Goal: Communication & Community: Answer question/provide support

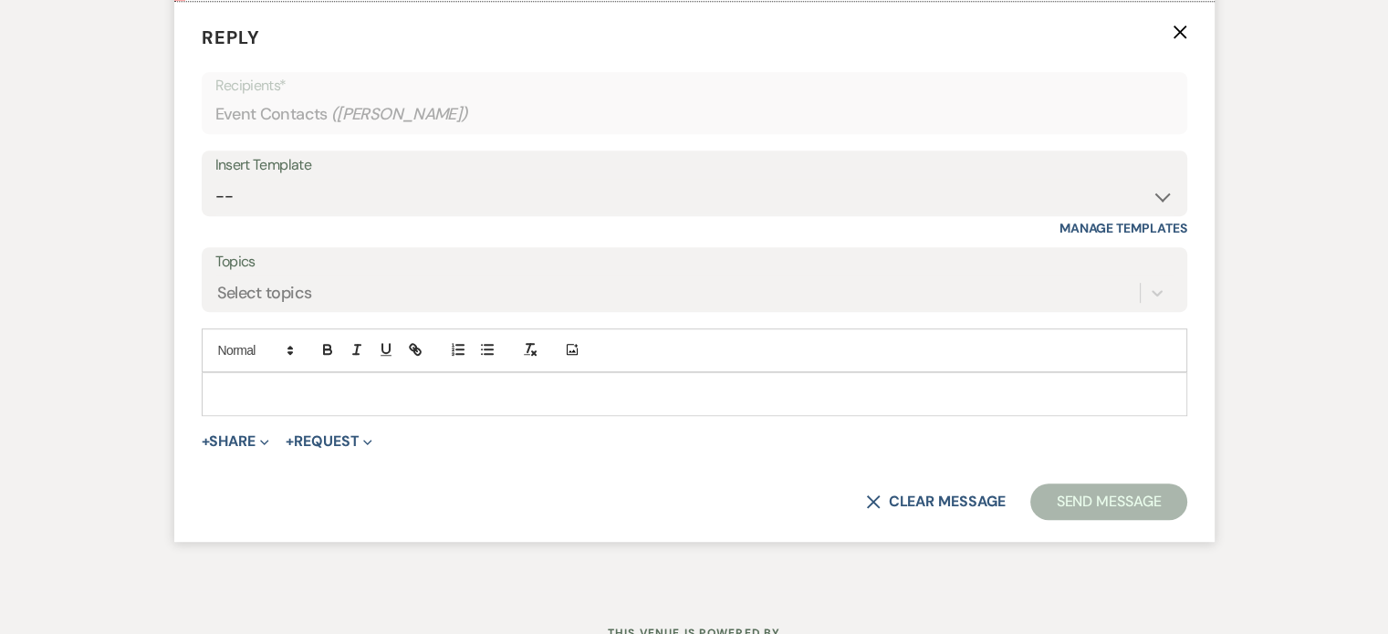
scroll to position [1091, 0]
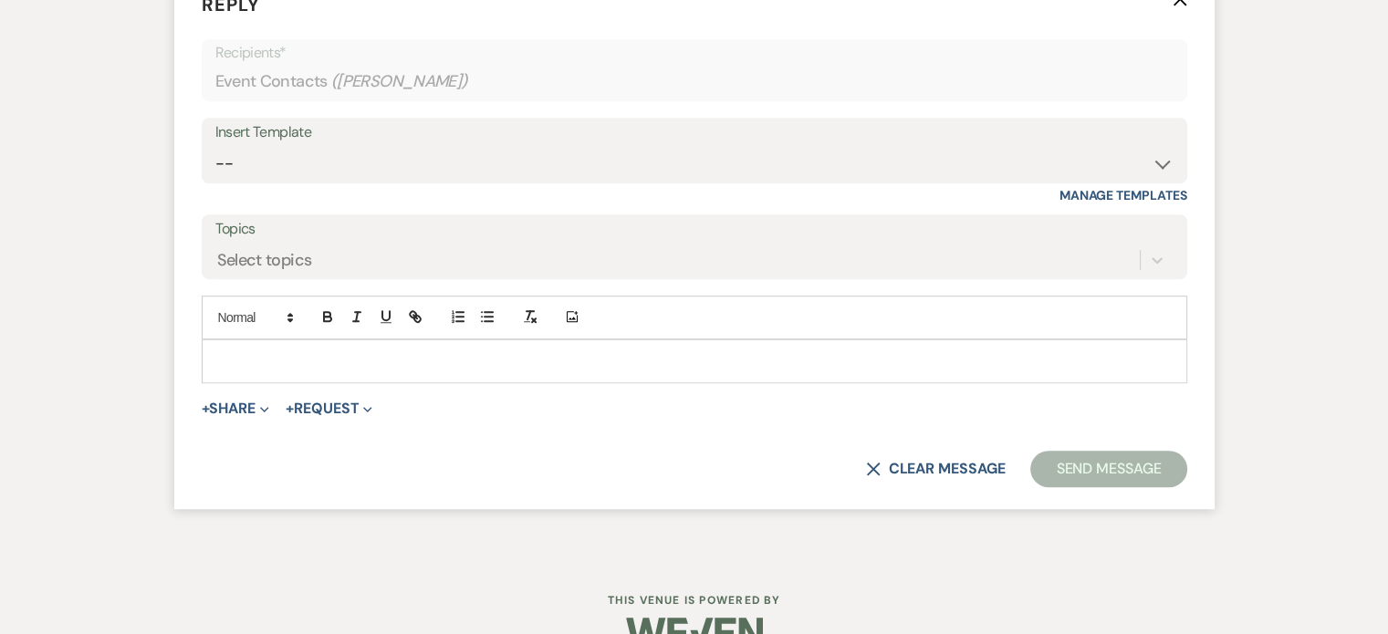
click at [925, 364] on p at bounding box center [694, 361] width 956 height 20
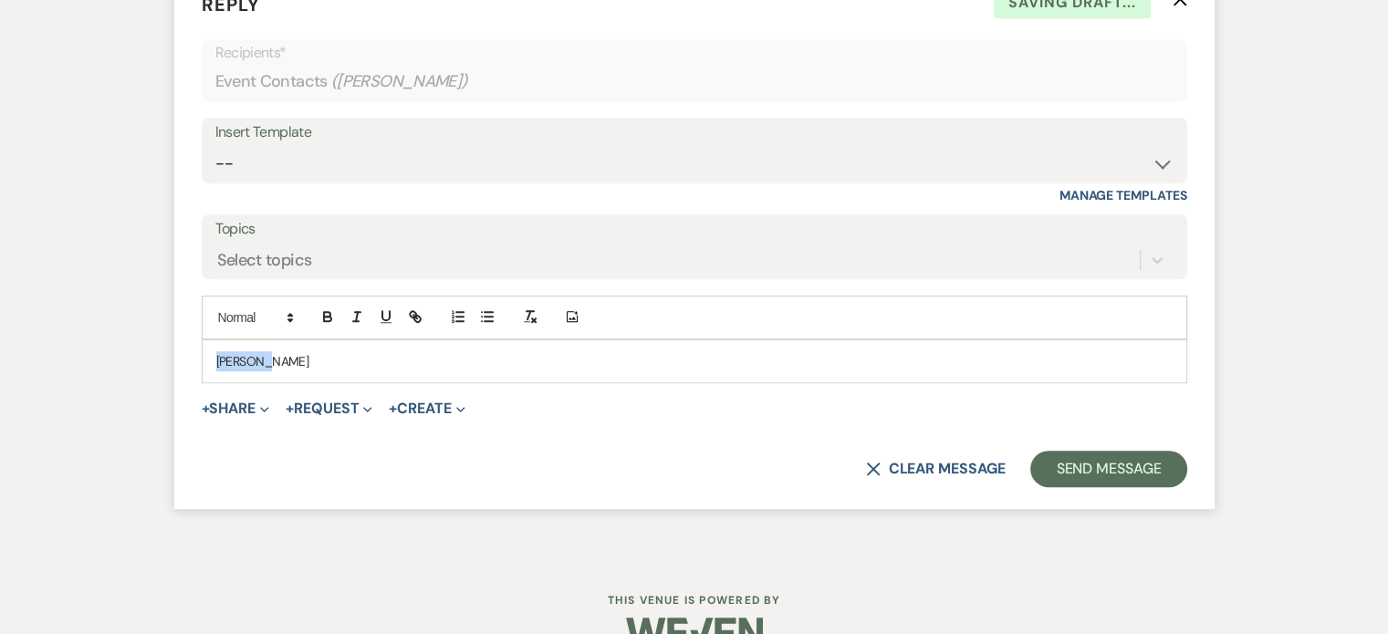
drag, startPoint x: 278, startPoint y: 357, endPoint x: 137, endPoint y: 357, distance: 141.4
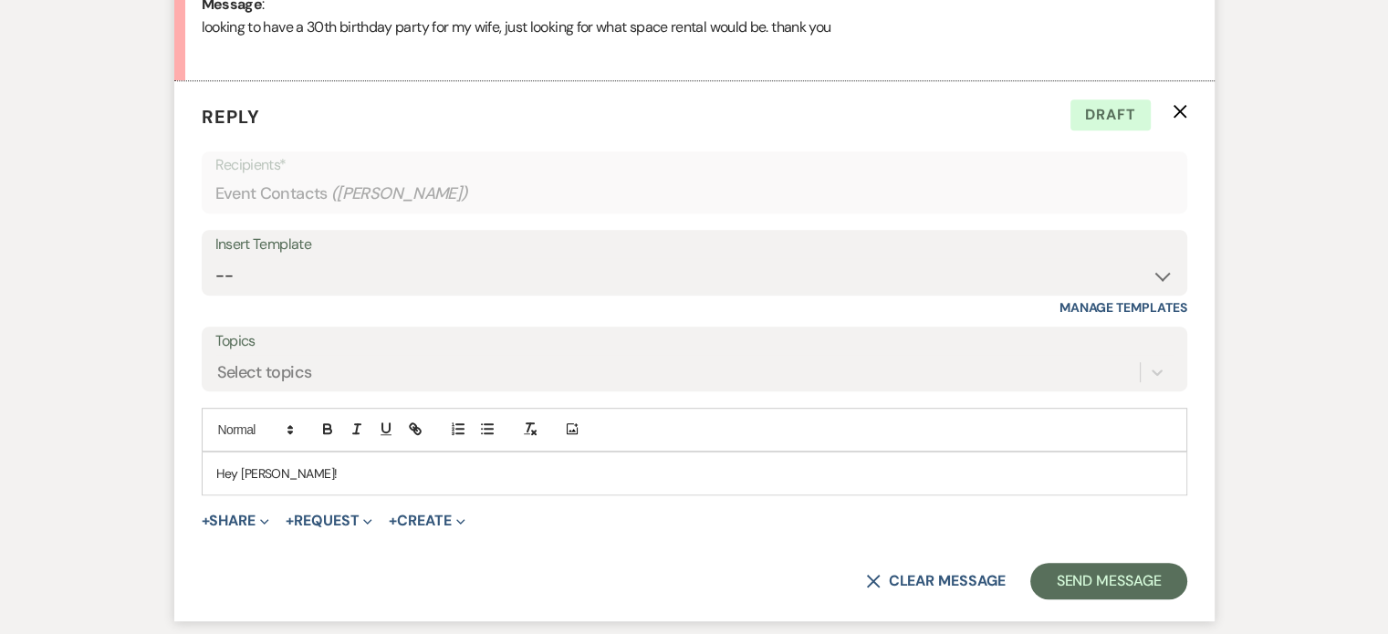
scroll to position [999, 0]
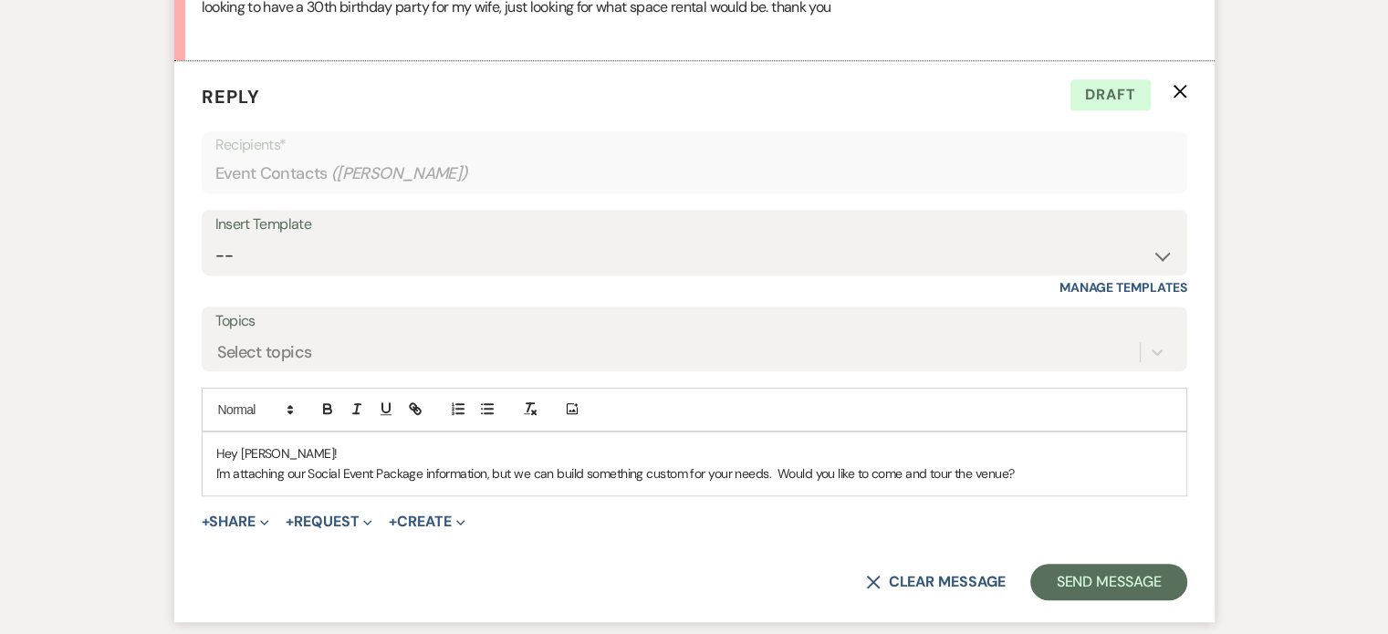
click at [365, 443] on p "Hey [PERSON_NAME]!" at bounding box center [694, 453] width 956 height 20
click at [1038, 473] on p "I'm attaching our Social Event Package information, but we can build something …" at bounding box center [694, 473] width 956 height 20
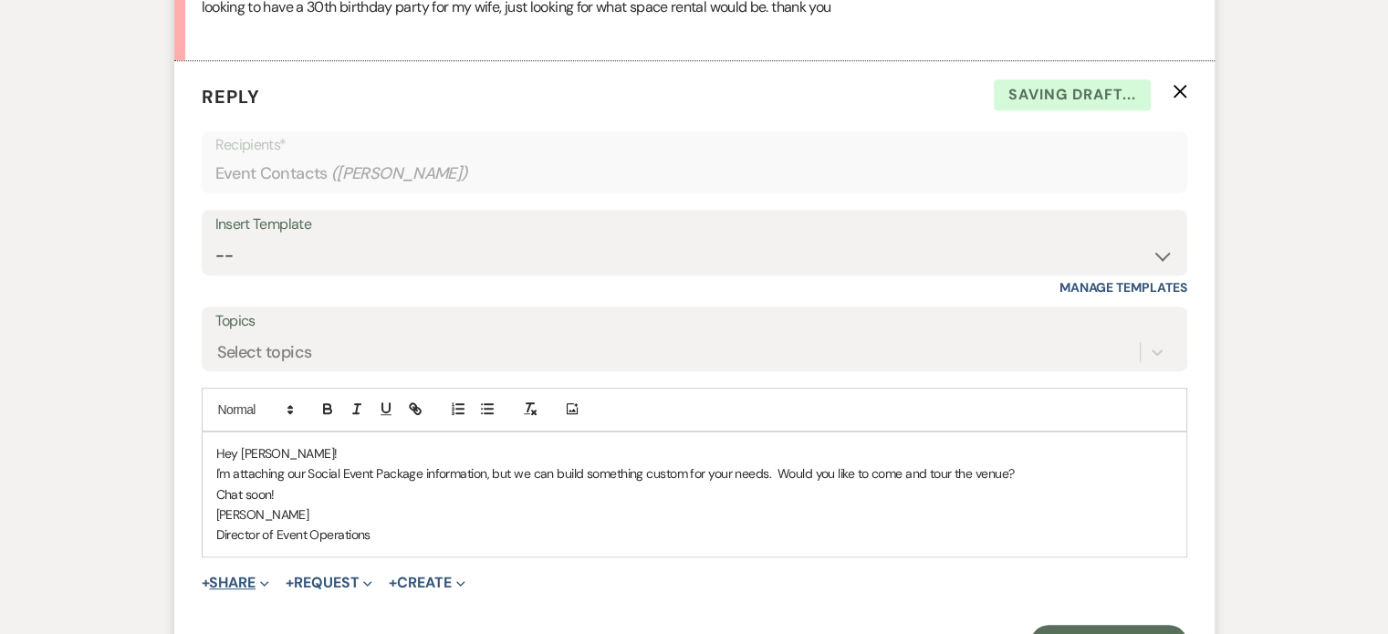
click at [242, 582] on button "+ Share Expand" at bounding box center [236, 583] width 68 height 15
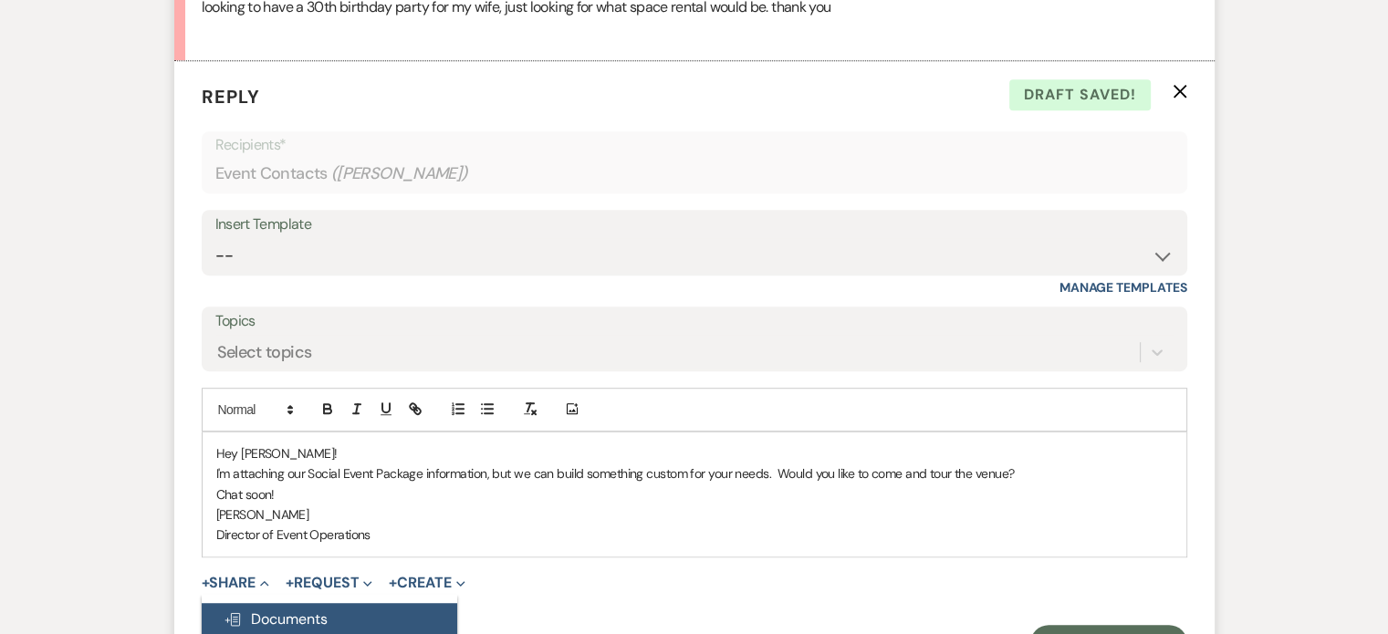
click at [277, 616] on span "Doc Upload Documents" at bounding box center [276, 618] width 104 height 19
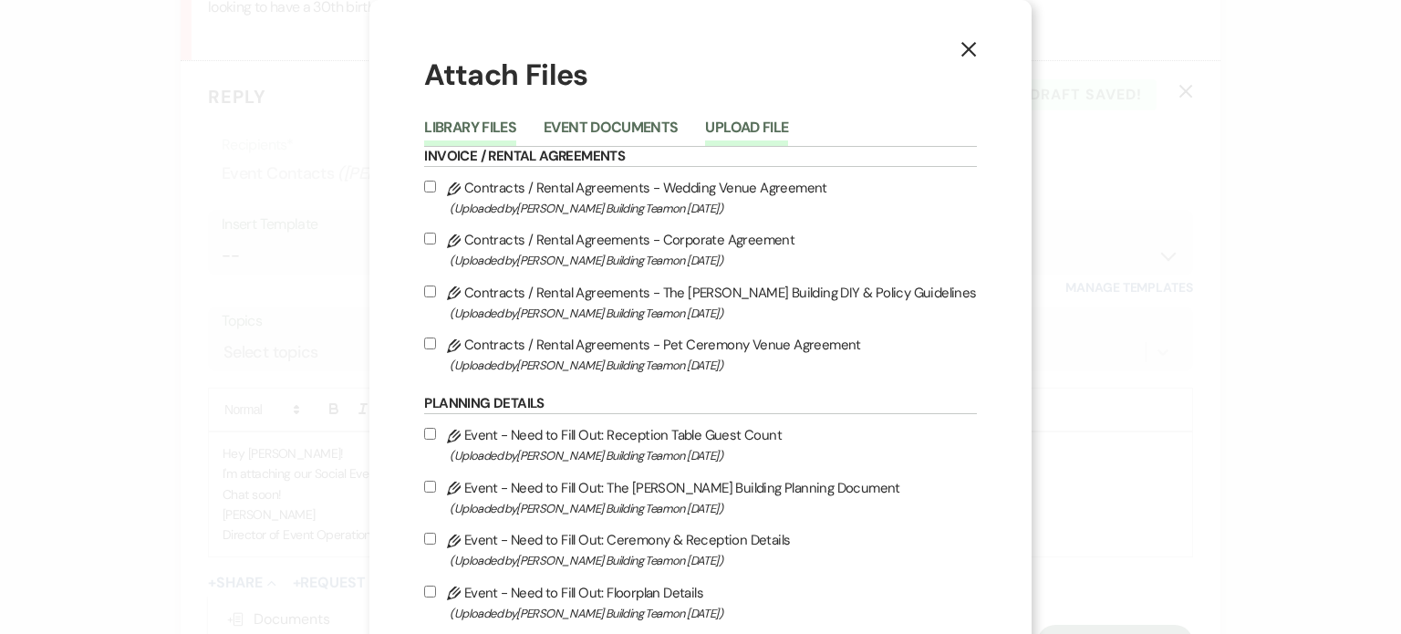
click at [740, 126] on button "Upload File" at bounding box center [746, 133] width 83 height 26
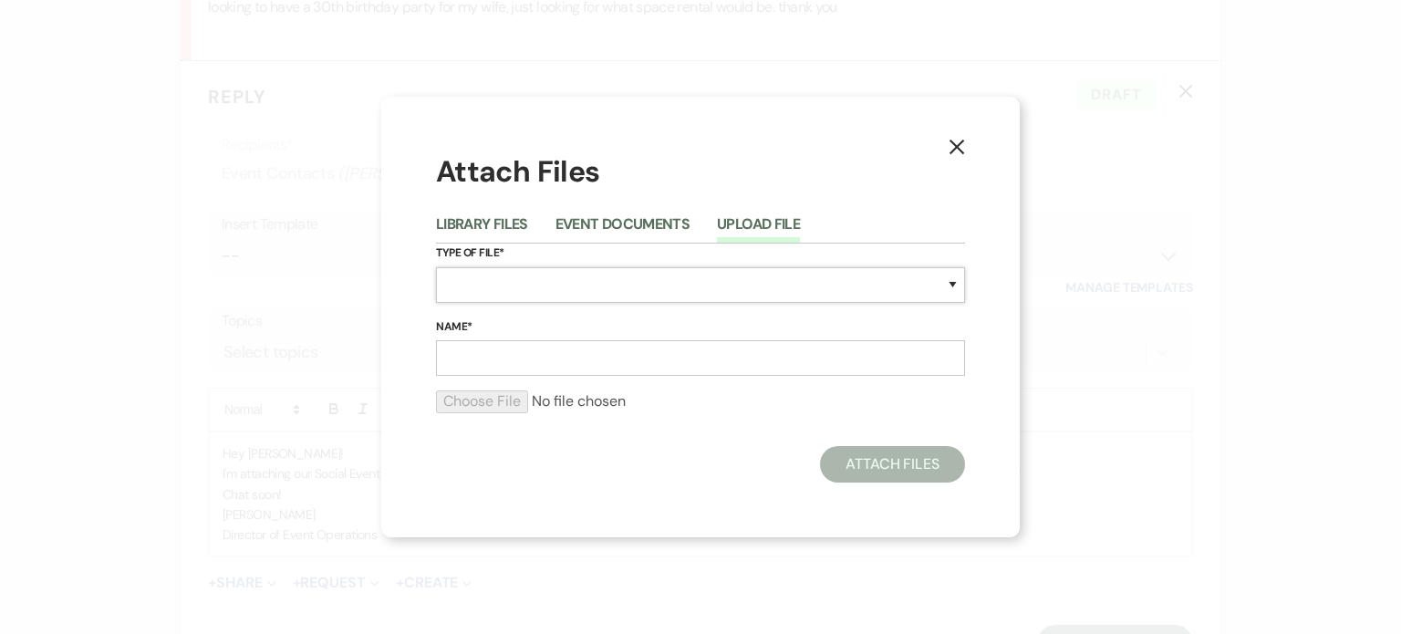
click at [690, 278] on select "Special Event Insurance Vendor Certificate of Insurance Contracts / Rental Agre…" at bounding box center [700, 285] width 529 height 36
click at [825, 348] on input "Name*" at bounding box center [700, 358] width 529 height 36
click at [639, 224] on button "Event Documents" at bounding box center [623, 230] width 134 height 26
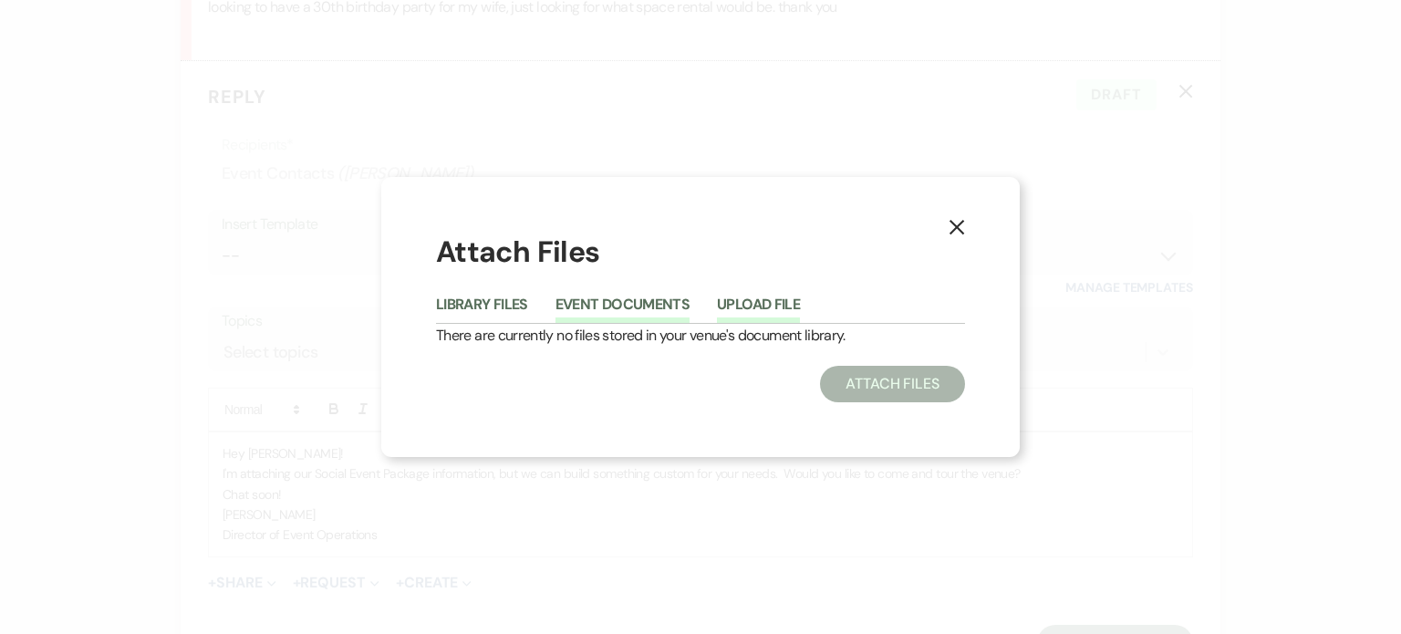
click at [769, 298] on button "Upload File" at bounding box center [758, 310] width 83 height 26
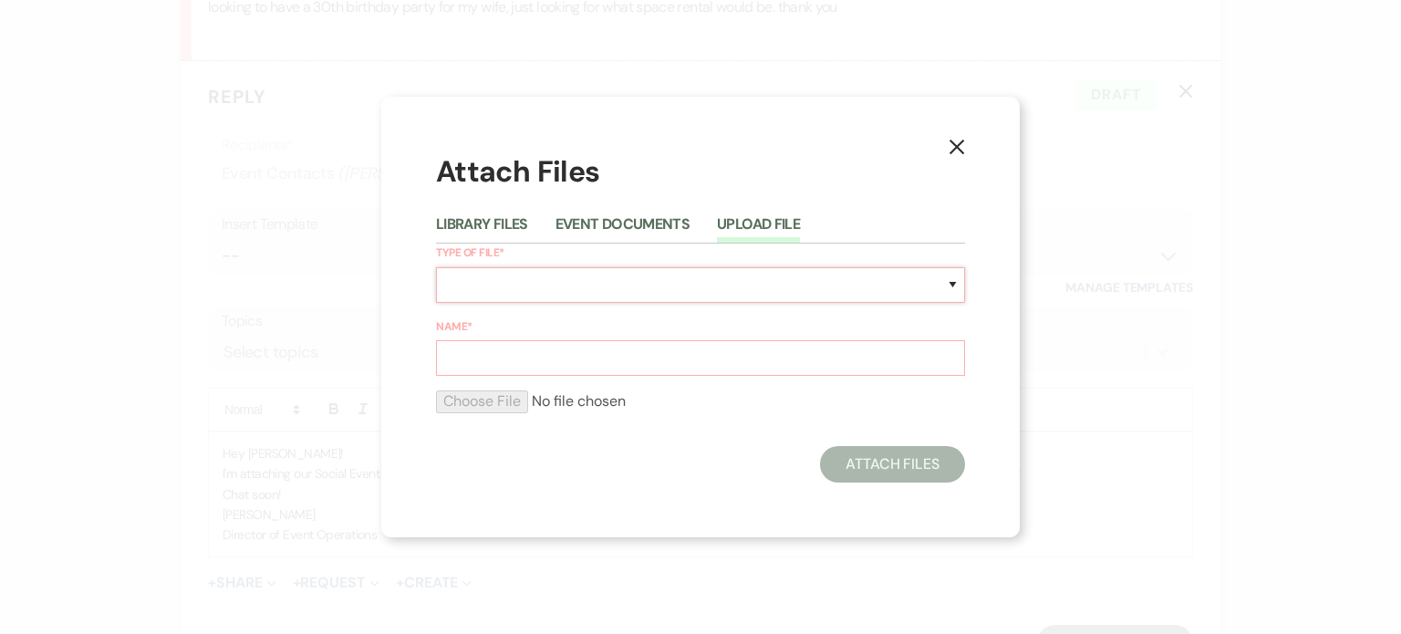
click at [791, 288] on select "Special Event Insurance Vendor Certificate of Insurance Contracts / Rental Agre…" at bounding box center [700, 285] width 529 height 36
select select "20"
click at [436, 267] on select "Special Event Insurance Vendor Certificate of Insurance Contracts / Rental Agre…" at bounding box center [700, 285] width 529 height 36
click at [526, 358] on input "Name*" at bounding box center [700, 358] width 529 height 36
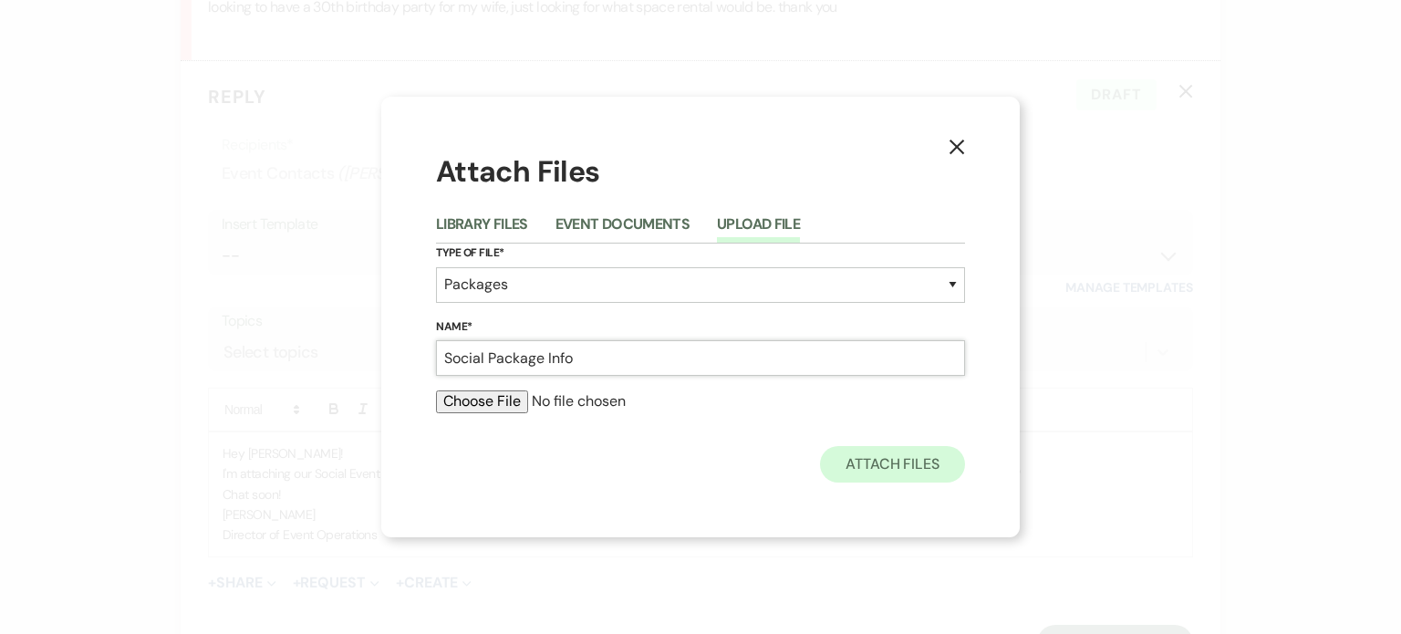
type input "Social Package Info"
click at [887, 459] on button "Attach Files" at bounding box center [892, 464] width 145 height 36
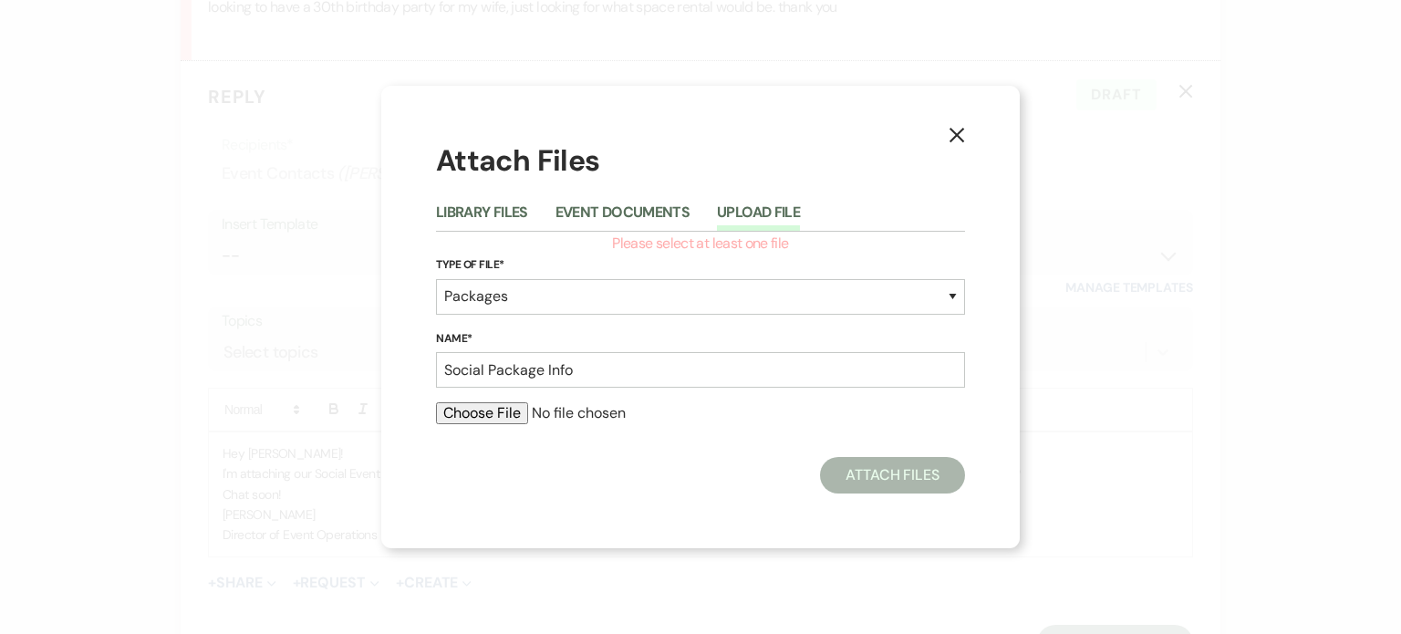
click at [758, 220] on button "Upload File" at bounding box center [758, 218] width 83 height 26
click at [471, 408] on input "file" at bounding box center [700, 413] width 529 height 22
click at [499, 413] on input "file" at bounding box center [700, 413] width 529 height 22
type input "C:\fakepath\The [PERSON_NAME] Building - Social Event Pricing Pamphlet.pdf"
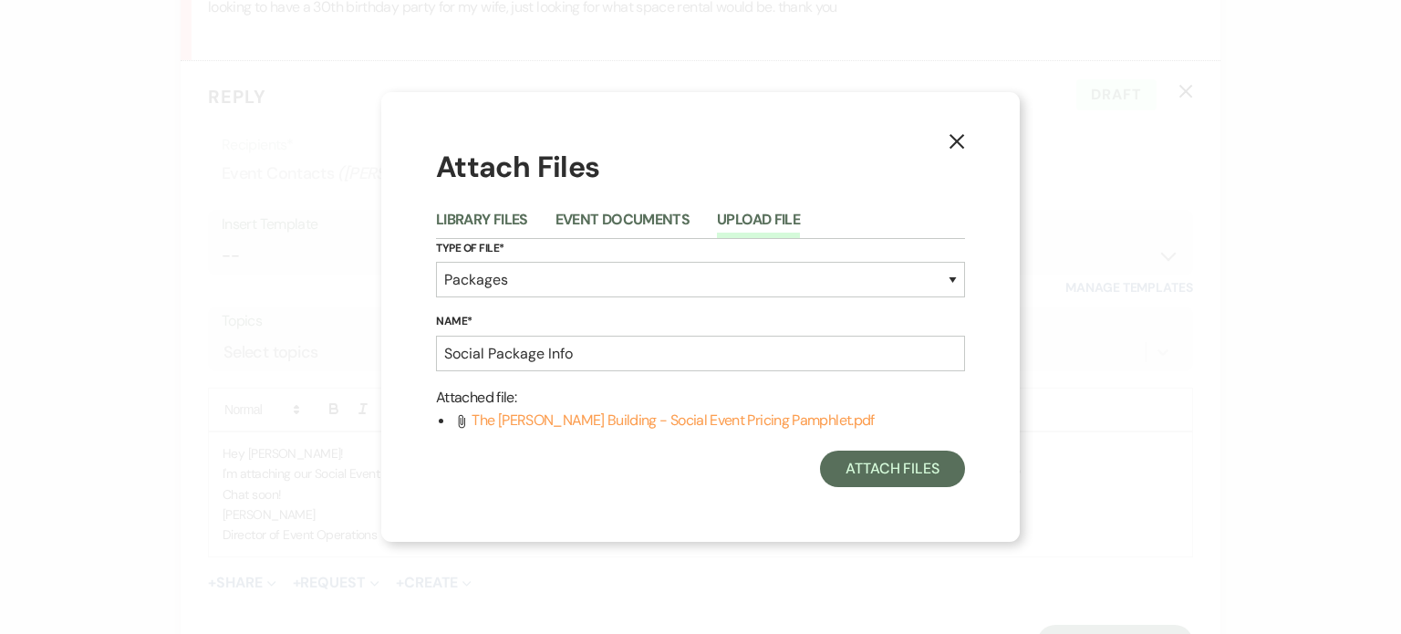
click at [767, 223] on button "Upload File" at bounding box center [758, 226] width 83 height 26
click at [880, 478] on button "Attach Files" at bounding box center [892, 469] width 145 height 36
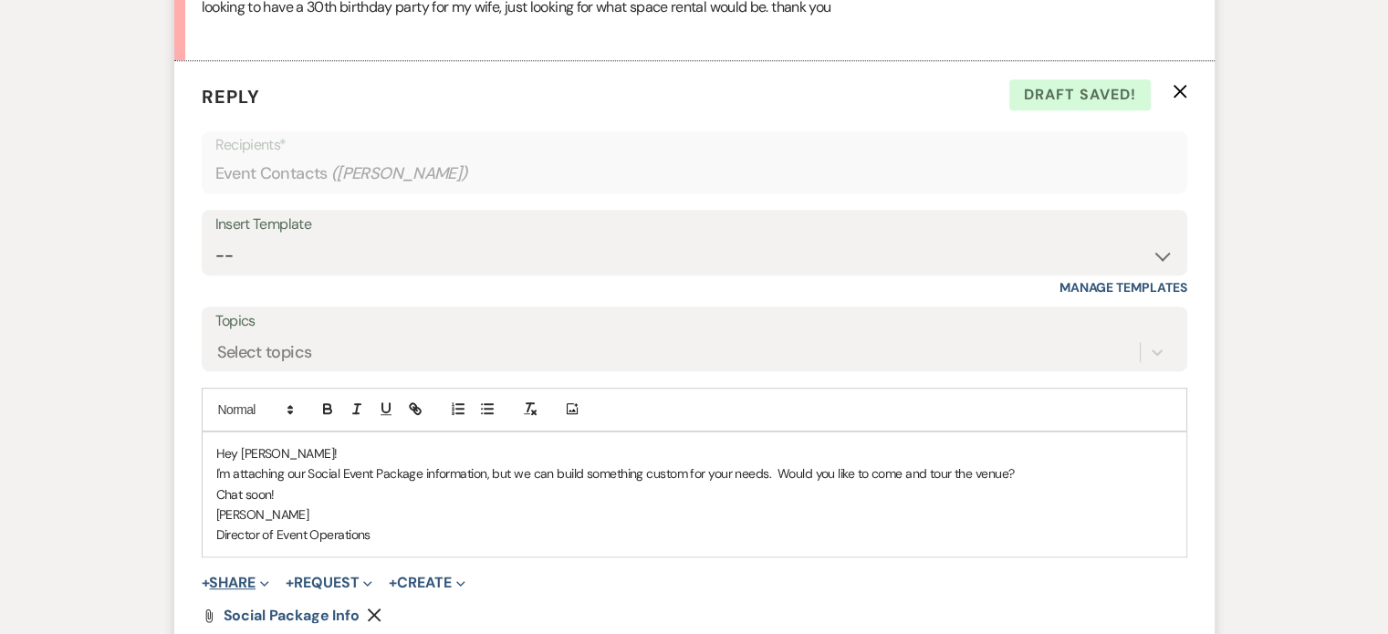
click at [245, 583] on button "+ Share Expand" at bounding box center [236, 583] width 68 height 15
click at [270, 609] on span "Doc Upload Documents" at bounding box center [276, 618] width 104 height 19
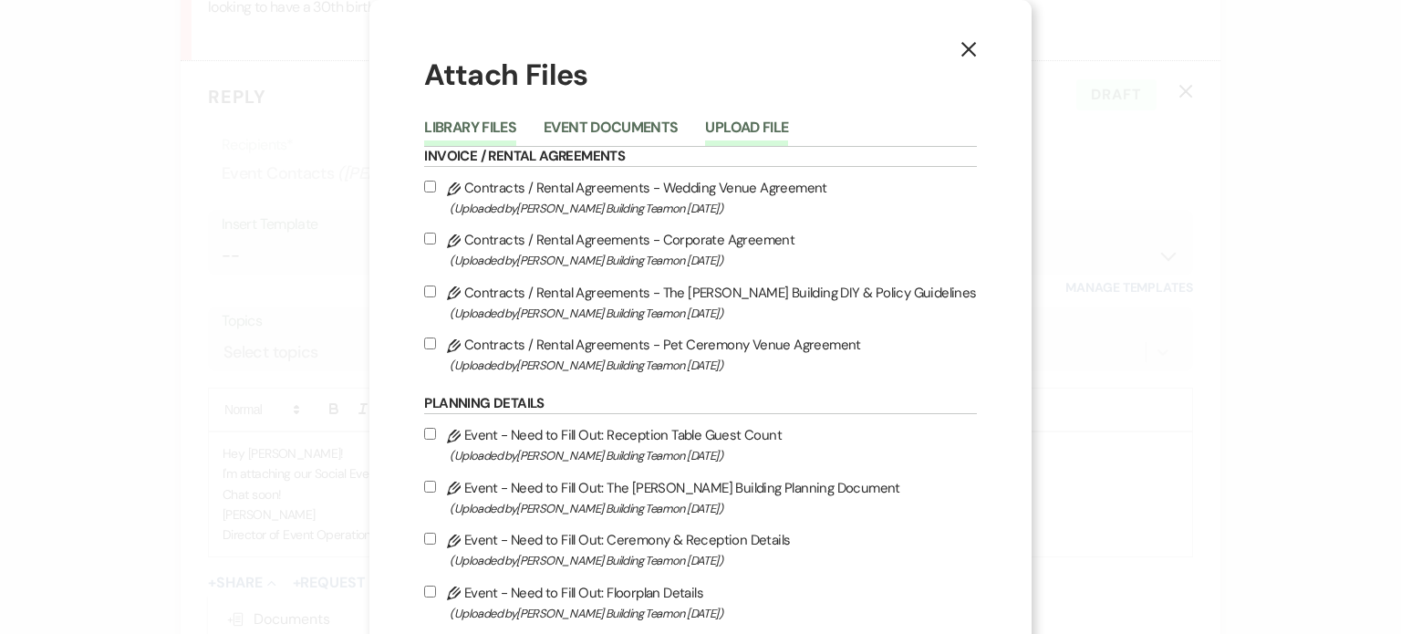
click at [770, 129] on button "Upload File" at bounding box center [746, 133] width 83 height 26
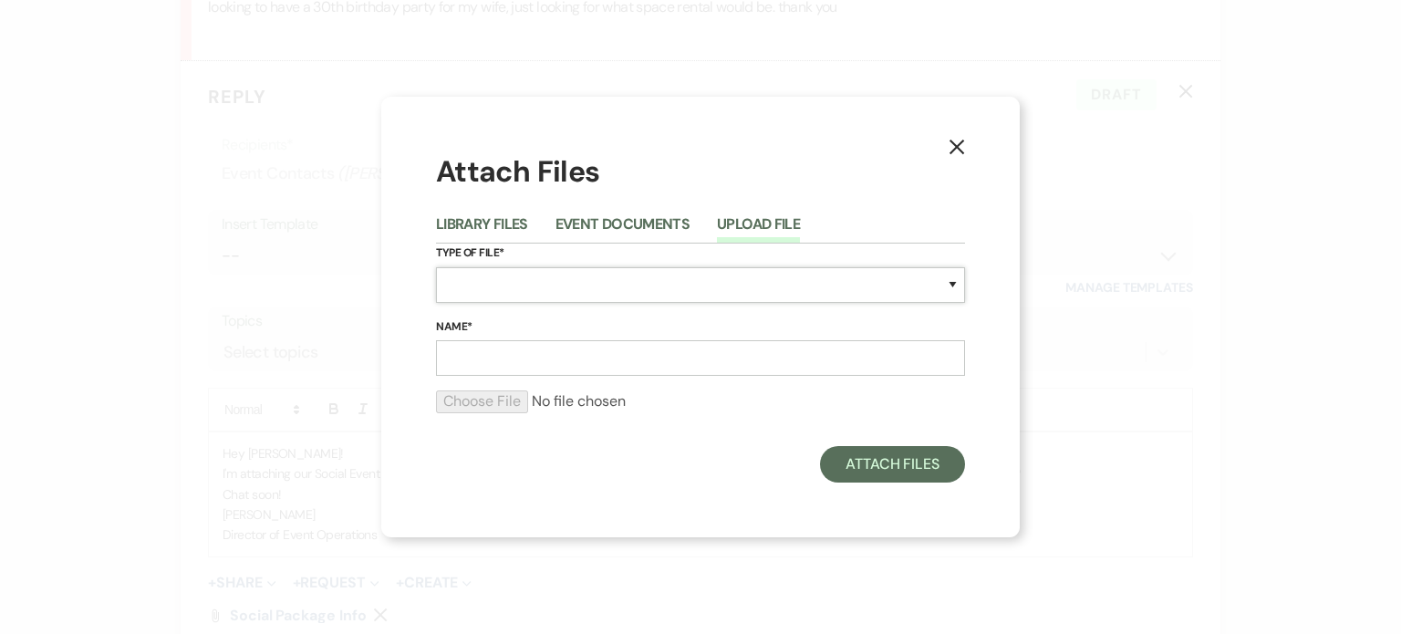
click at [755, 273] on select "Special Event Insurance Vendor Certificate of Insurance Contracts / Rental Agre…" at bounding box center [700, 285] width 529 height 36
select select "61"
click at [436, 267] on select "Special Event Insurance Vendor Certificate of Insurance Contracts / Rental Agre…" at bounding box center [700, 285] width 529 height 36
click at [792, 353] on input "Name*" at bounding box center [700, 358] width 529 height 36
type input "V"
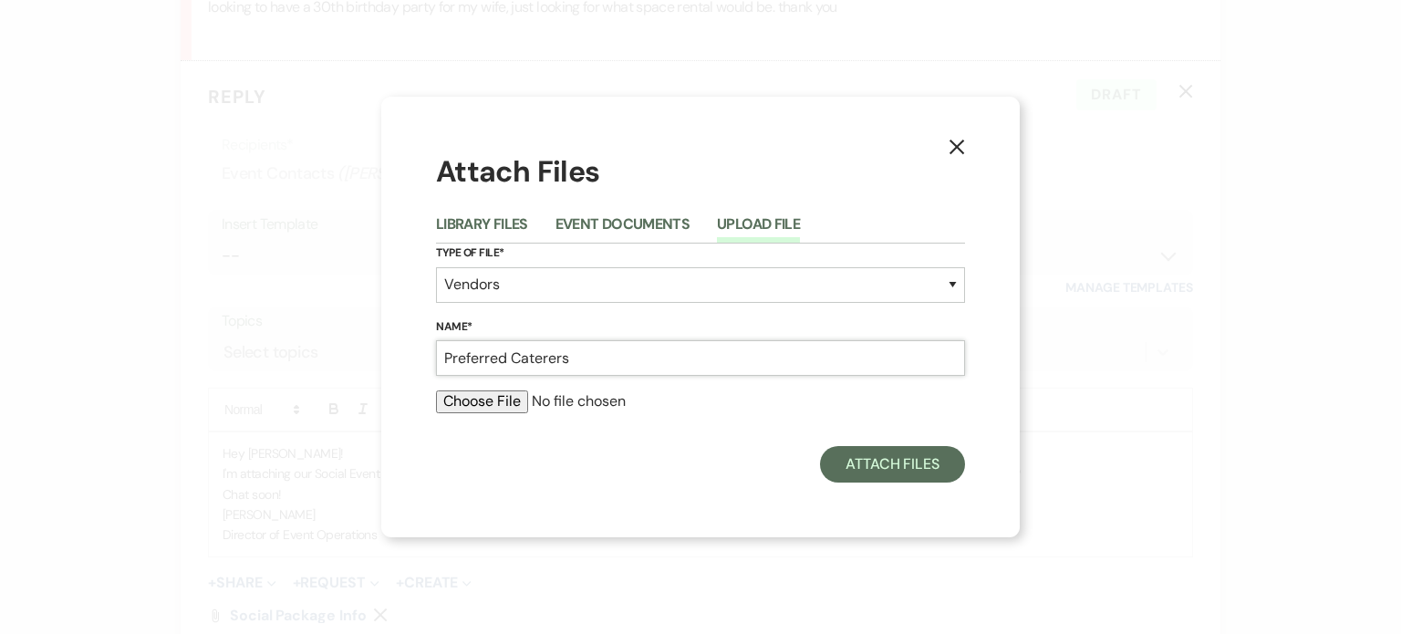
type input "Preferred Caterers"
click at [500, 397] on input "file" at bounding box center [700, 401] width 529 height 22
type input "C:\fakepath\2025 updated vendor list.png"
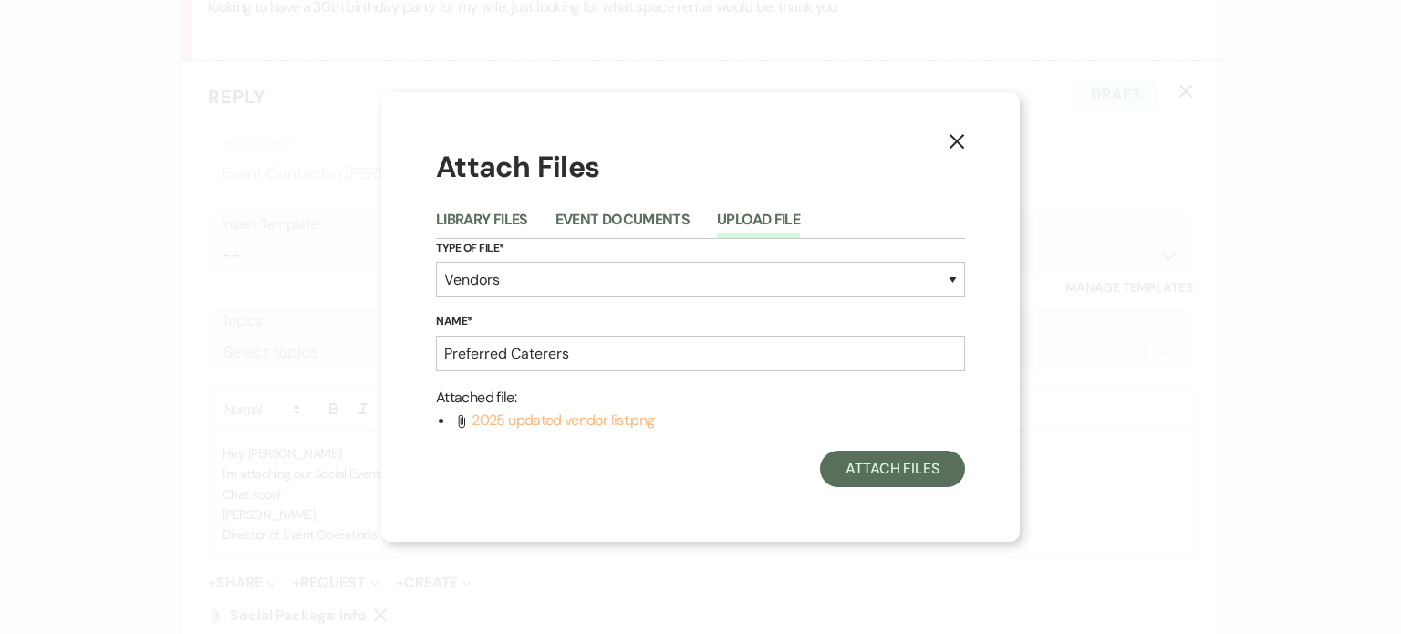
click at [577, 422] on span "2025 updated vendor list.png" at bounding box center [563, 420] width 182 height 19
click at [515, 419] on span "2025 updated vendor list.png" at bounding box center [563, 420] width 182 height 19
click at [774, 218] on button "Upload File" at bounding box center [758, 226] width 83 height 26
click at [956, 137] on icon "X" at bounding box center [957, 141] width 16 height 16
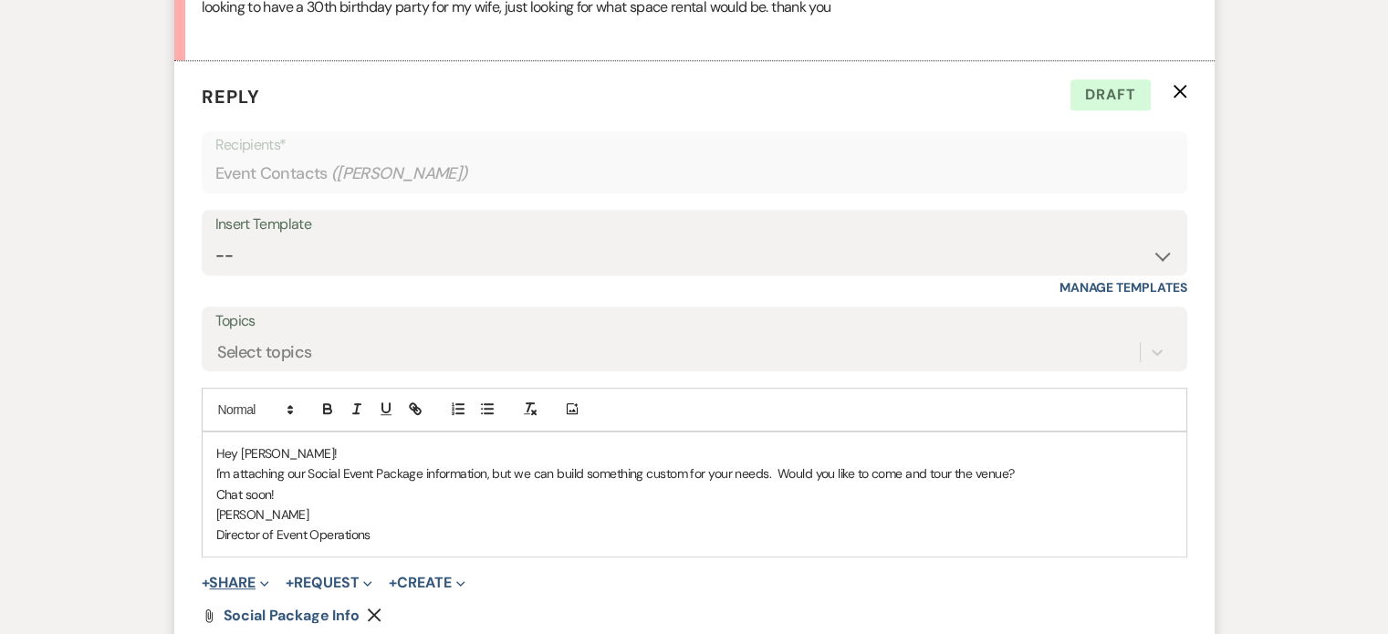
click at [240, 584] on button "+ Share Expand" at bounding box center [236, 583] width 68 height 15
click at [263, 619] on span "Doc Upload Documents" at bounding box center [276, 618] width 104 height 19
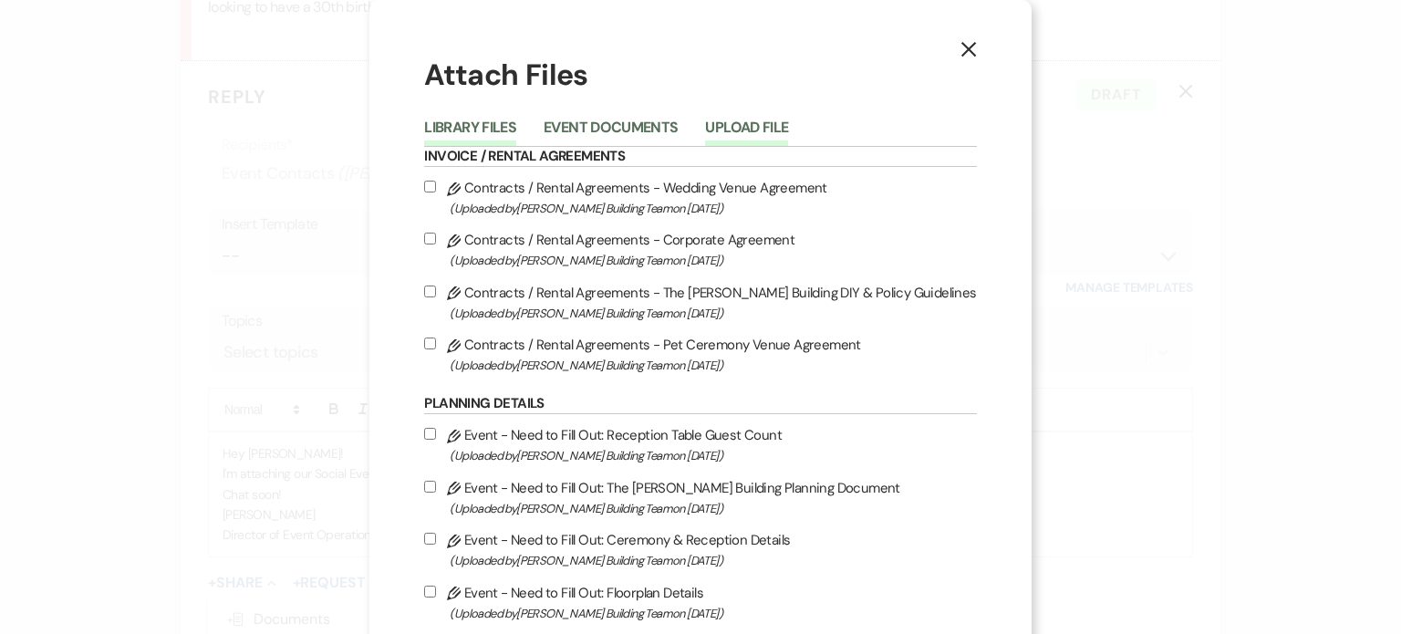
click at [756, 127] on button "Upload File" at bounding box center [746, 133] width 83 height 26
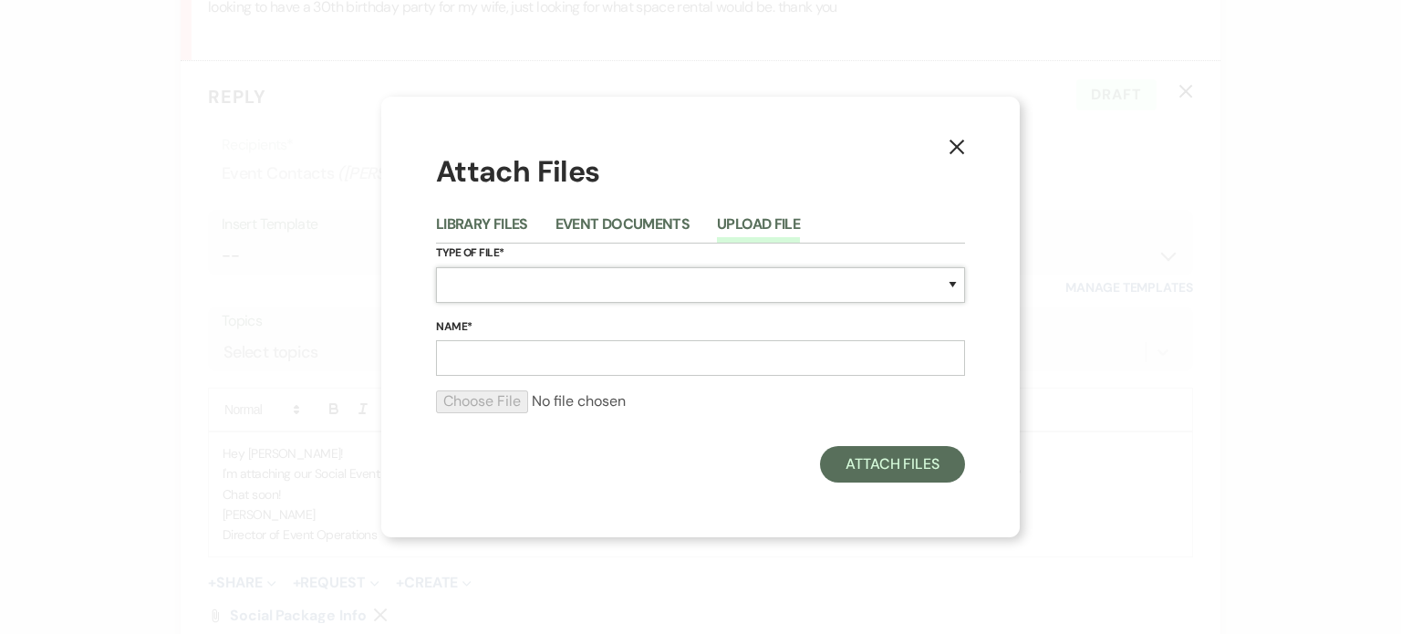
click at [679, 276] on select "Special Event Insurance Vendor Certificate of Insurance Contracts / Rental Agre…" at bounding box center [700, 285] width 529 height 36
select select "69"
click at [436, 267] on select "Special Event Insurance Vendor Certificate of Insurance Contracts / Rental Agre…" at bounding box center [700, 285] width 529 height 36
click at [609, 360] on input "Name*" at bounding box center [700, 358] width 529 height 36
type input "The [PERSON_NAME] Building Preferred Vendors"
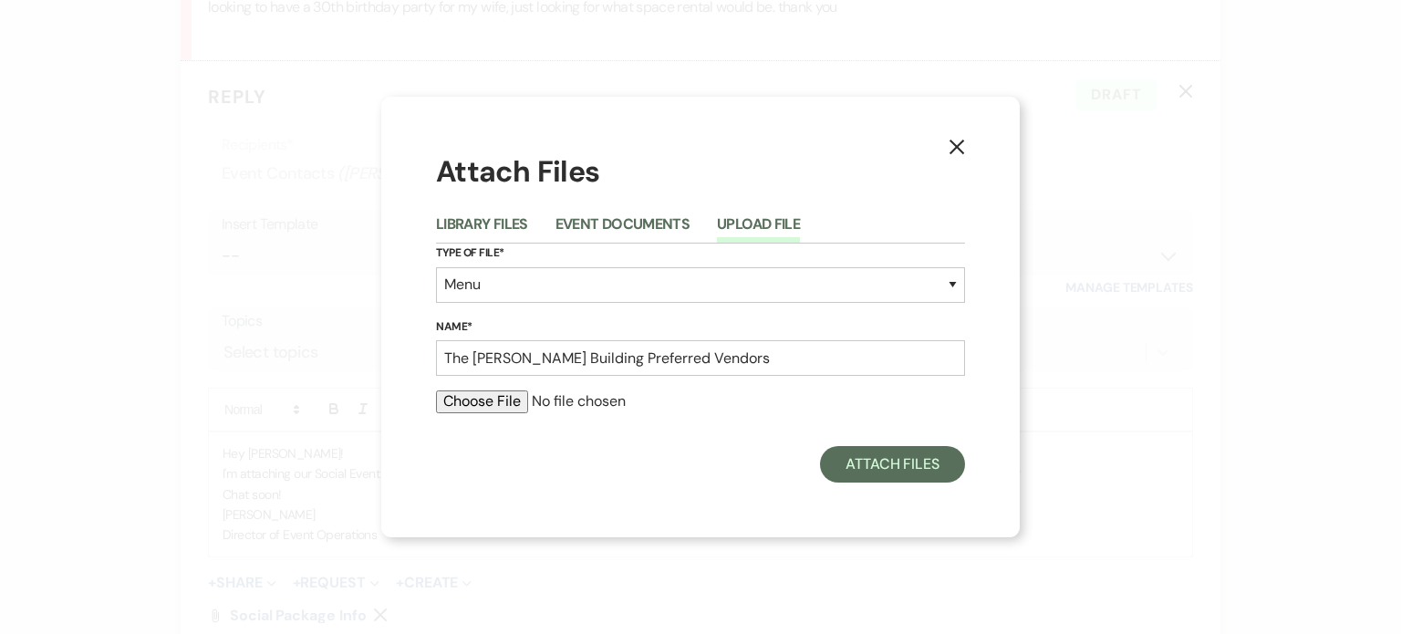
click at [485, 404] on input "file" at bounding box center [700, 401] width 529 height 22
type input "C:\fakepath\2025 Vendor List.pdf"
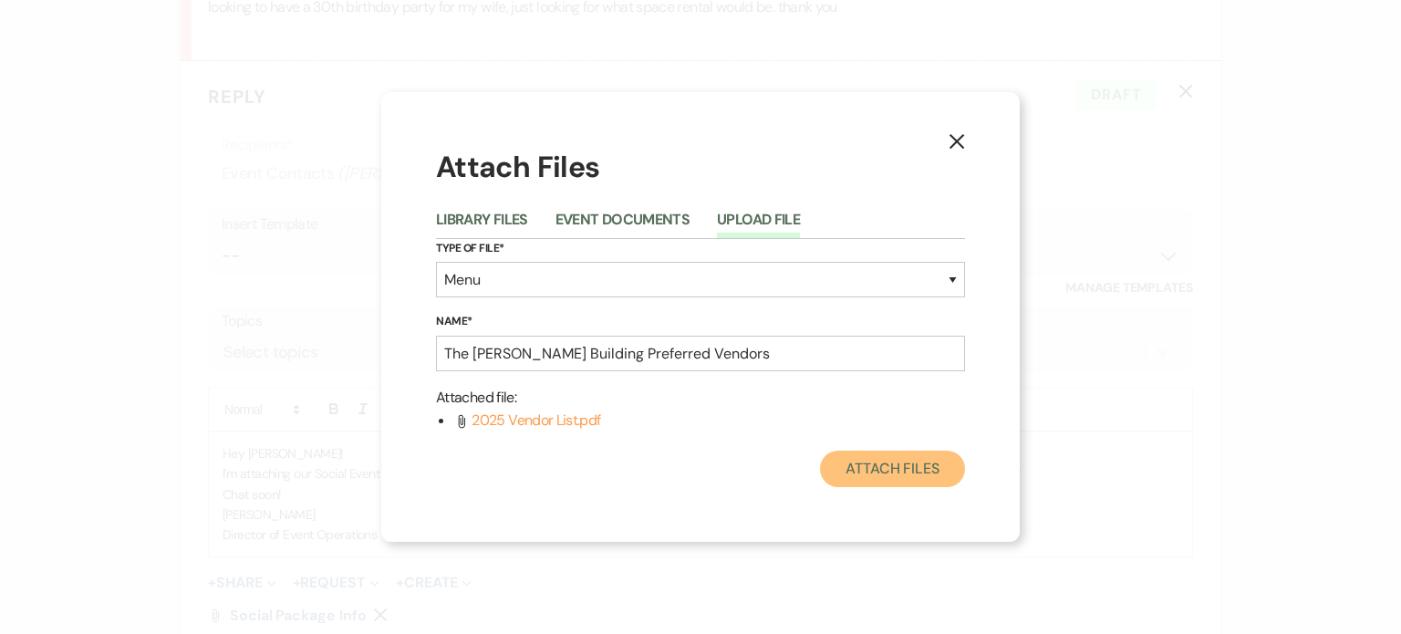
click at [887, 474] on button "Attach Files" at bounding box center [892, 469] width 145 height 36
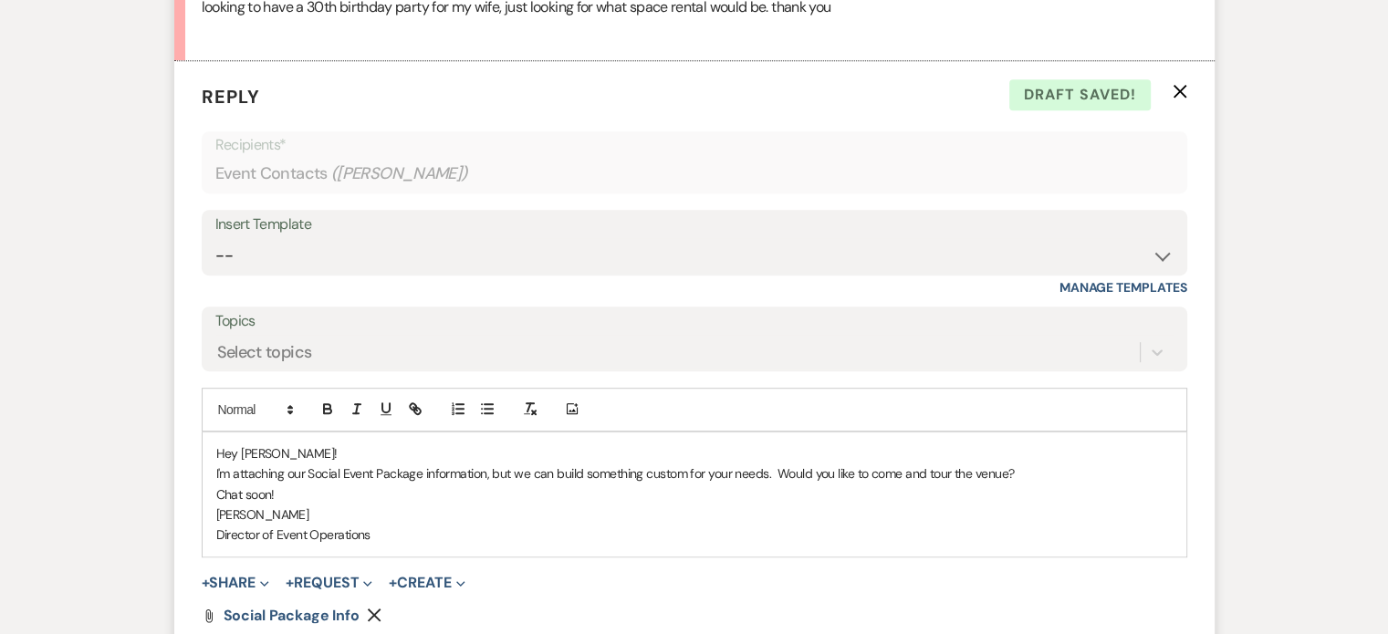
click at [216, 470] on p "I'm attaching our Social Event Package information, but we can build something …" at bounding box center [694, 473] width 956 height 20
click at [450, 484] on p "Chat soon!" at bounding box center [694, 494] width 956 height 20
click at [331, 446] on p "Hey [PERSON_NAME]!" at bounding box center [694, 453] width 956 height 20
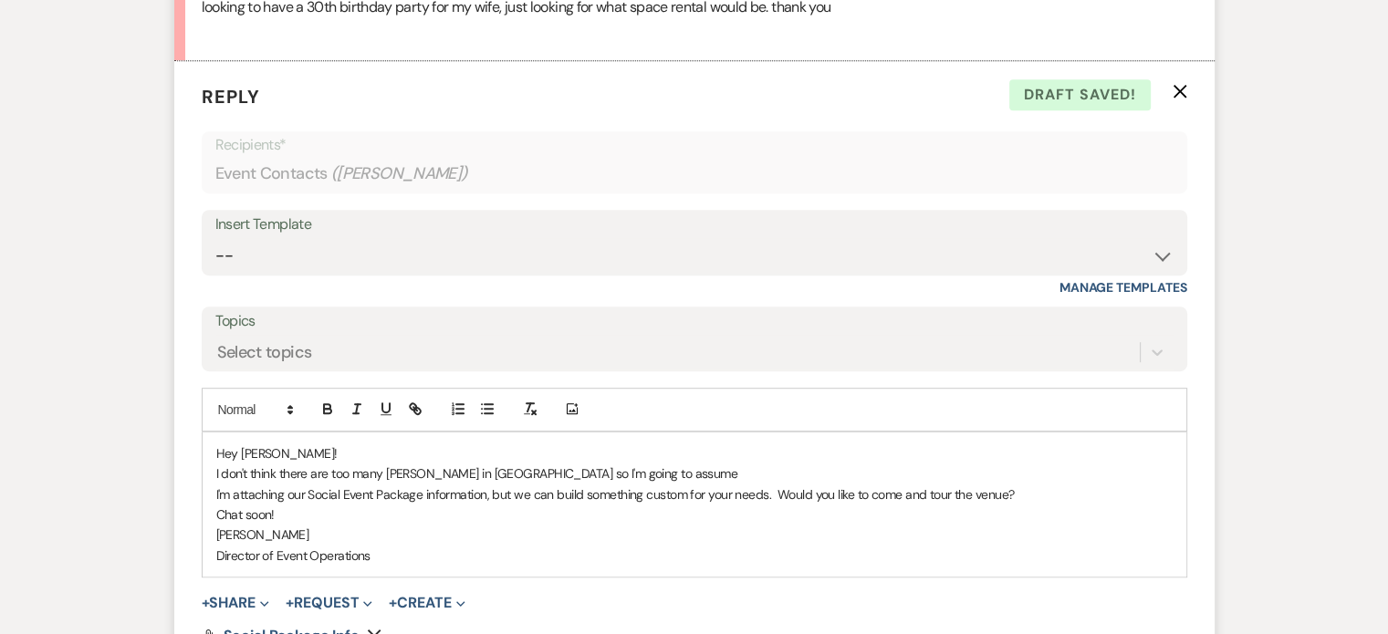
drag, startPoint x: 712, startPoint y: 470, endPoint x: 210, endPoint y: 474, distance: 501.8
click at [210, 474] on div "Hey [PERSON_NAME]! I don't think there are too many [PERSON_NAME] in [GEOGRAPHI…" at bounding box center [695, 504] width 984 height 144
click at [766, 492] on p "I'm attaching our Social Event Package information, but we can build something …" at bounding box center [694, 494] width 956 height 20
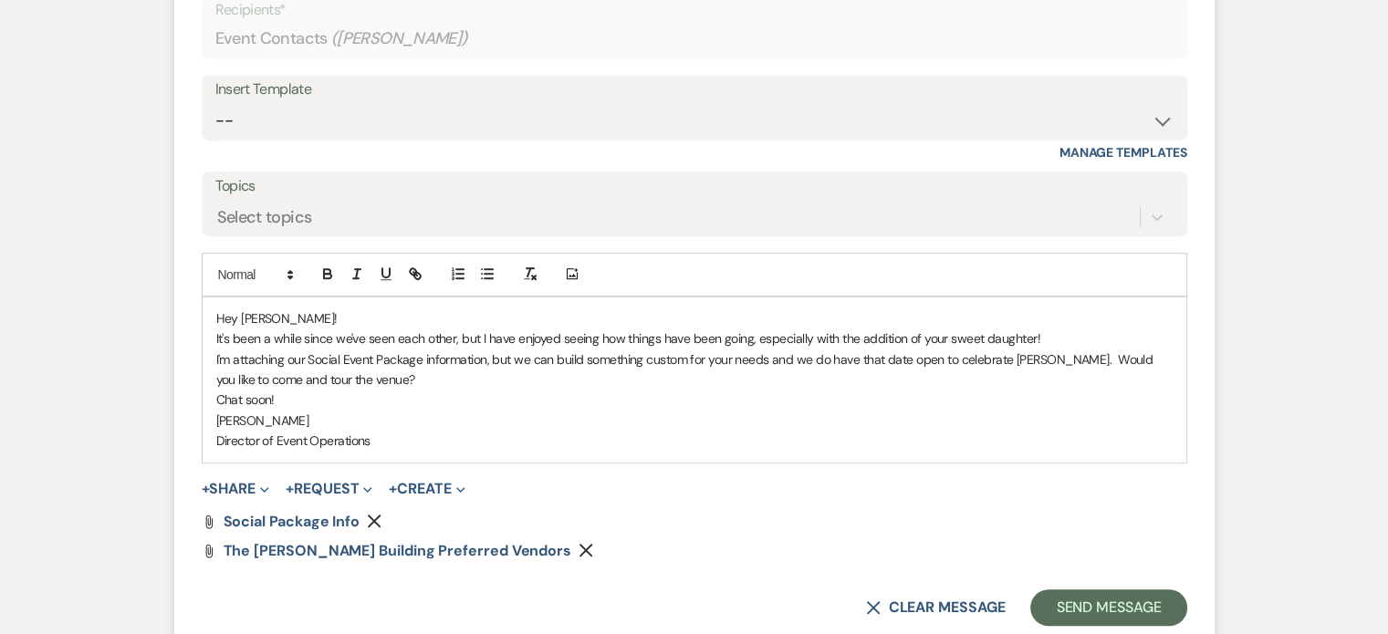
scroll to position [1136, 0]
click at [261, 377] on p "I'm attaching our Social Event Package information, but we can build something …" at bounding box center [694, 368] width 956 height 41
click at [358, 374] on p "I'm attaching our Social Event Package information, but we can build something …" at bounding box center [694, 368] width 956 height 41
click at [511, 425] on p "[PERSON_NAME]" at bounding box center [694, 419] width 956 height 20
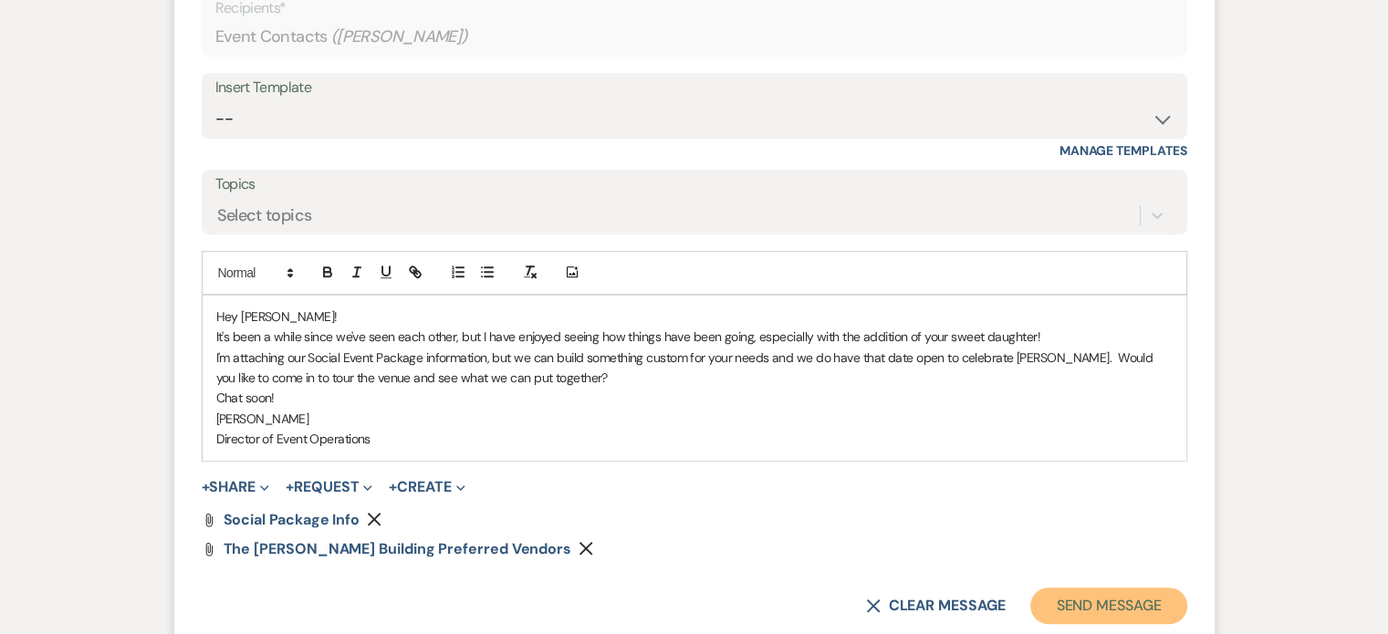
click at [1054, 604] on button "Send Message" at bounding box center [1108, 606] width 156 height 36
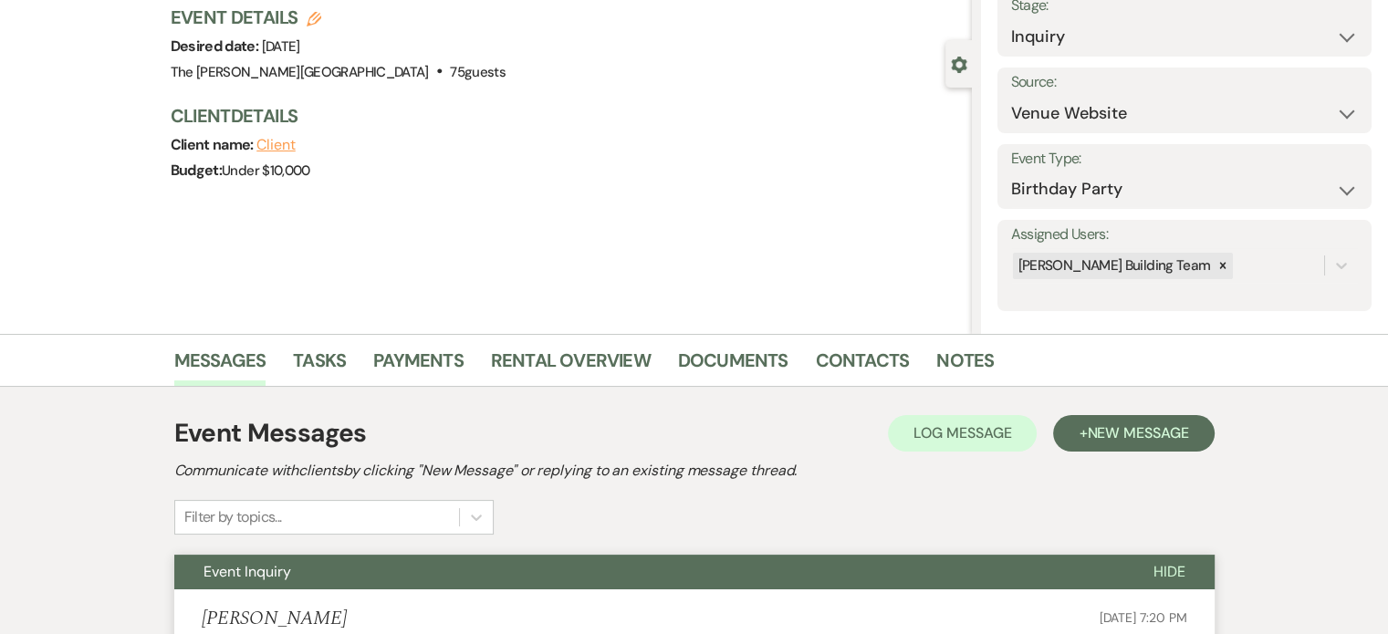
scroll to position [0, 0]
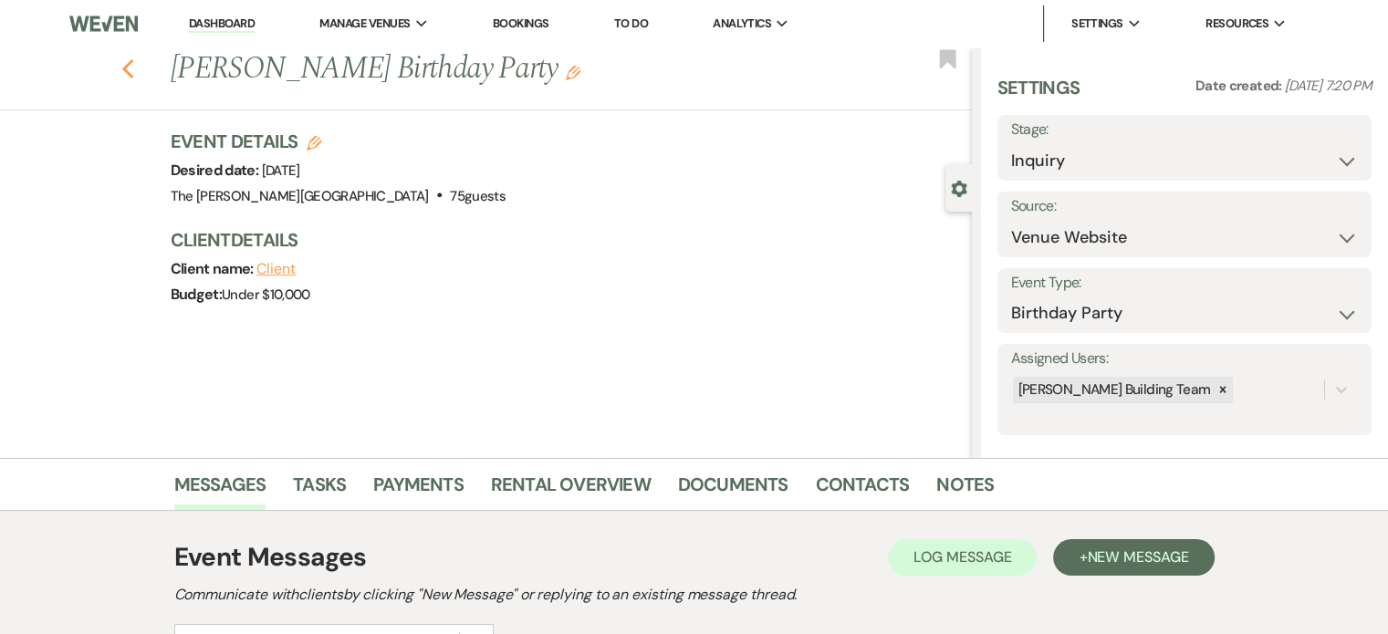
click at [135, 72] on icon "Previous" at bounding box center [128, 69] width 14 height 22
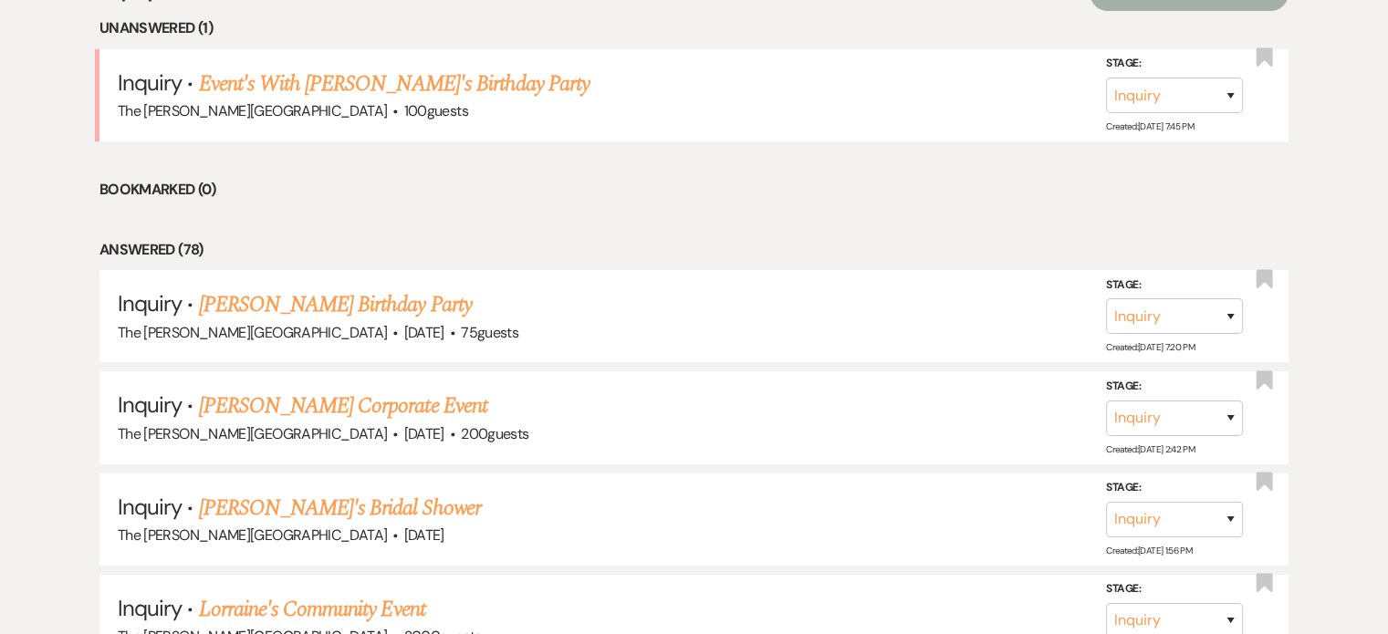
scroll to position [744, 0]
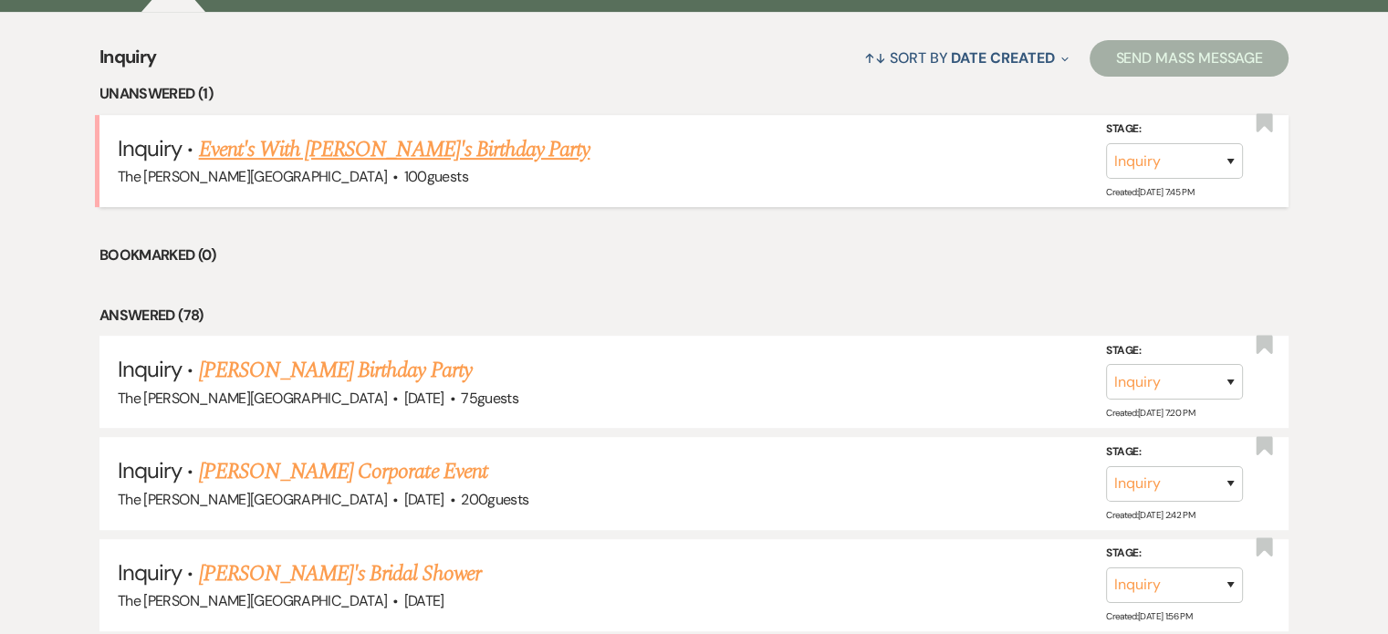
click at [403, 133] on link "Event's With [PERSON_NAME]'s Birthday Party" at bounding box center [394, 149] width 391 height 33
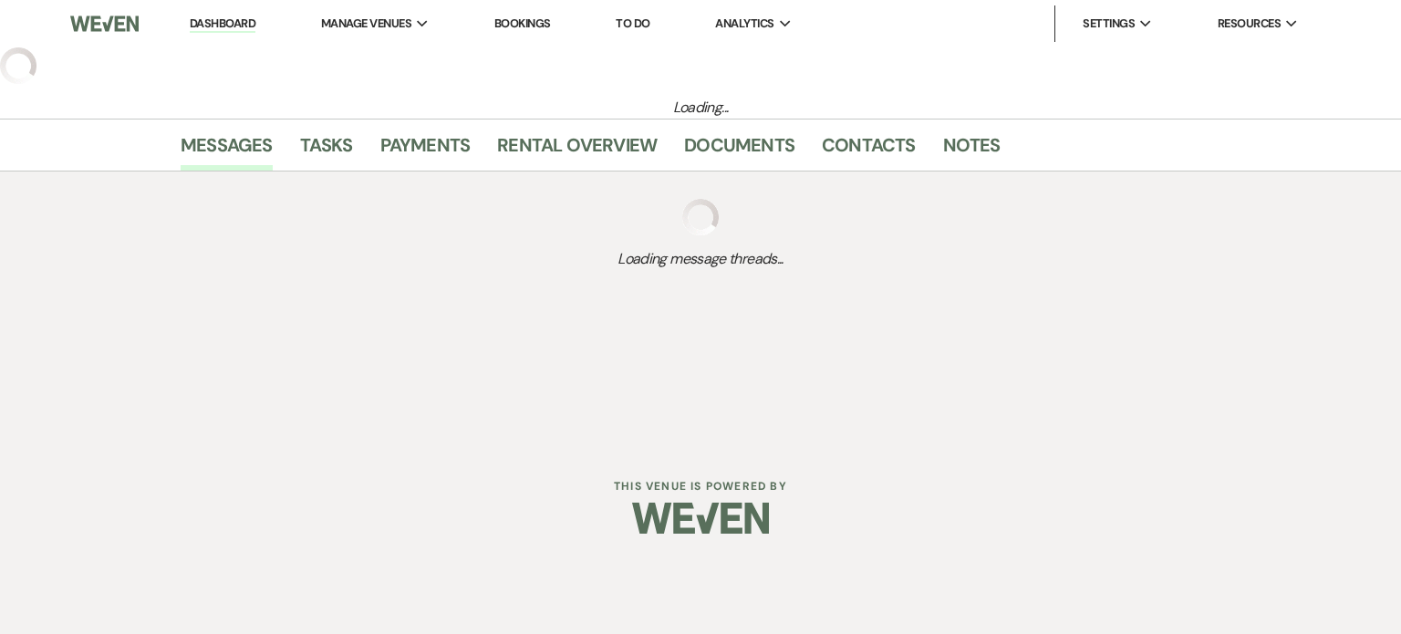
select select "5"
select select "4"
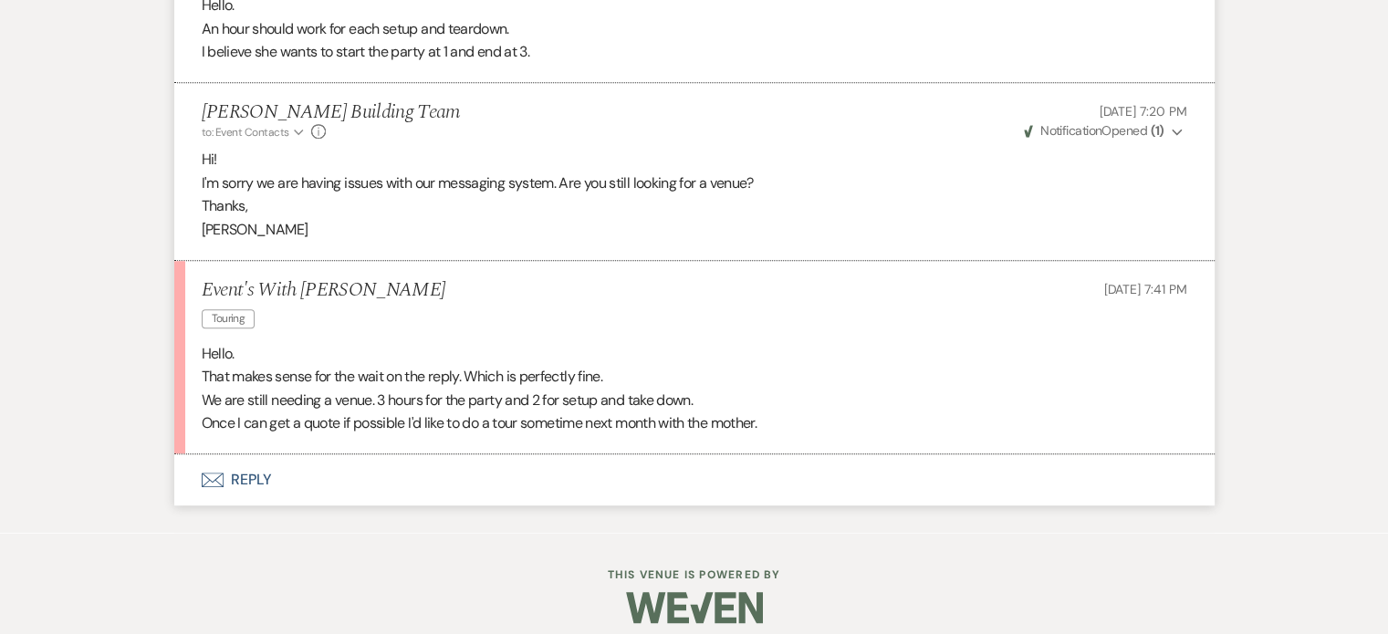
scroll to position [1307, 0]
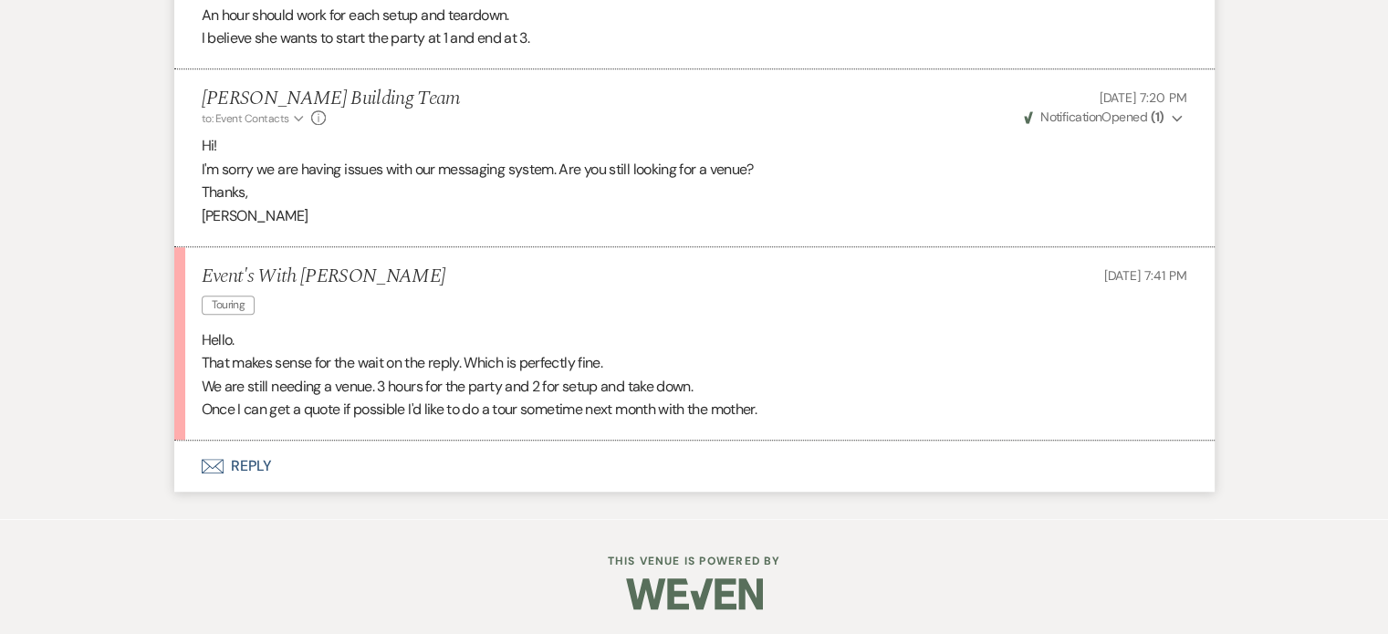
click at [242, 459] on button "Envelope Reply" at bounding box center [694, 466] width 1040 height 51
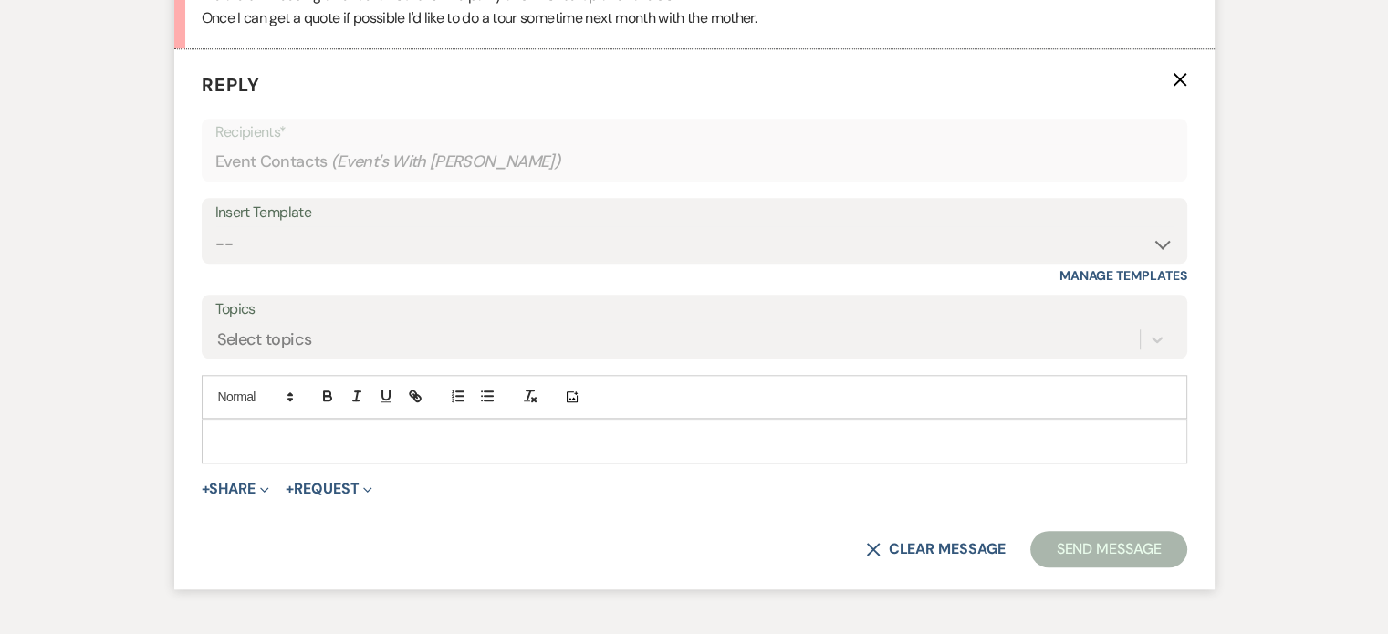
scroll to position [1817, 0]
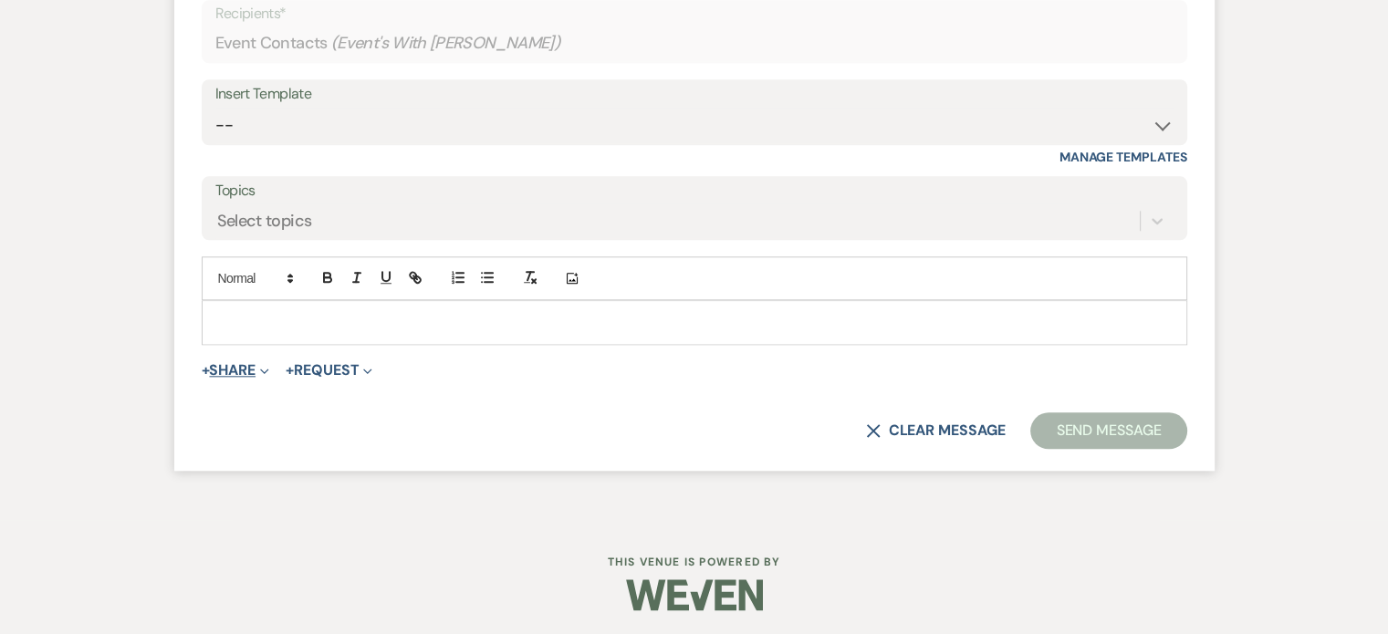
click at [246, 364] on button "+ Share Expand" at bounding box center [236, 370] width 68 height 15
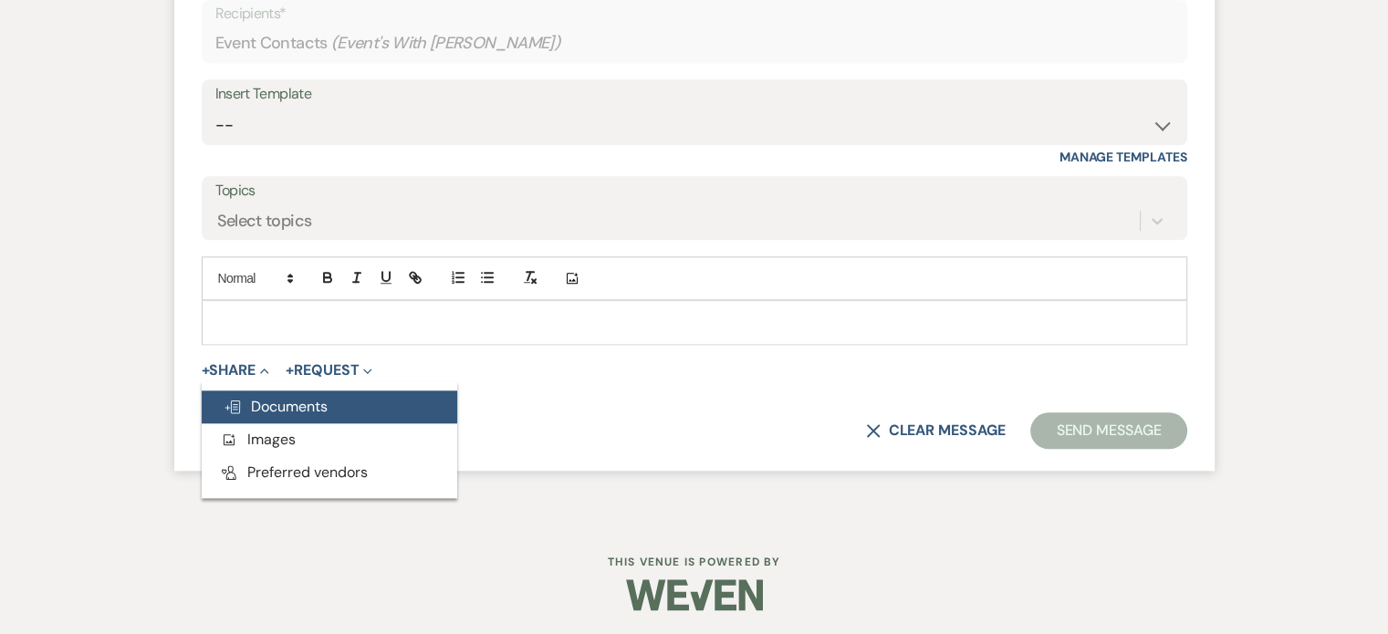
click at [266, 402] on span "Doc Upload Documents" at bounding box center [276, 406] width 104 height 19
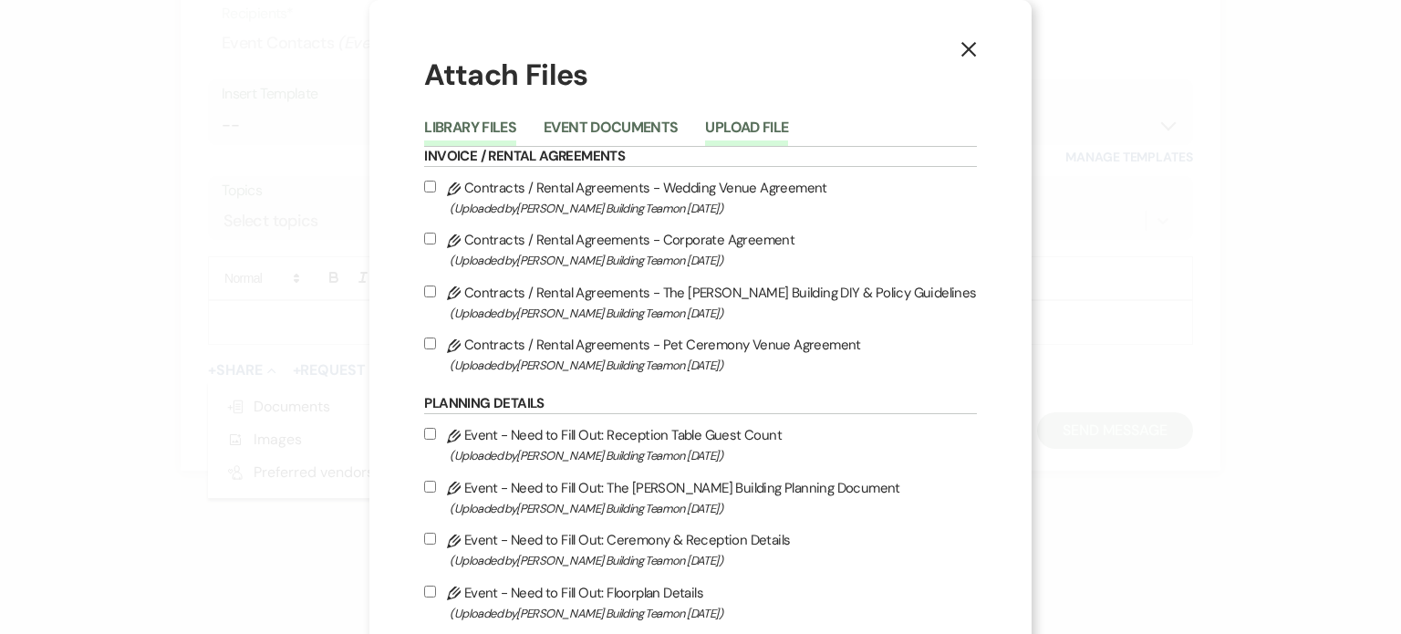
click at [755, 123] on button "Upload File" at bounding box center [746, 133] width 83 height 26
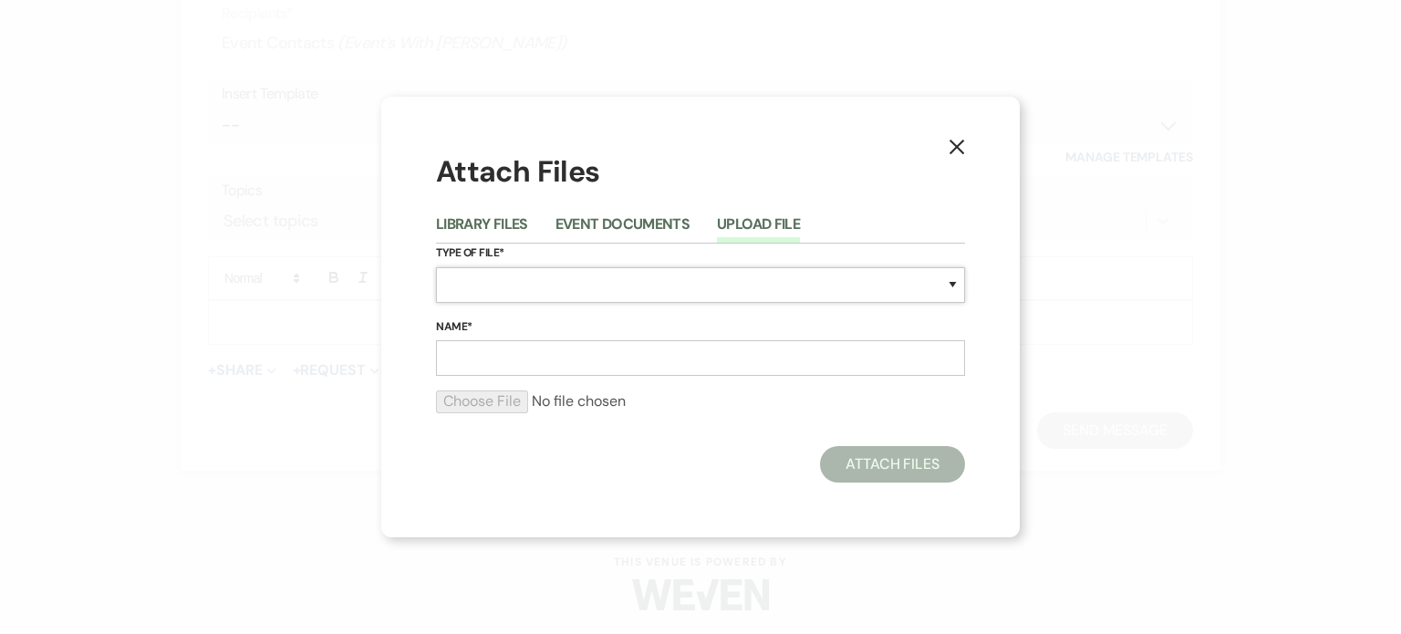
click at [737, 278] on select "Special Event Insurance Vendor Certificate of Insurance Contracts / Rental Agre…" at bounding box center [700, 285] width 529 height 36
select select "20"
click at [436, 267] on select "Special Event Insurance Vendor Certificate of Insurance Contracts / Rental Agre…" at bounding box center [700, 285] width 529 height 36
click at [715, 354] on input "Name*" at bounding box center [700, 358] width 529 height 36
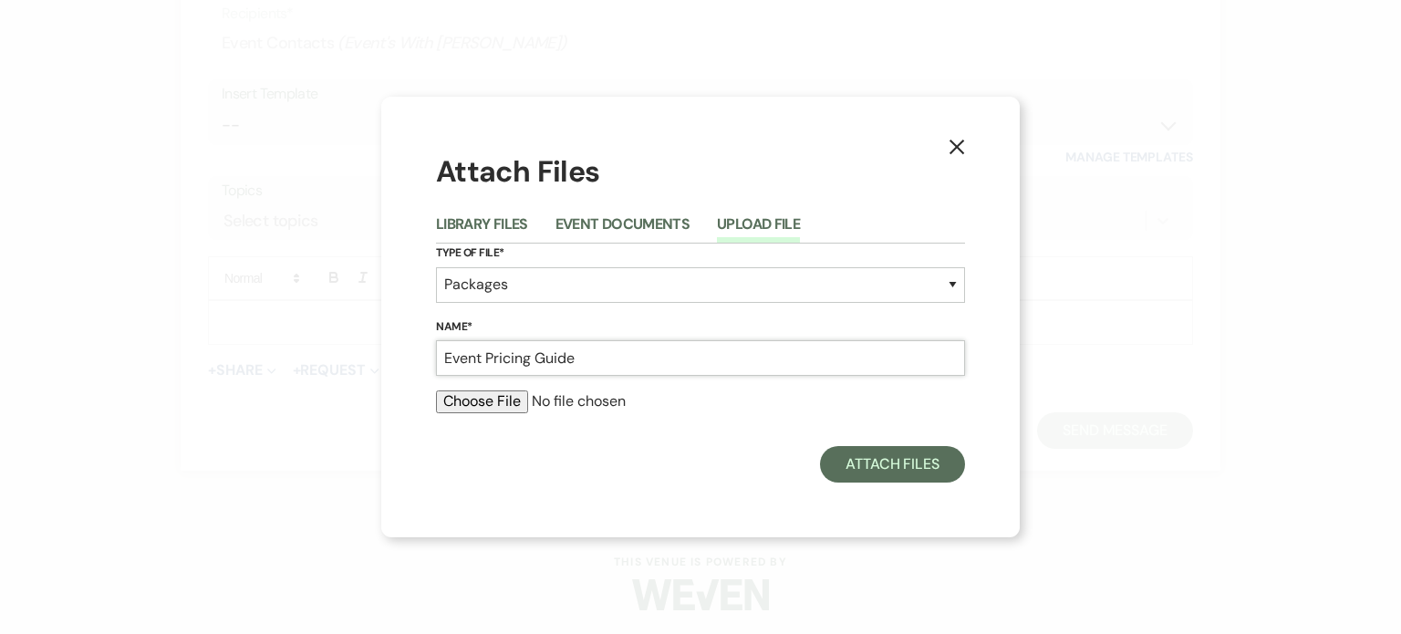
type input "Event Pricing Guide"
click at [473, 401] on input "file" at bounding box center [700, 401] width 529 height 22
type input "C:\fakepath\The [PERSON_NAME] Building - Social Event Pricing Pamphlet.pdf"
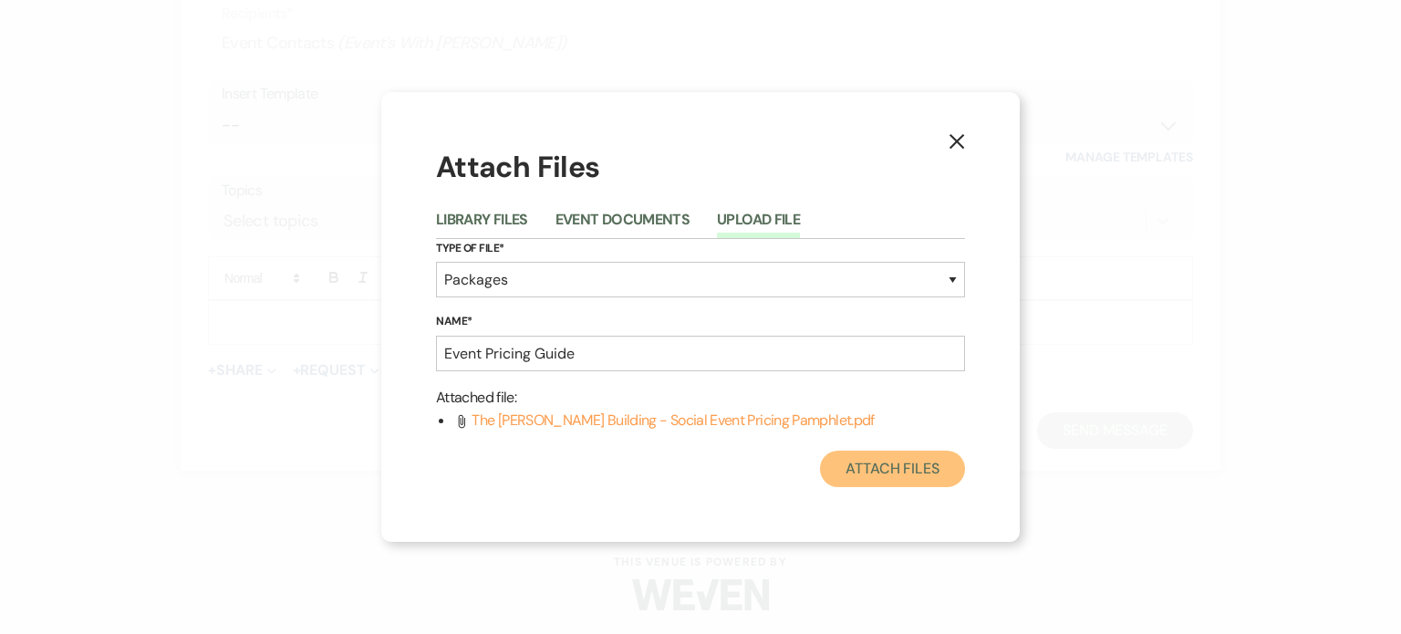
click at [898, 468] on button "Attach Files" at bounding box center [892, 469] width 145 height 36
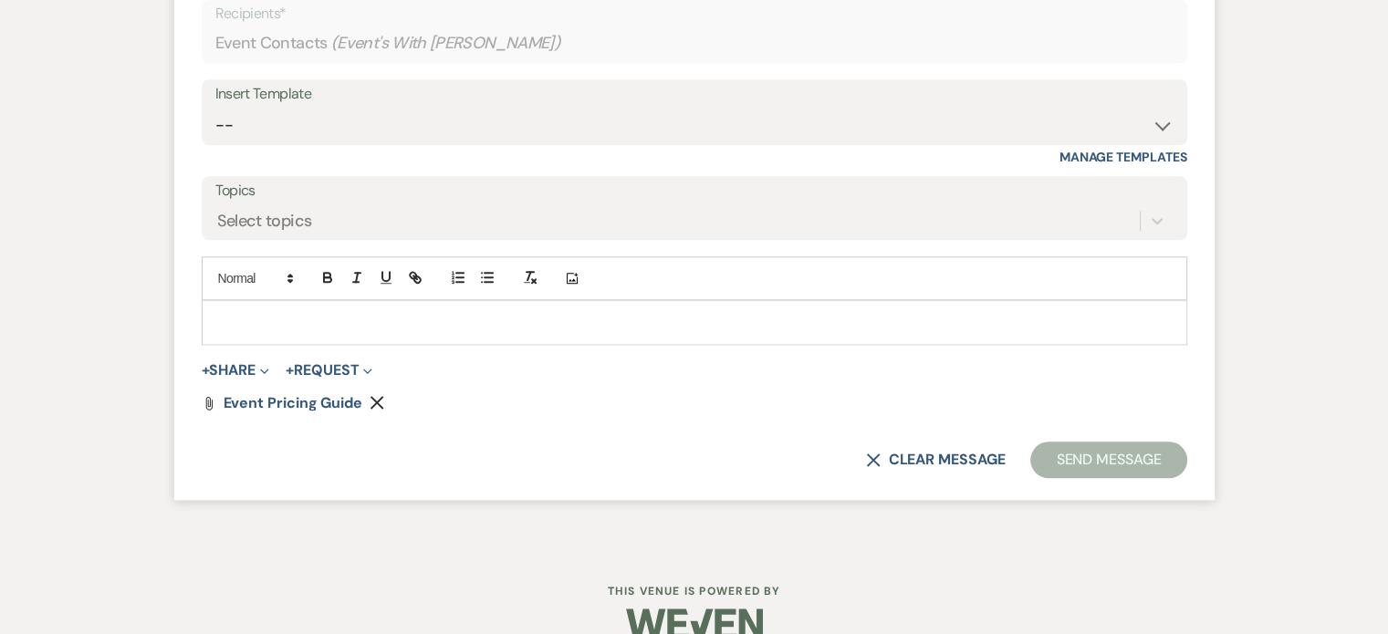
click at [895, 318] on p at bounding box center [694, 322] width 956 height 20
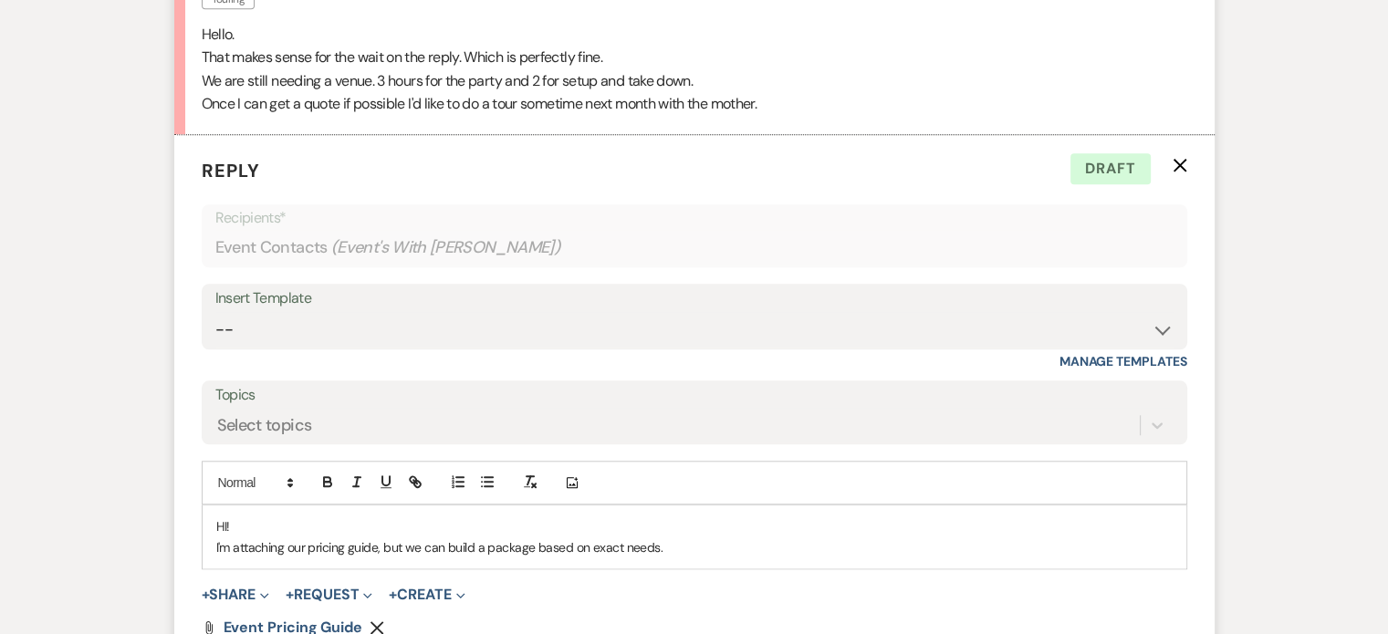
scroll to position [1737, 0]
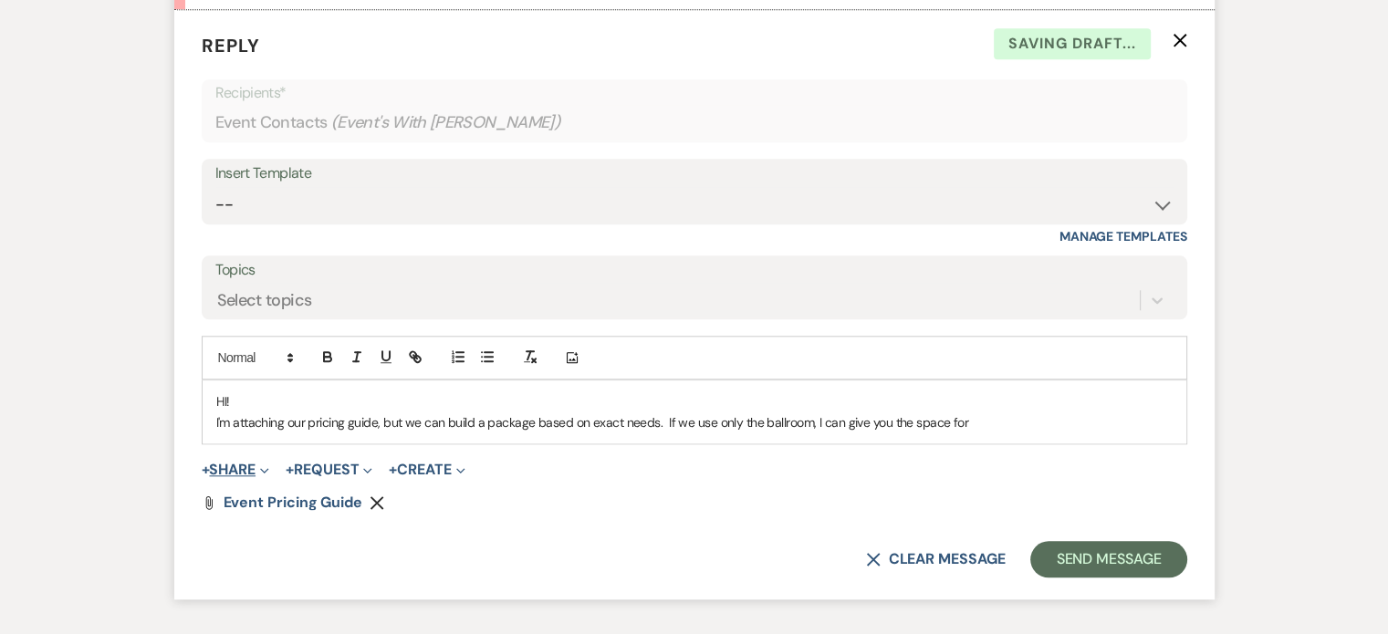
click at [249, 466] on button "+ Share Expand" at bounding box center [236, 470] width 68 height 15
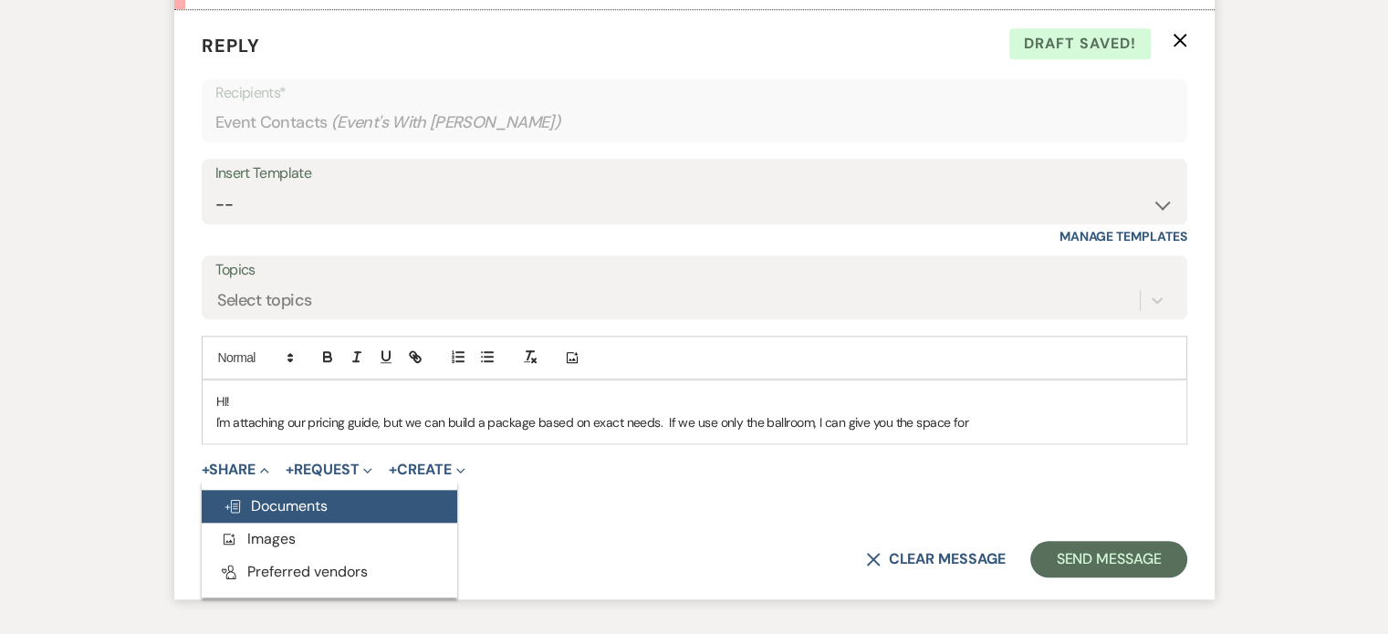
click at [262, 496] on span "Doc Upload Documents" at bounding box center [276, 505] width 104 height 19
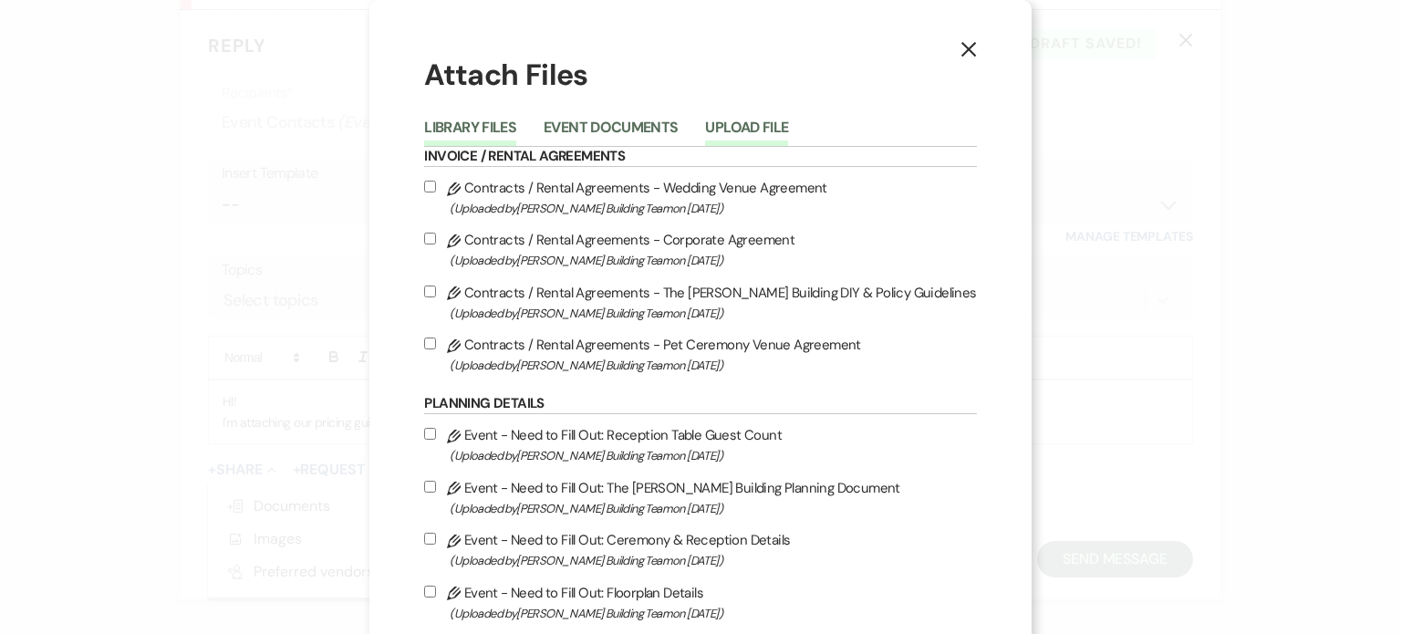
click at [779, 126] on button "Upload File" at bounding box center [746, 133] width 83 height 26
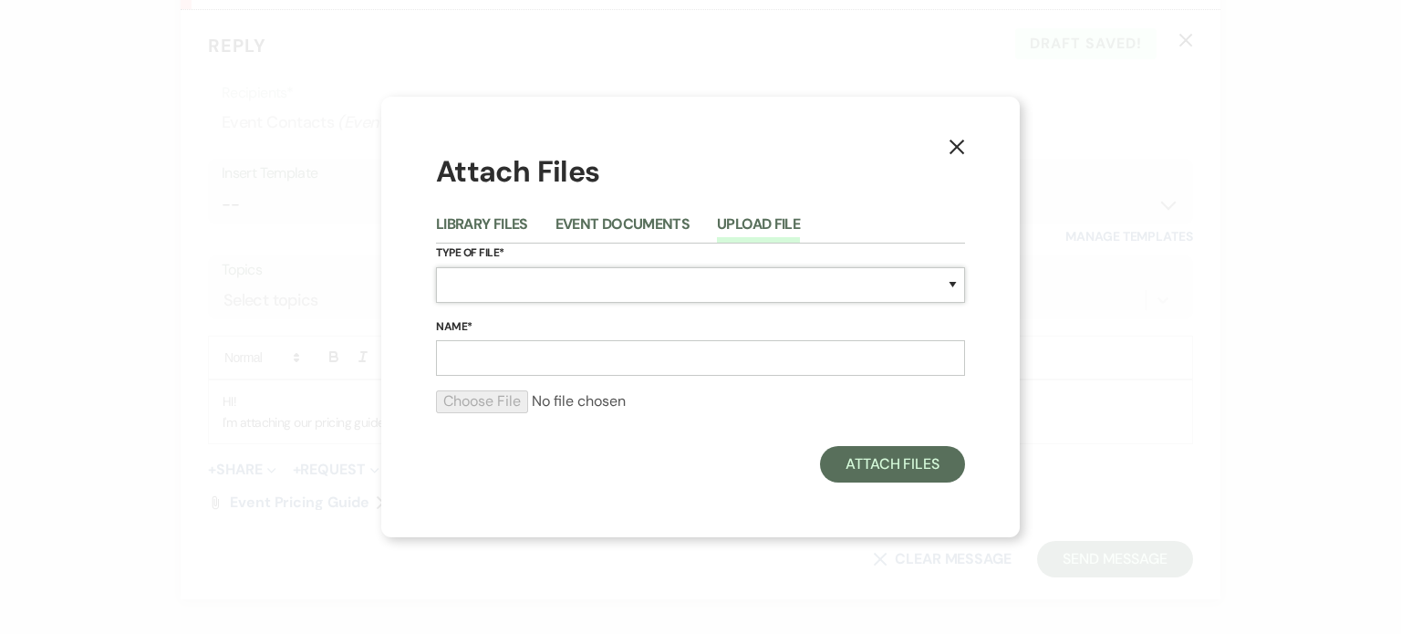
click at [766, 288] on select "Special Event Insurance Vendor Certificate of Insurance Contracts / Rental Agre…" at bounding box center [700, 285] width 529 height 36
select select "66"
click at [436, 267] on select "Special Event Insurance Vendor Certificate of Insurance Contracts / Rental Agre…" at bounding box center [700, 285] width 529 height 36
click at [846, 353] on input "Name*" at bounding box center [700, 358] width 529 height 36
type input "Preferred Vendors"
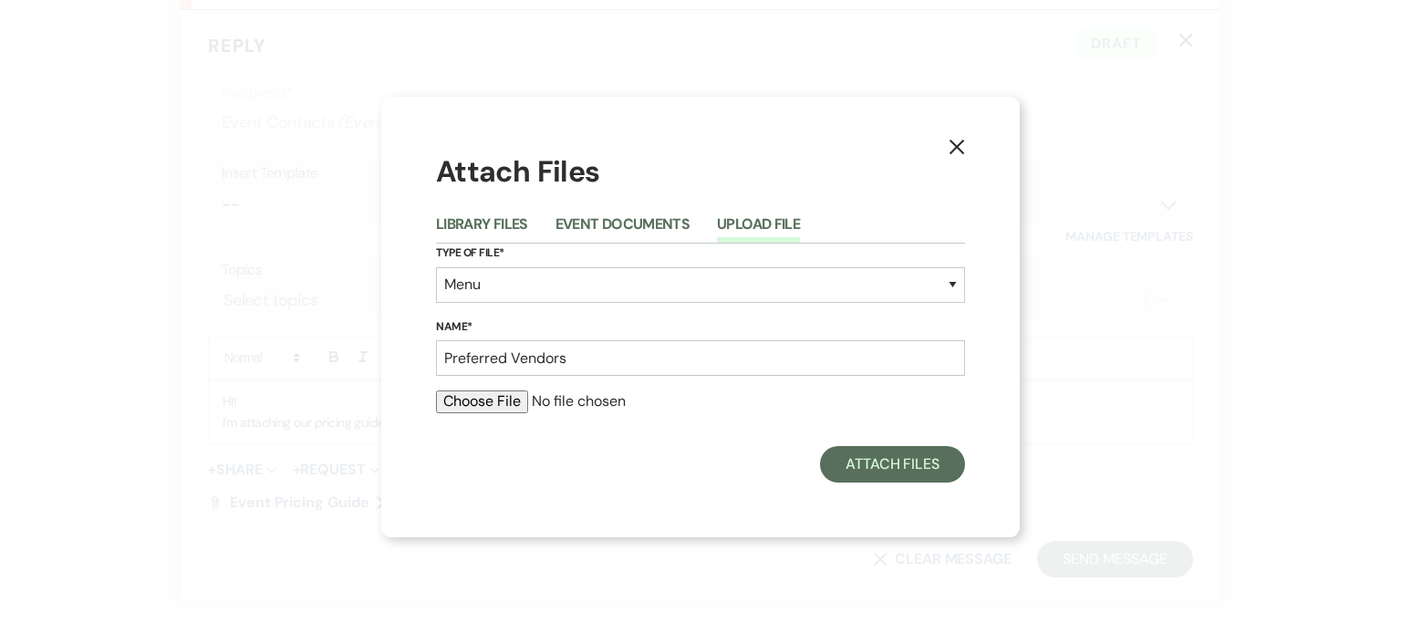
click at [485, 410] on input "file" at bounding box center [700, 401] width 529 height 22
type input "C:\fakepath\2025 Vendor List.pdf"
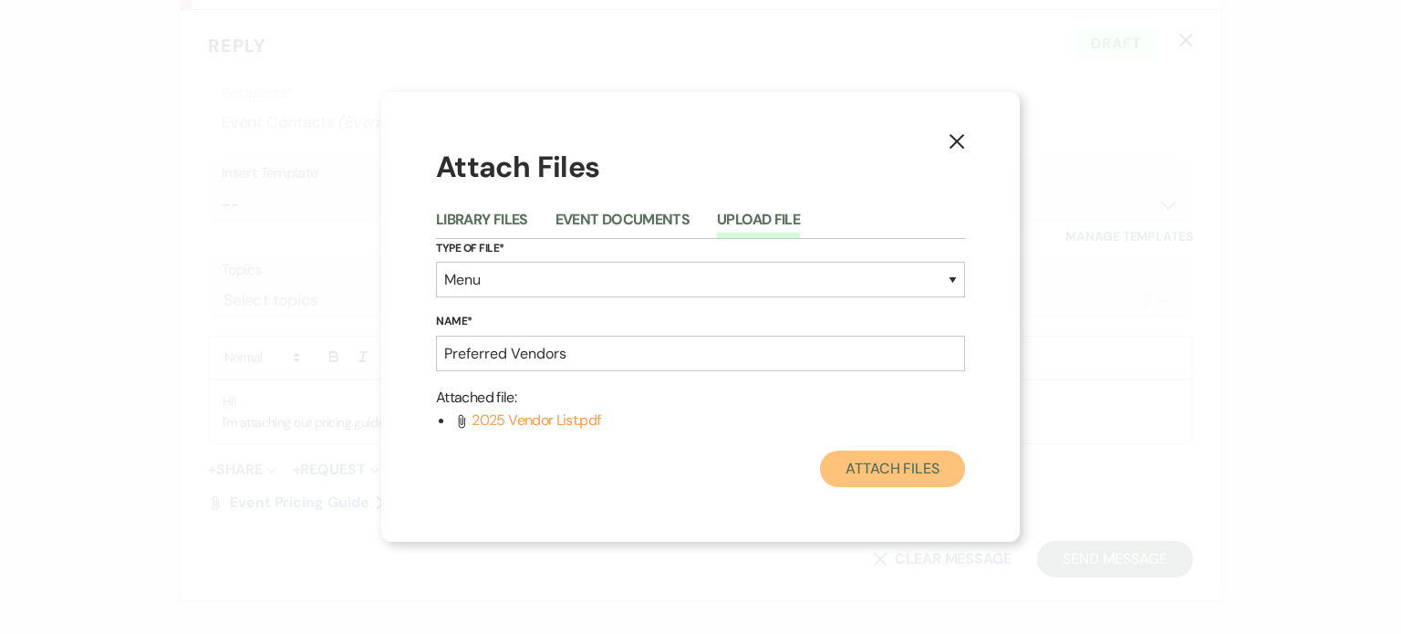
click at [888, 467] on button "Attach Files" at bounding box center [892, 469] width 145 height 36
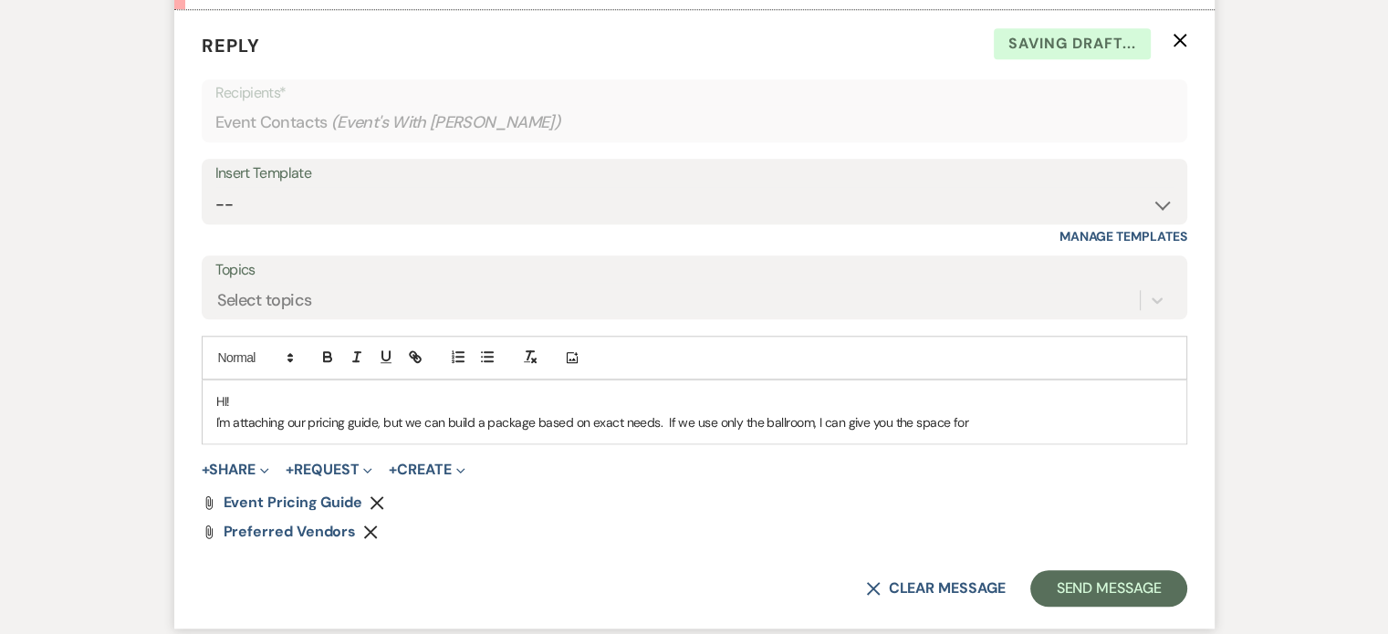
click at [1043, 415] on p "I'm attaching our pricing guide, but we can build a package based on exact need…" at bounding box center [694, 422] width 956 height 20
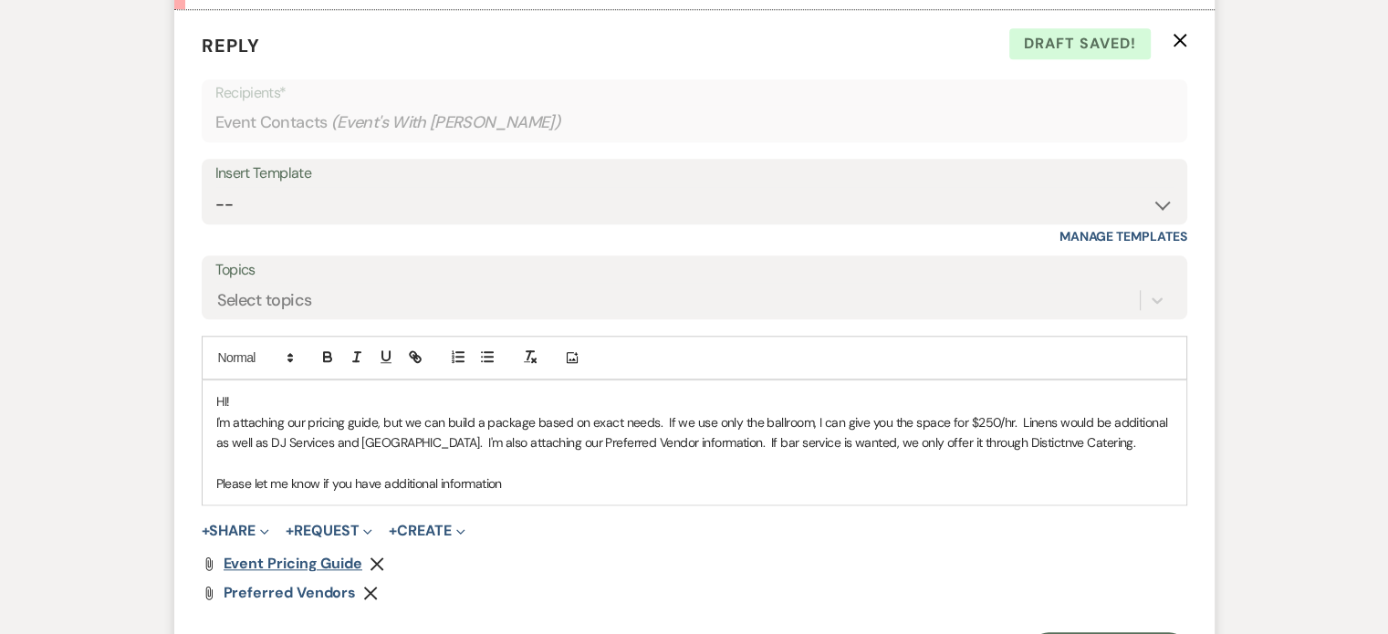
click at [337, 560] on span "Event Pricing Guide" at bounding box center [293, 563] width 139 height 19
click at [465, 478] on p "Please let me know if you have additional information" at bounding box center [694, 484] width 956 height 20
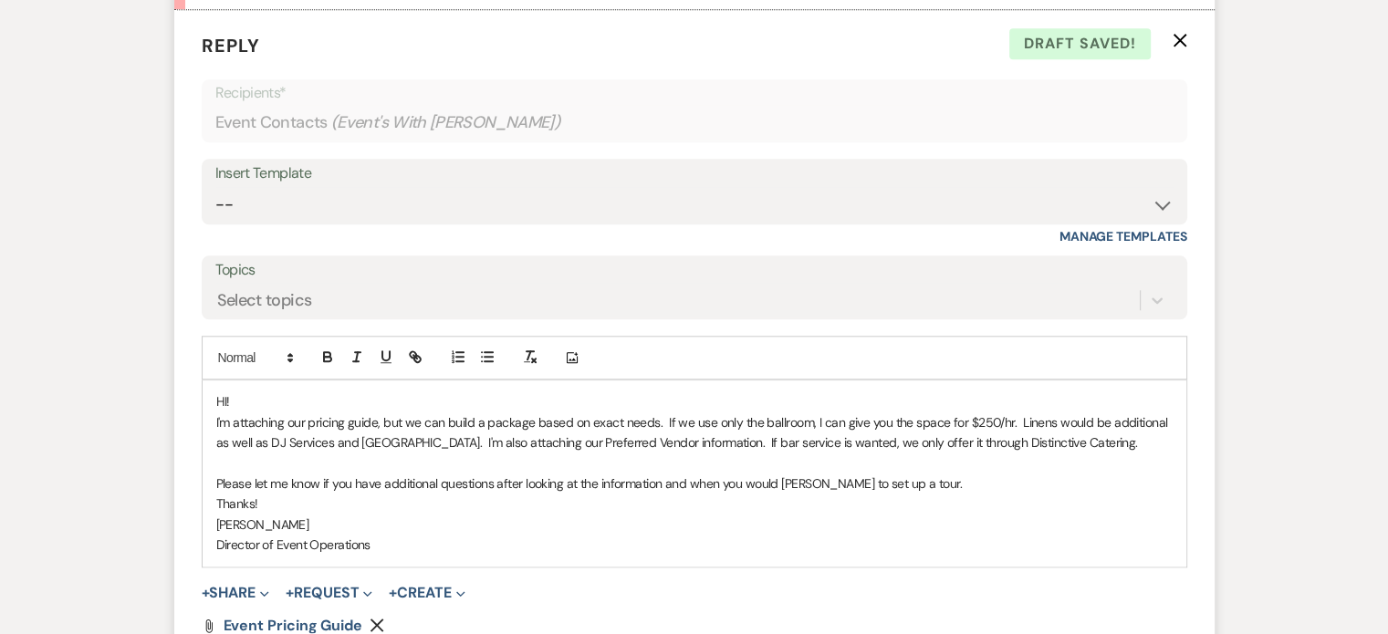
click at [777, 484] on p "Please let me know if you have additional questions after looking at the inform…" at bounding box center [694, 484] width 956 height 20
click at [575, 547] on p "Director of Event Operations" at bounding box center [694, 545] width 956 height 20
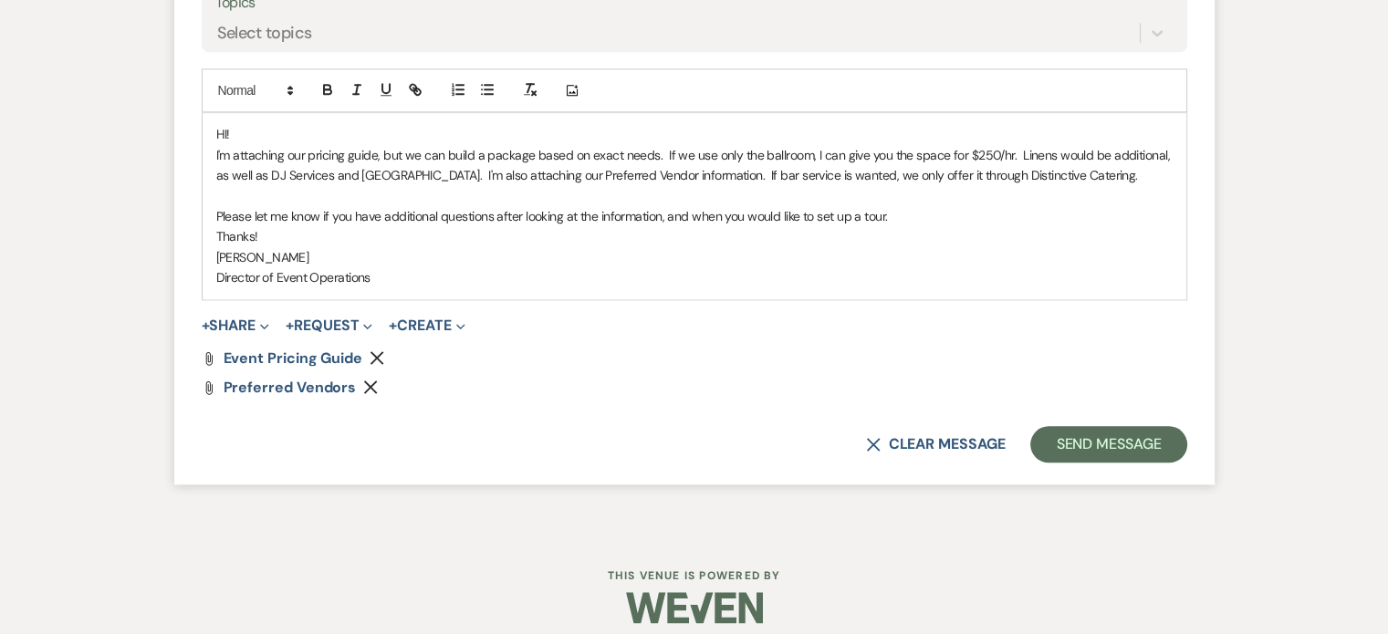
scroll to position [2018, 0]
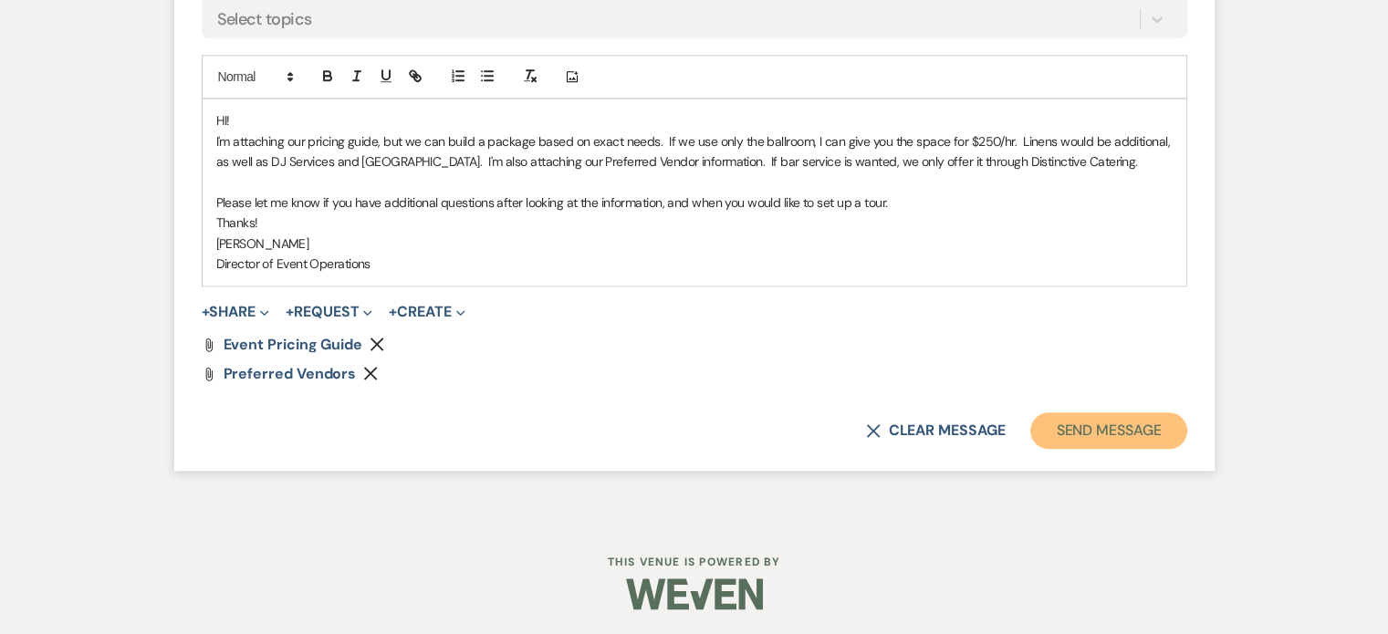
click at [1105, 431] on button "Send Message" at bounding box center [1108, 430] width 156 height 36
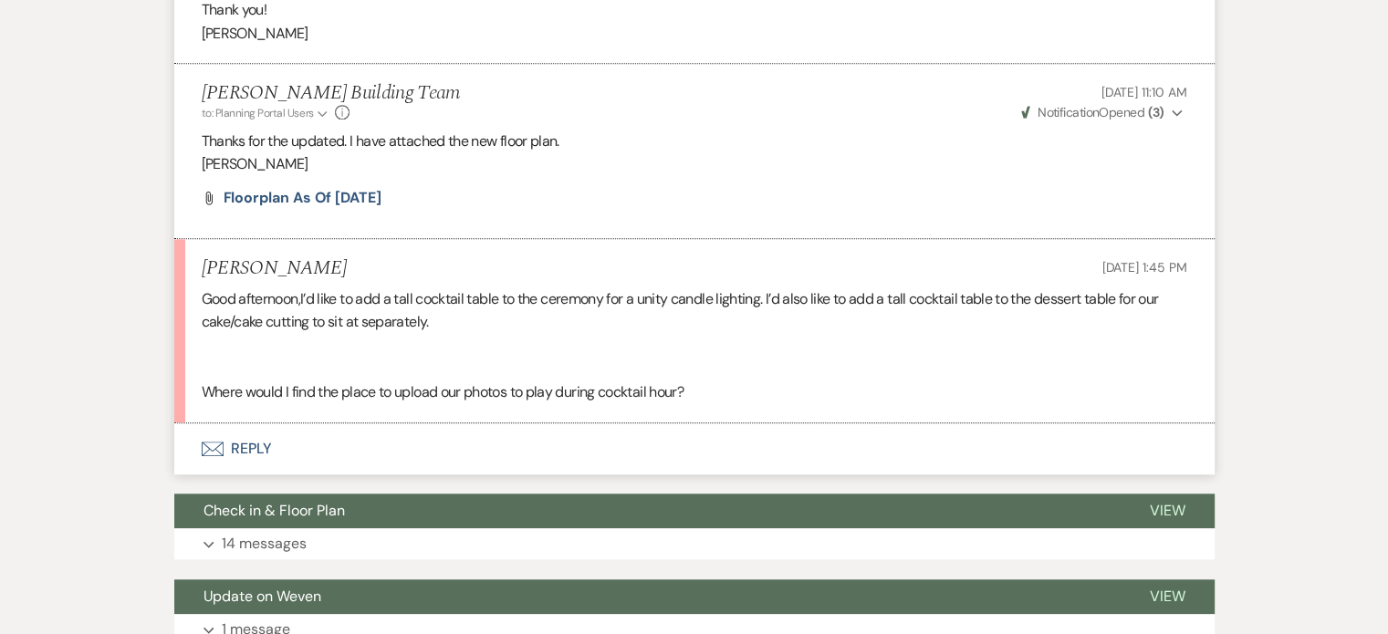
scroll to position [1744, 0]
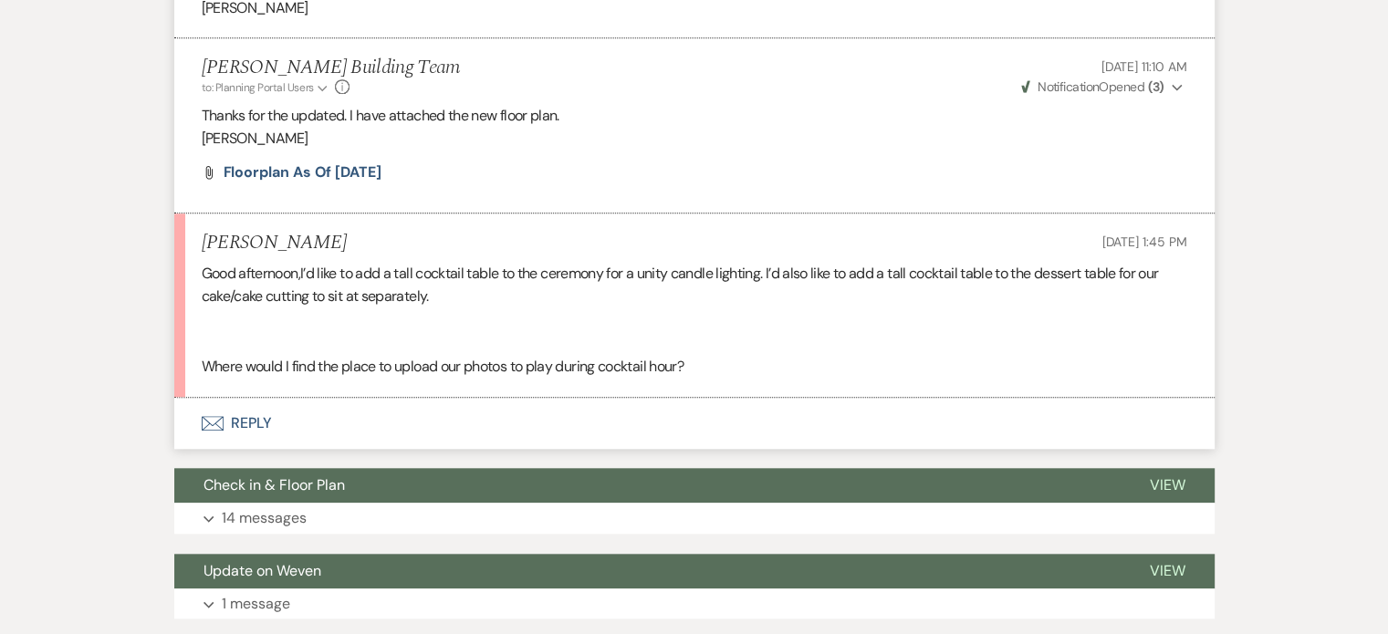
click at [281, 414] on button "Envelope Reply" at bounding box center [694, 423] width 1040 height 51
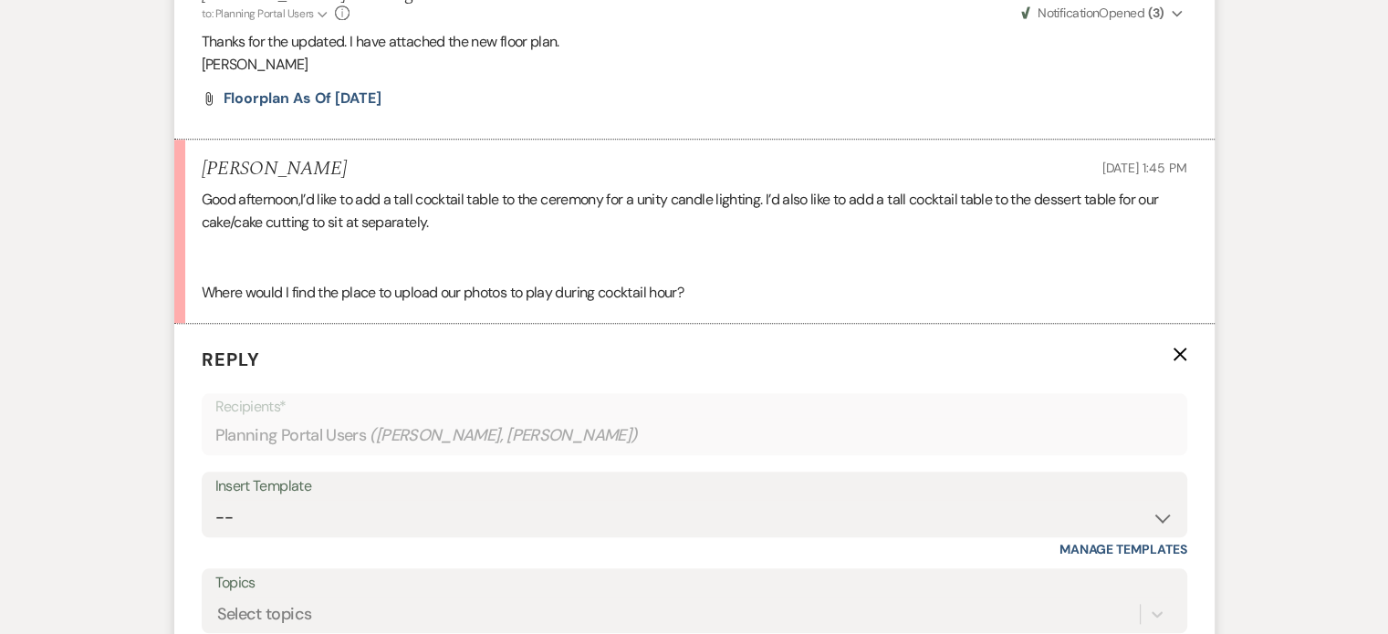
scroll to position [2092, 0]
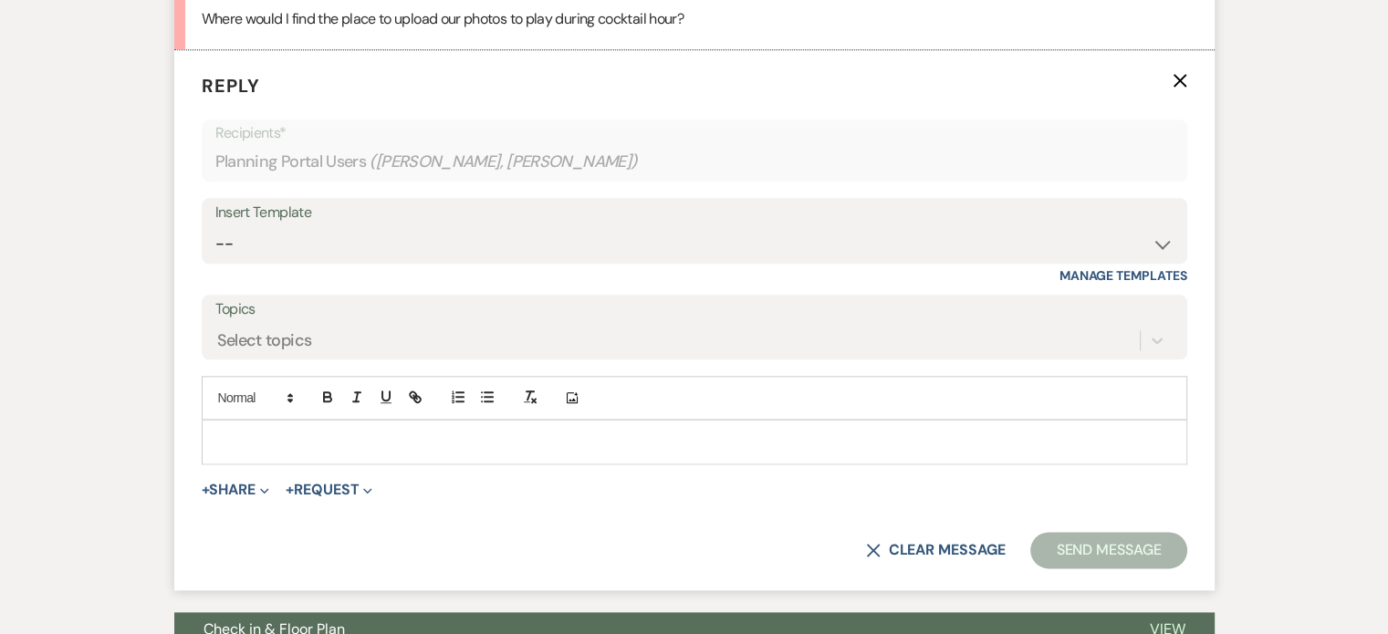
click at [288, 442] on p at bounding box center [694, 442] width 956 height 20
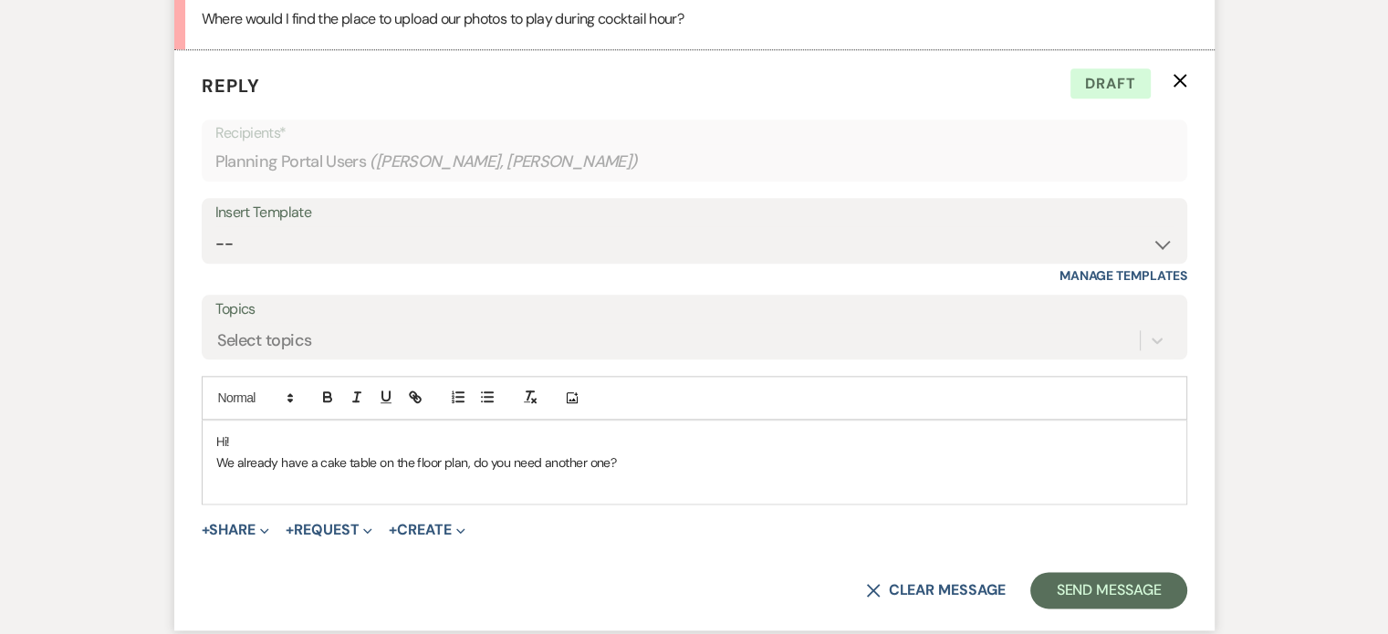
click at [541, 461] on p "We already have a cake table on the floor plan, do you need another one?" at bounding box center [694, 463] width 956 height 20
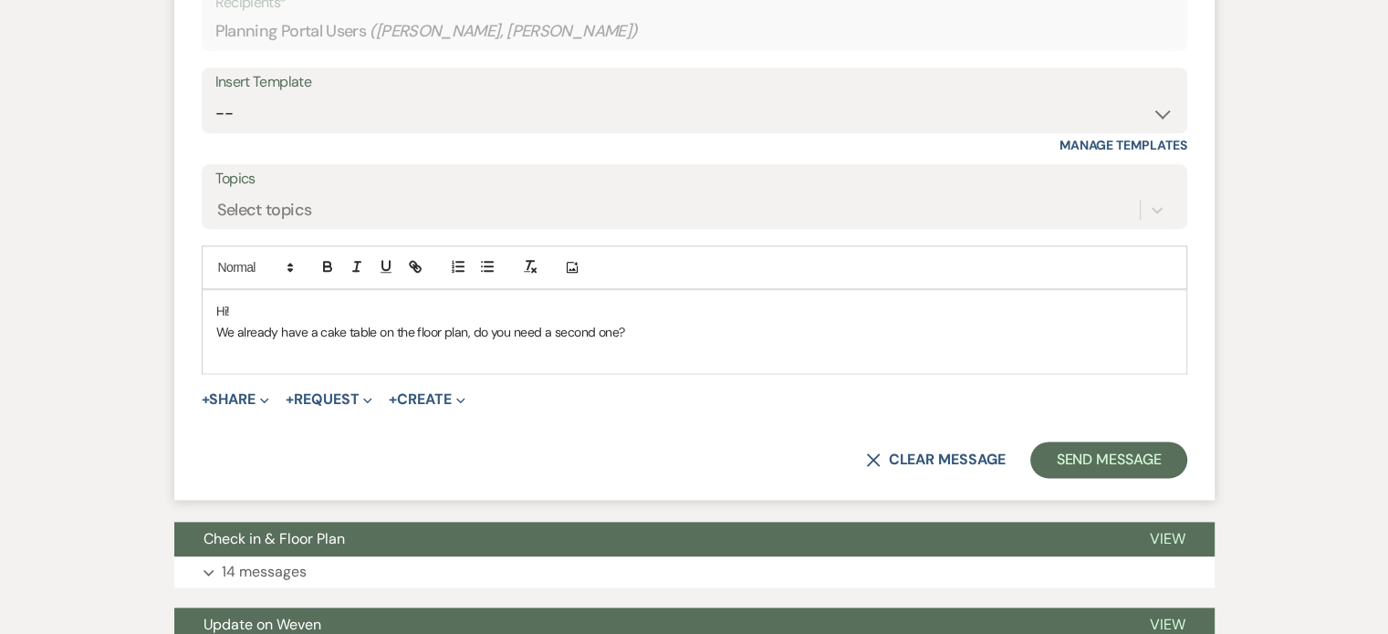
scroll to position [2226, 0]
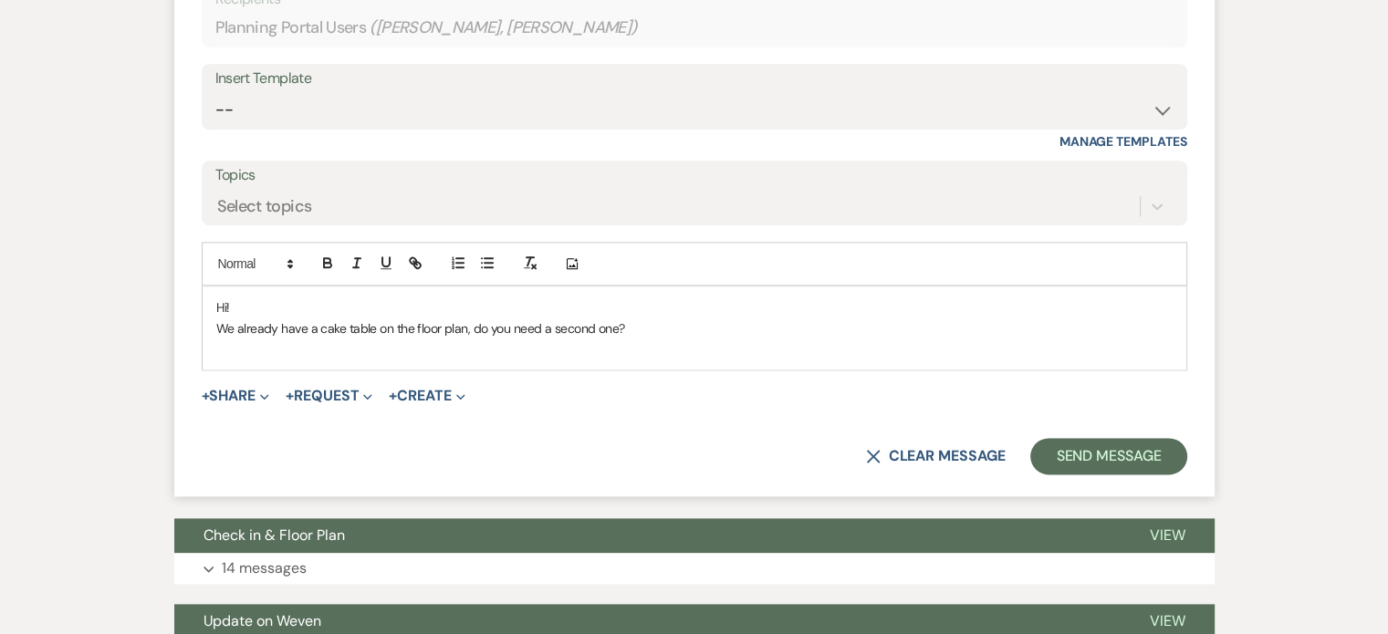
click at [749, 331] on p "We already have a cake table on the floor plan, do you need a second one?" at bounding box center [694, 328] width 956 height 20
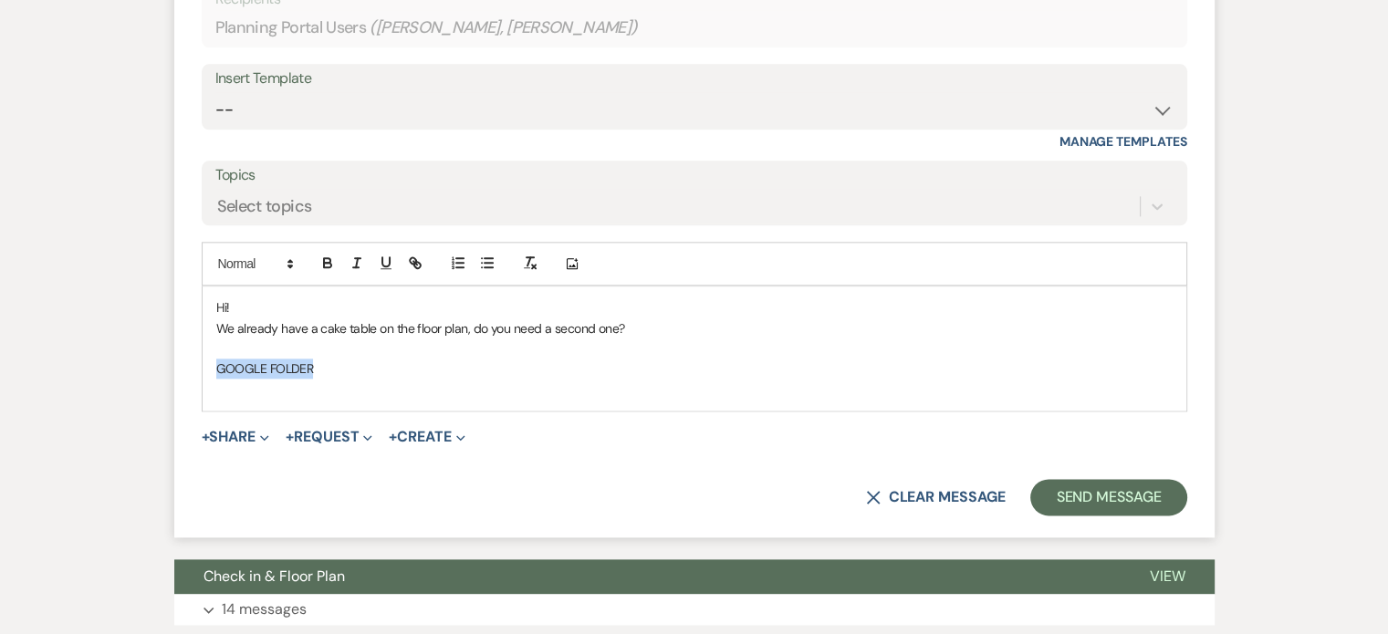
drag, startPoint x: 330, startPoint y: 358, endPoint x: 206, endPoint y: 361, distance: 124.1
click at [206, 361] on div "Hi! We already have a cake table on the floor plan, do you need a second one? G…" at bounding box center [695, 348] width 984 height 124
click at [423, 256] on button "button" at bounding box center [415, 263] width 26 height 22
paste input "https://drive.google.com/drive/folders/19g99m3el8_J_kLw85xuL8-8D5a52PZzT?usp=sh…"
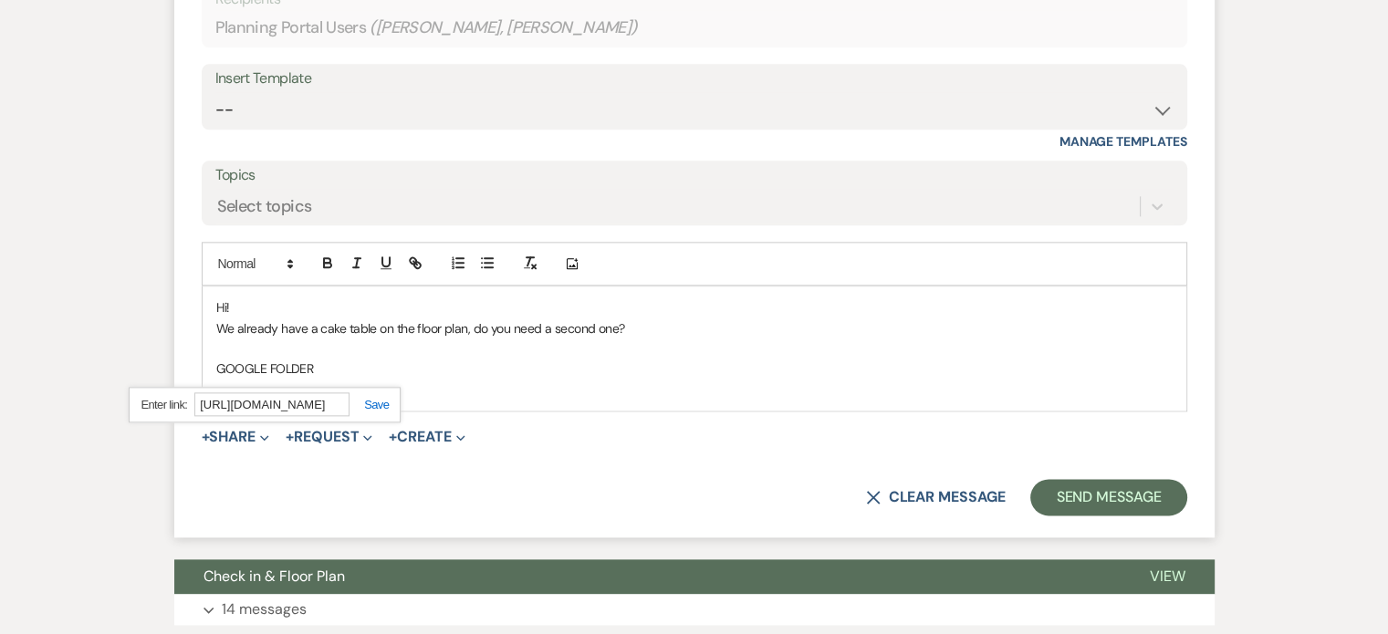
type input "https://drive.google.com/drive/folders/19g99m3el8_J_kLw85xuL8-8D5a52PZzT?usp=sh…"
click at [376, 401] on link at bounding box center [368, 405] width 39 height 14
click at [762, 320] on p "We already have a cake table on the floor plan, do you need a second one?" at bounding box center [694, 328] width 956 height 20
click at [297, 385] on p at bounding box center [694, 390] width 956 height 20
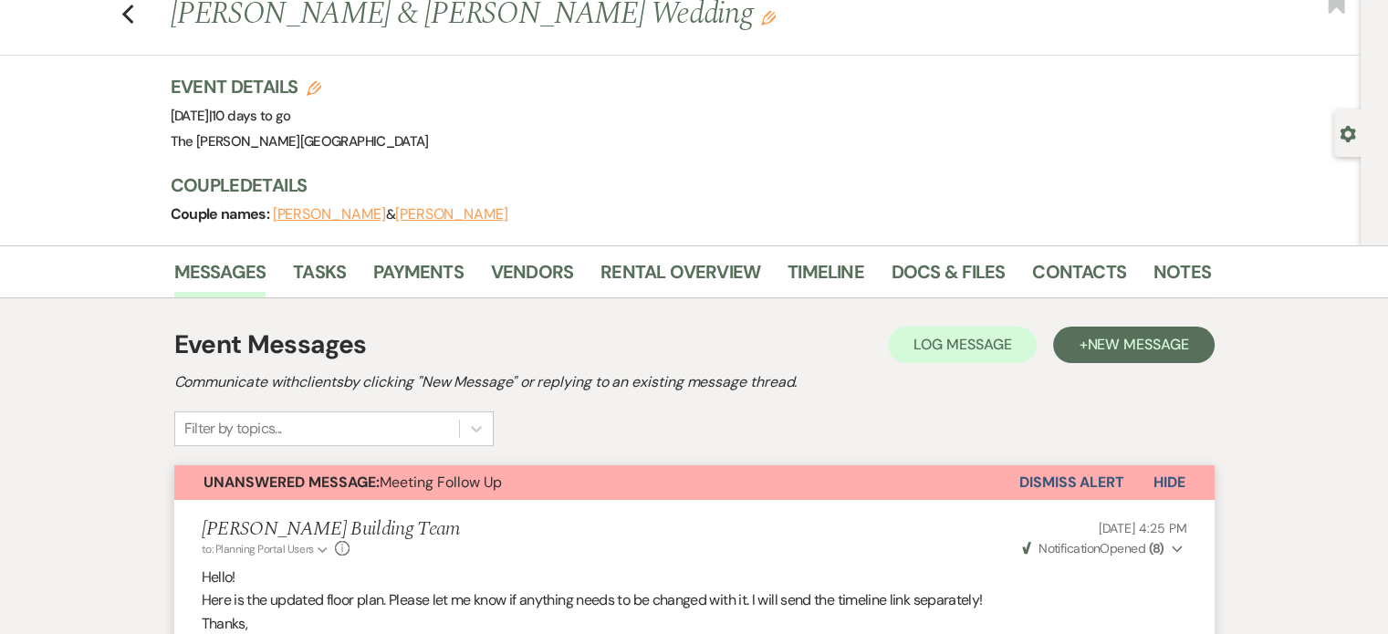
scroll to position [102, 0]
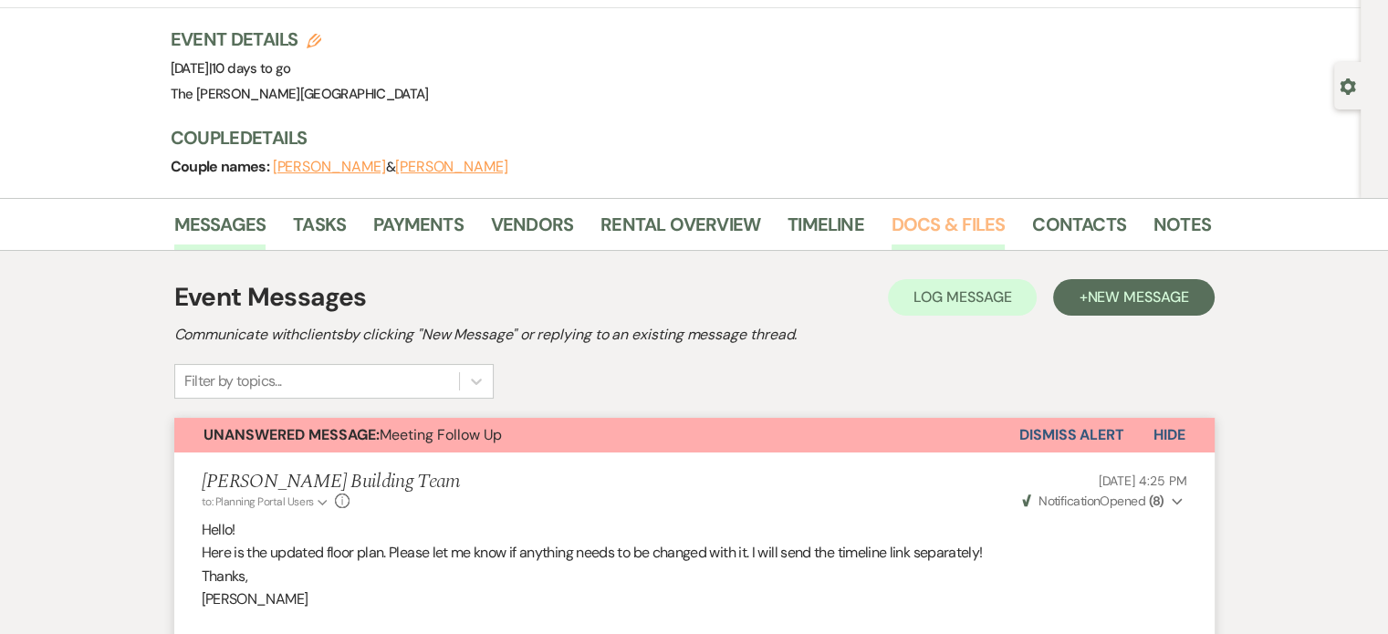
click at [934, 232] on link "Docs & Files" at bounding box center [947, 230] width 113 height 40
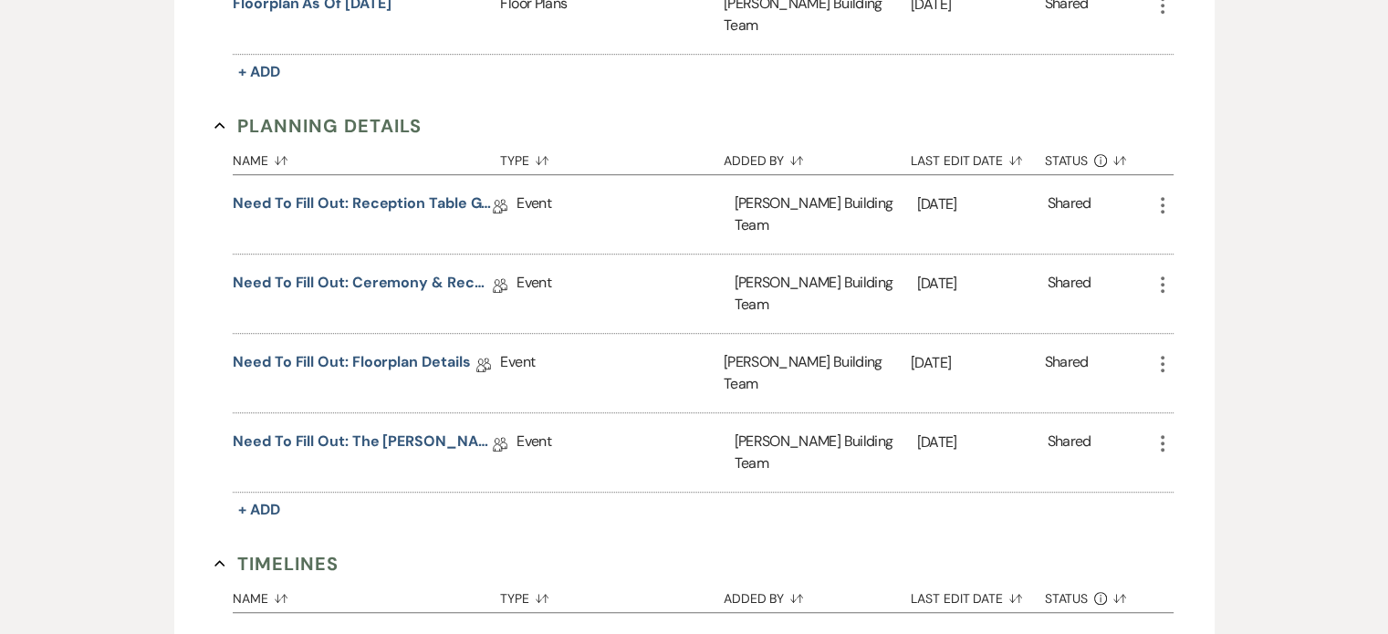
scroll to position [1065, 0]
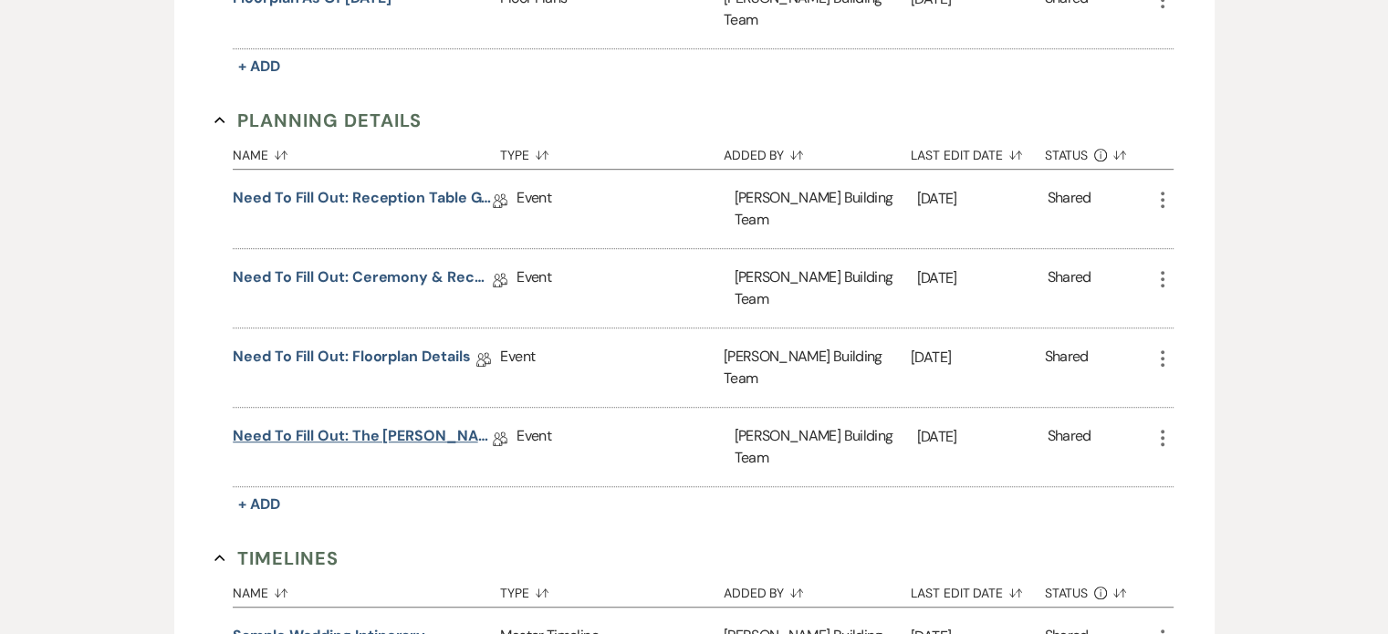
click at [434, 425] on link "Need to Fill Out: The Harris Building Planning Document" at bounding box center [363, 439] width 260 height 28
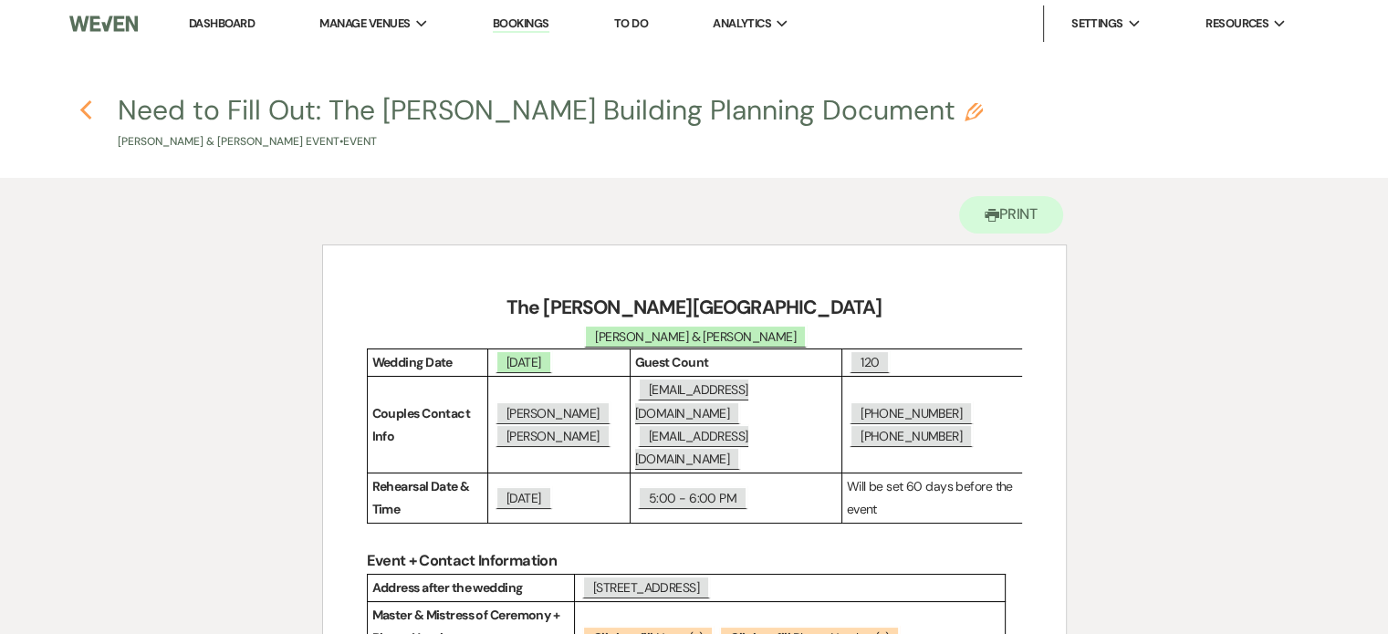
click at [84, 109] on icon "Previous" at bounding box center [86, 110] width 14 height 22
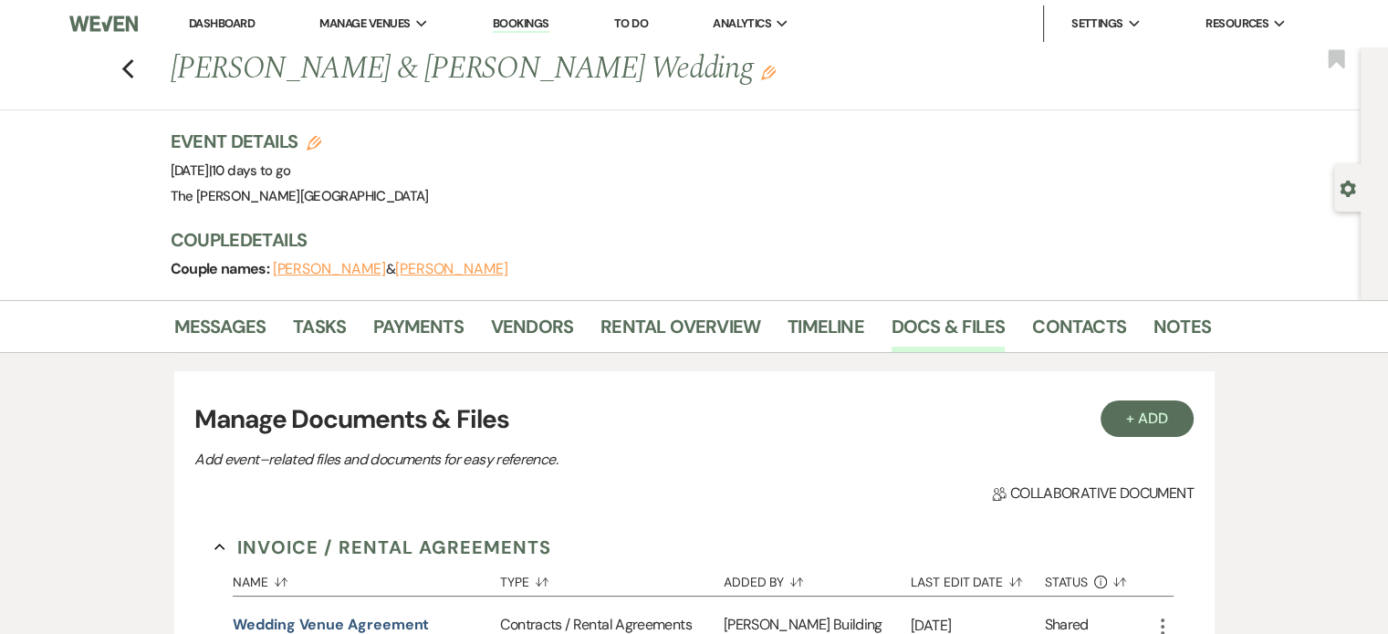
scroll to position [1065, 0]
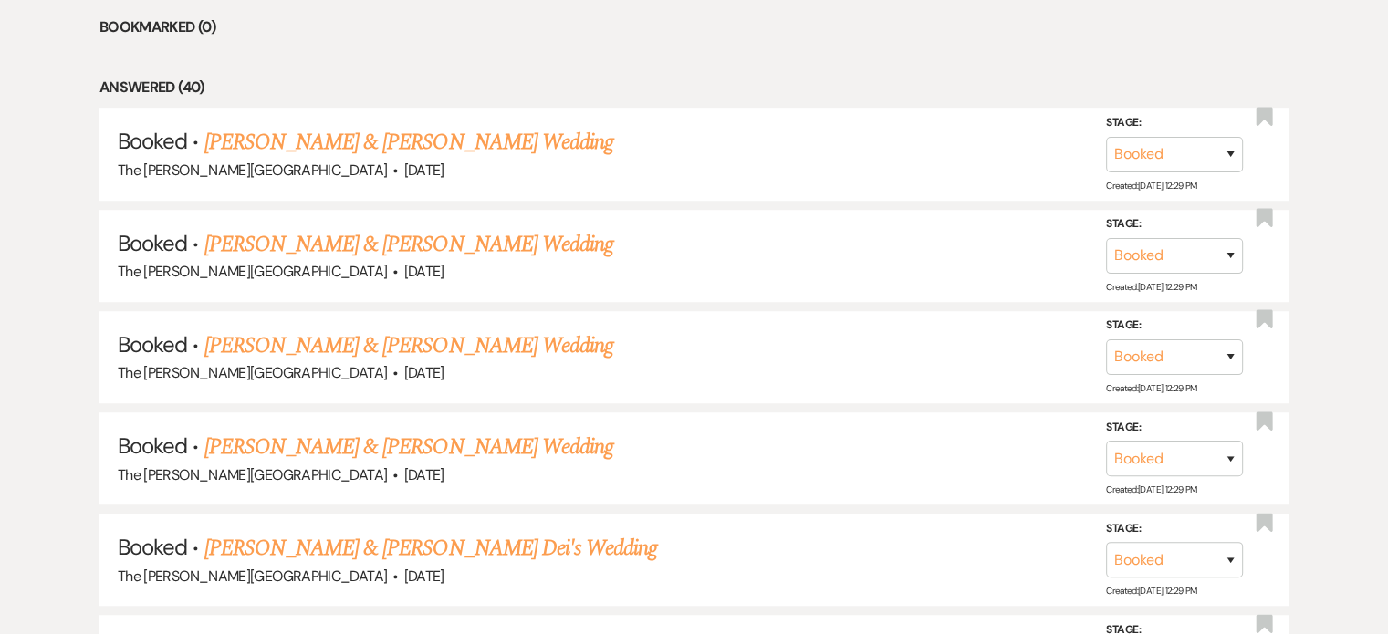
scroll to position [625, 0]
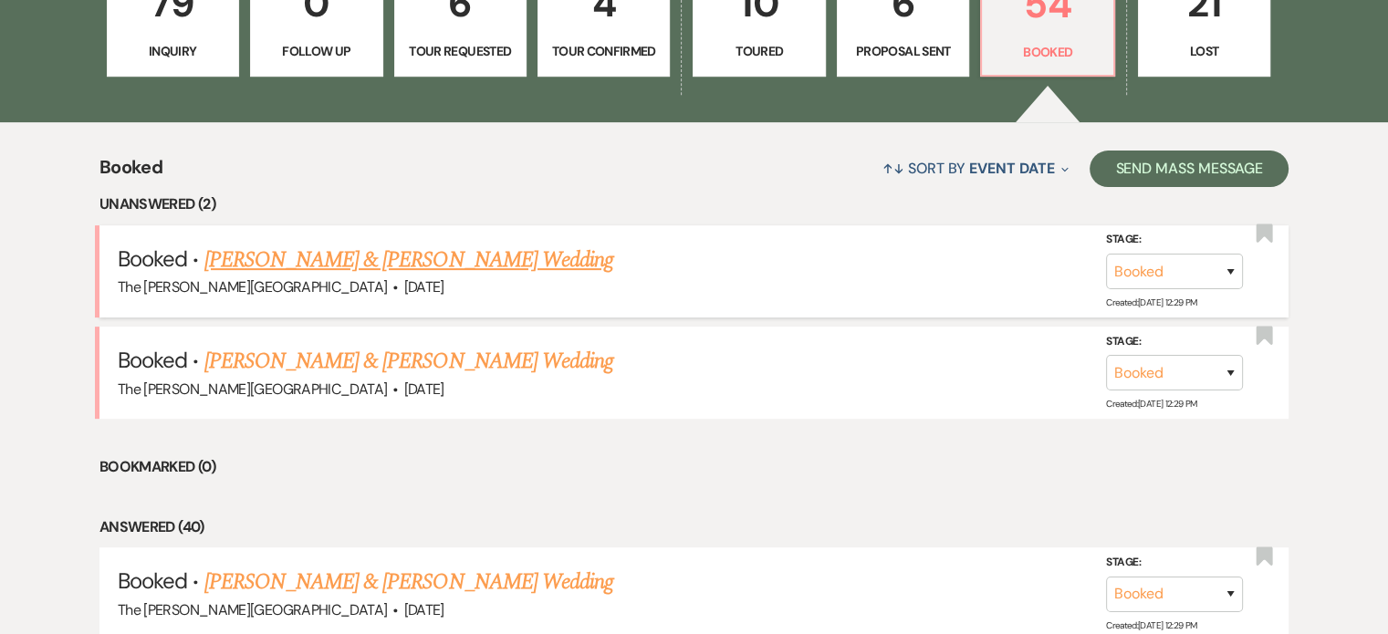
click at [490, 244] on link "Janelle Wiesen & Charles Strickland's Wedding" at bounding box center [408, 260] width 409 height 33
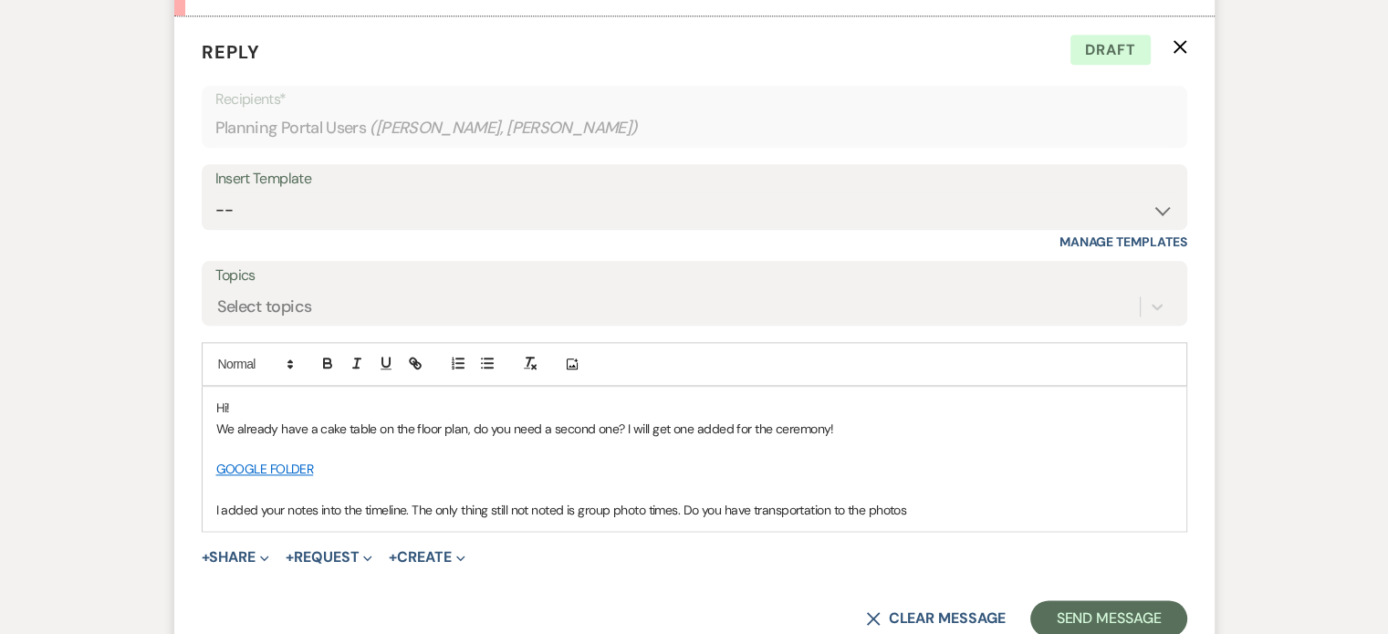
scroll to position [2141, 0]
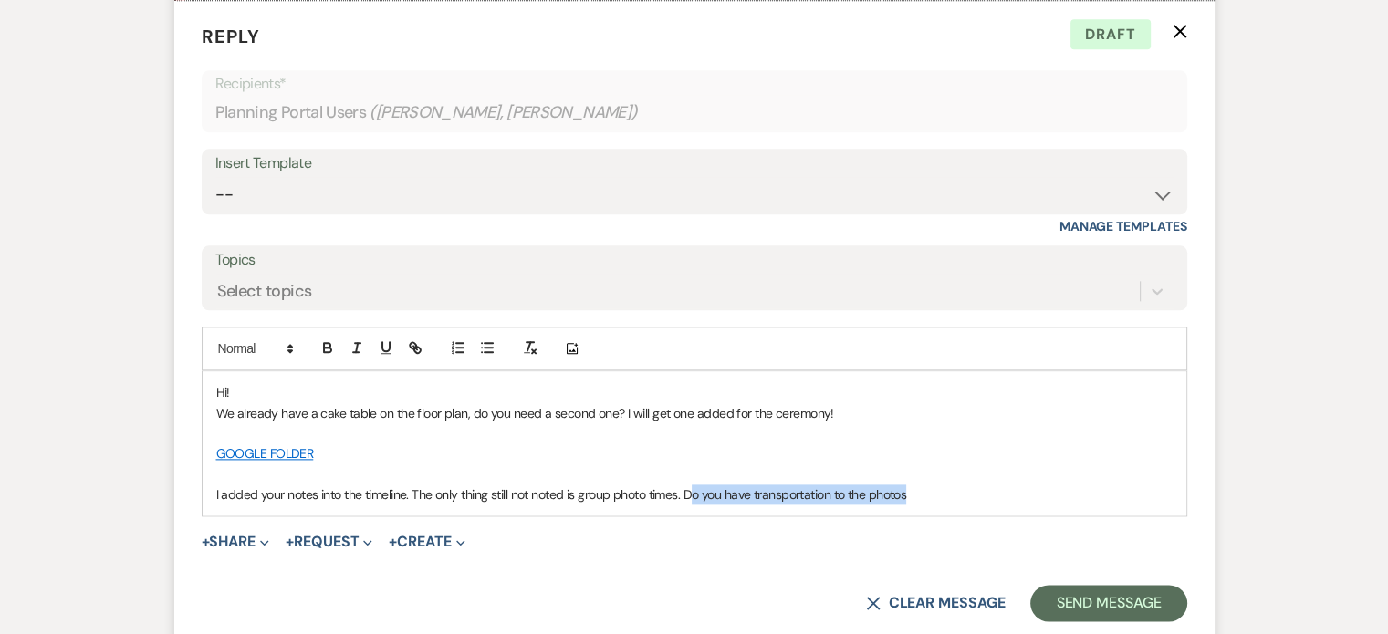
drag, startPoint x: 928, startPoint y: 494, endPoint x: 693, endPoint y: 493, distance: 234.5
click at [693, 493] on p "I added your notes into the timeline. The only thing still not noted is group p…" at bounding box center [694, 494] width 956 height 20
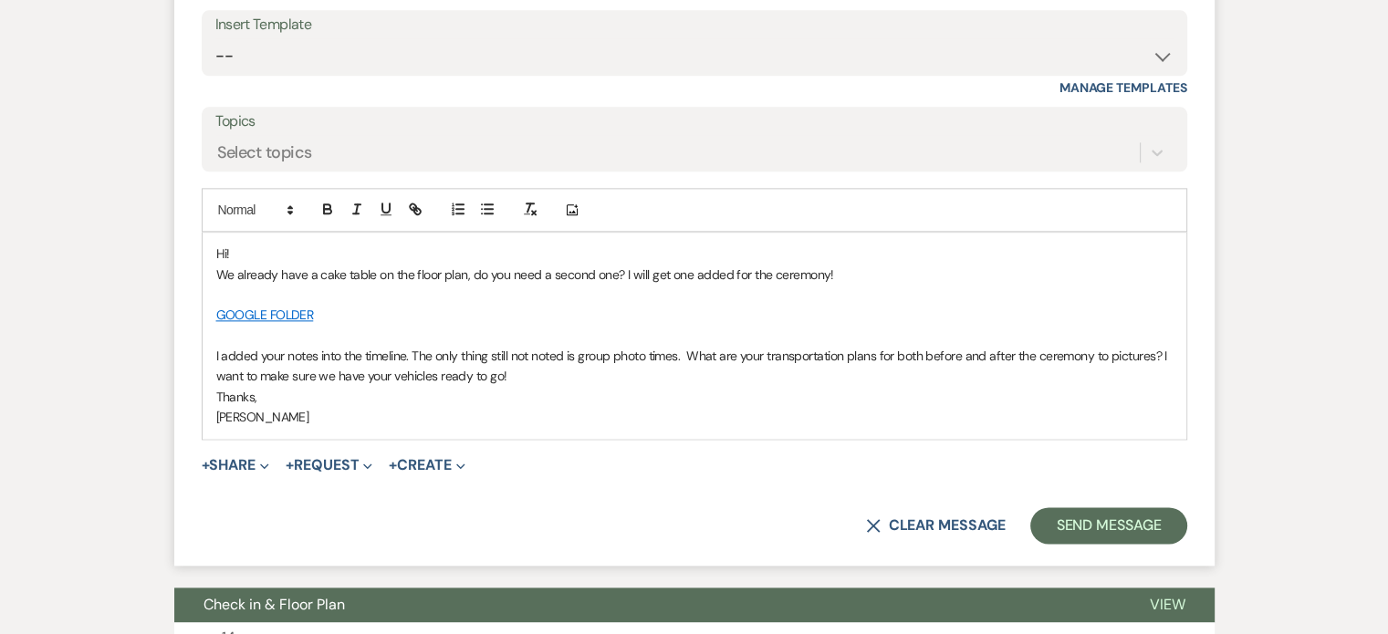
scroll to position [2340, 0]
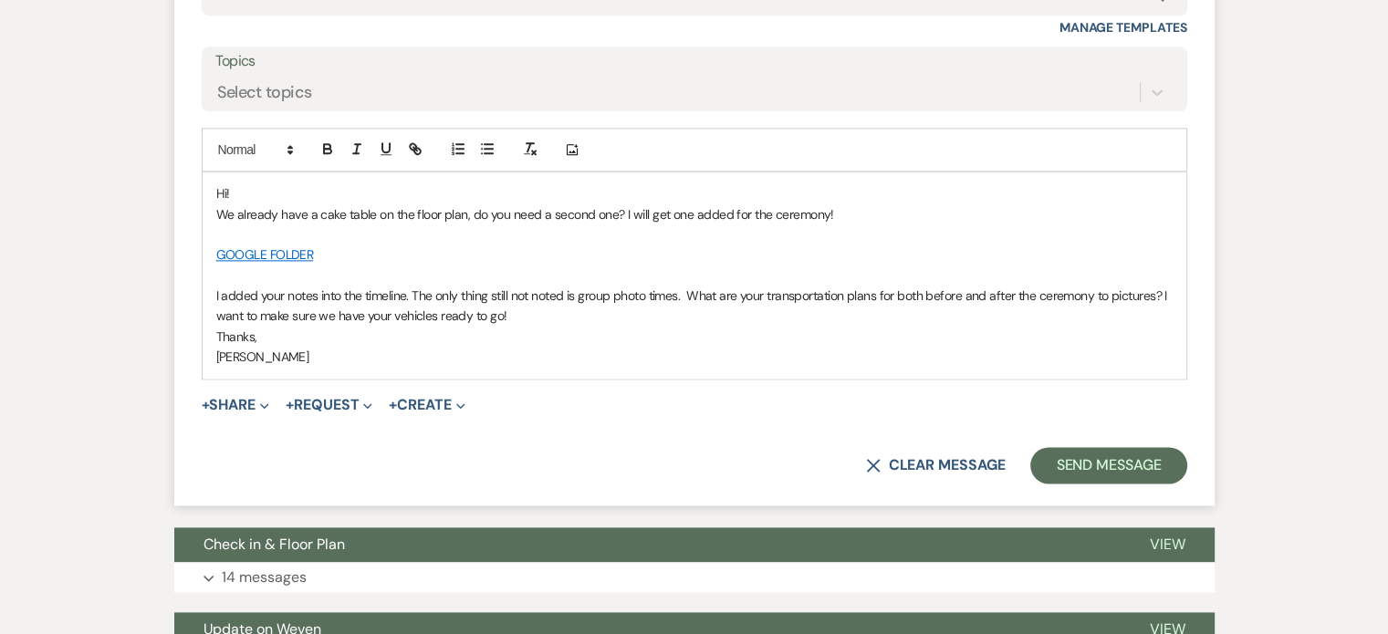
click at [260, 226] on p at bounding box center [694, 234] width 956 height 20
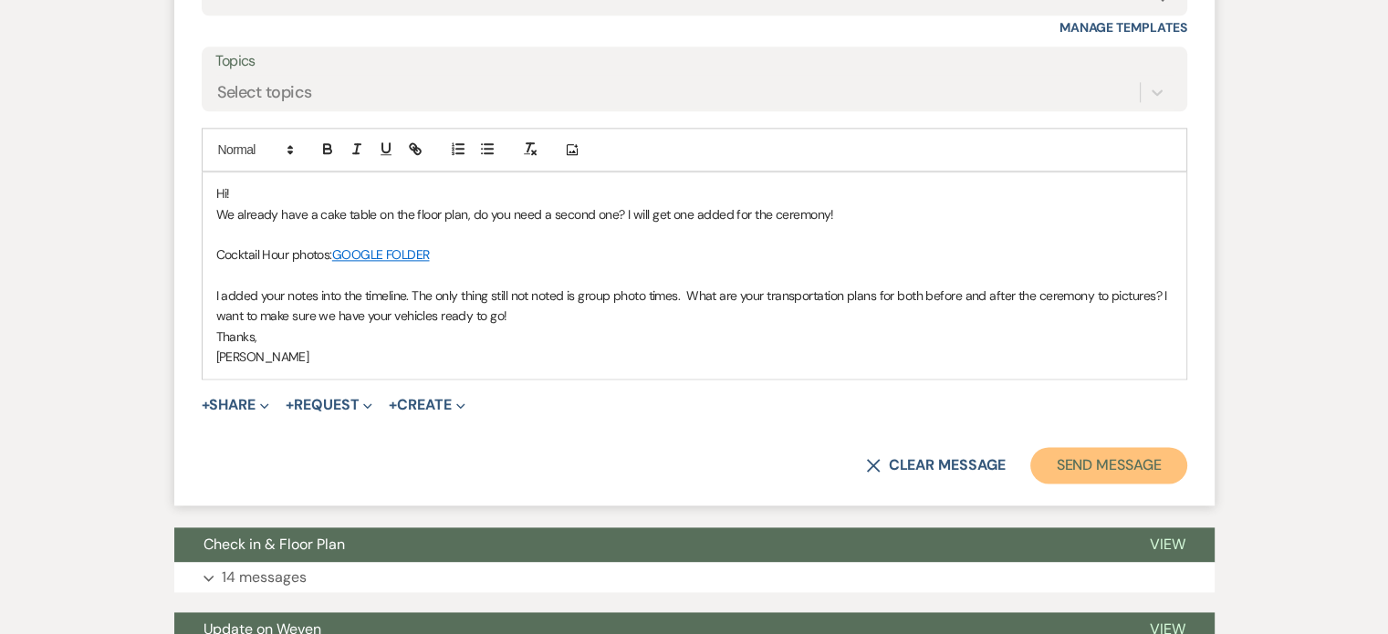
click at [1075, 455] on button "Send Message" at bounding box center [1108, 465] width 156 height 36
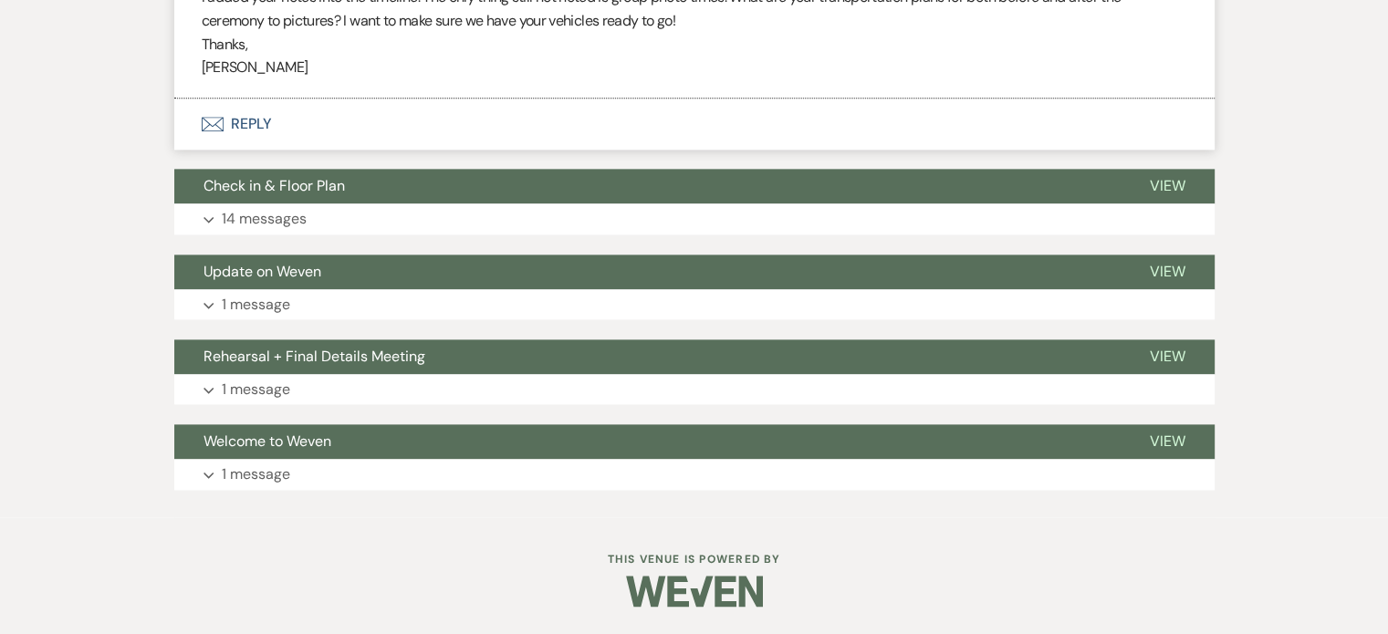
scroll to position [2336, 0]
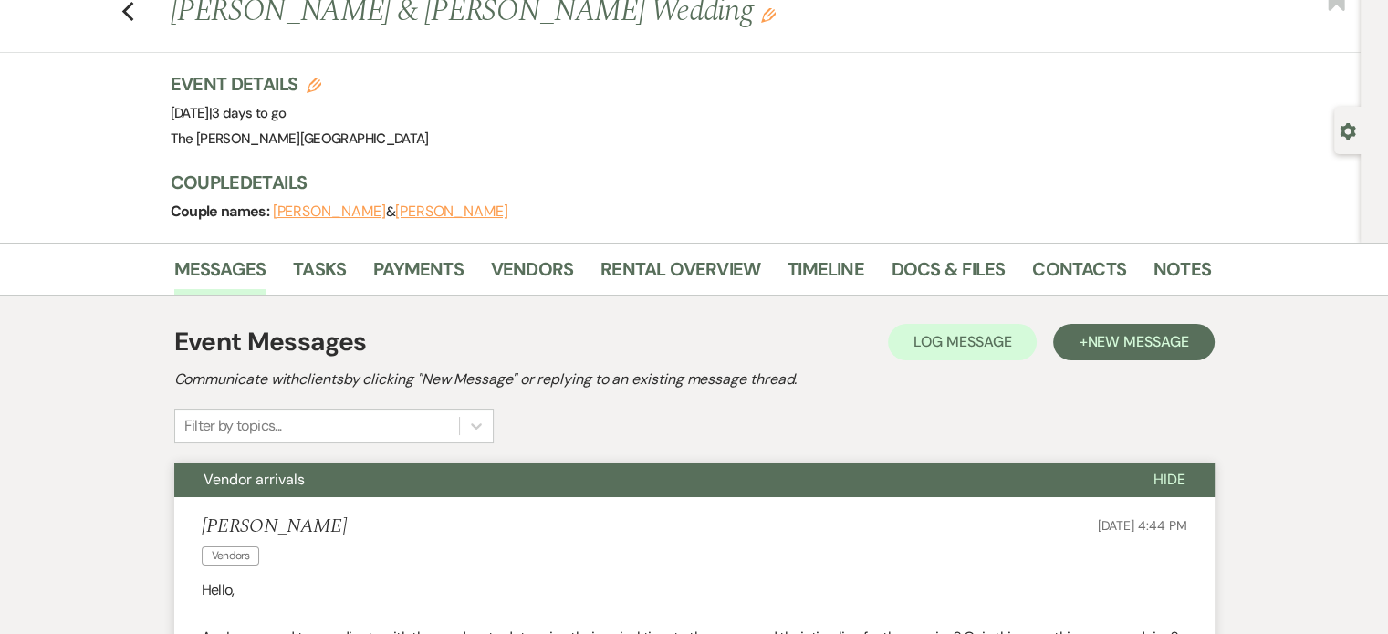
scroll to position [49, 0]
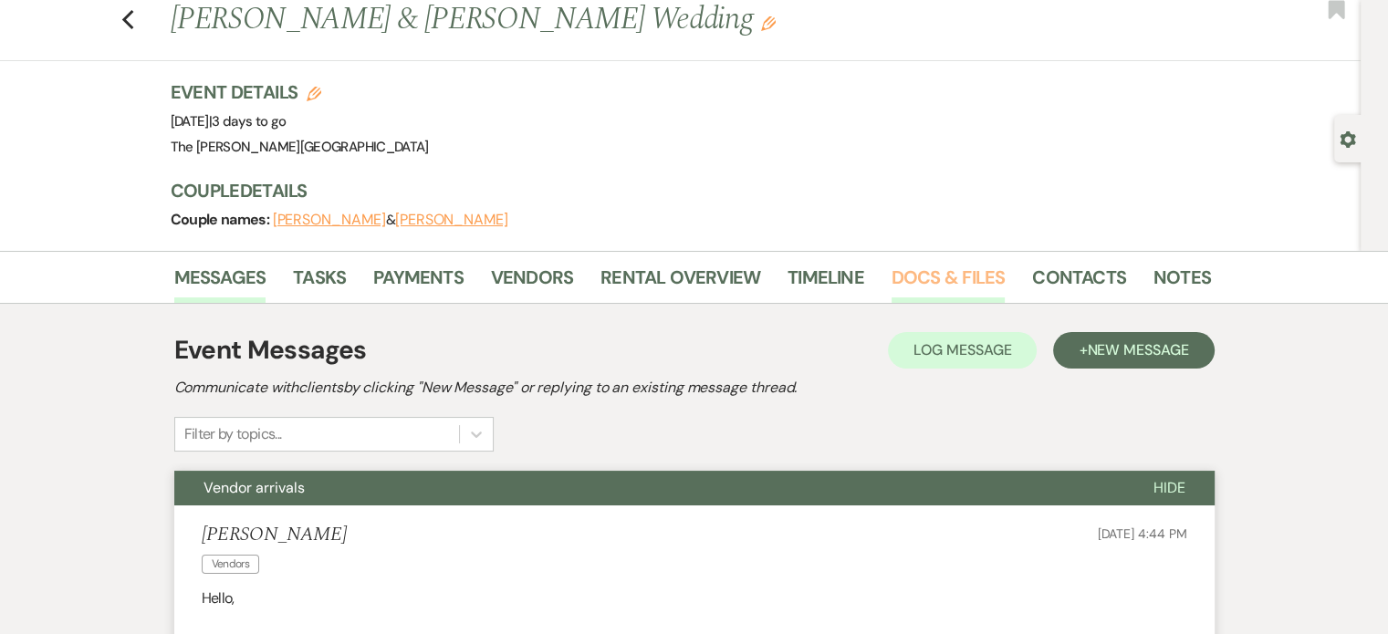
click at [924, 278] on link "Docs & Files" at bounding box center [947, 283] width 113 height 40
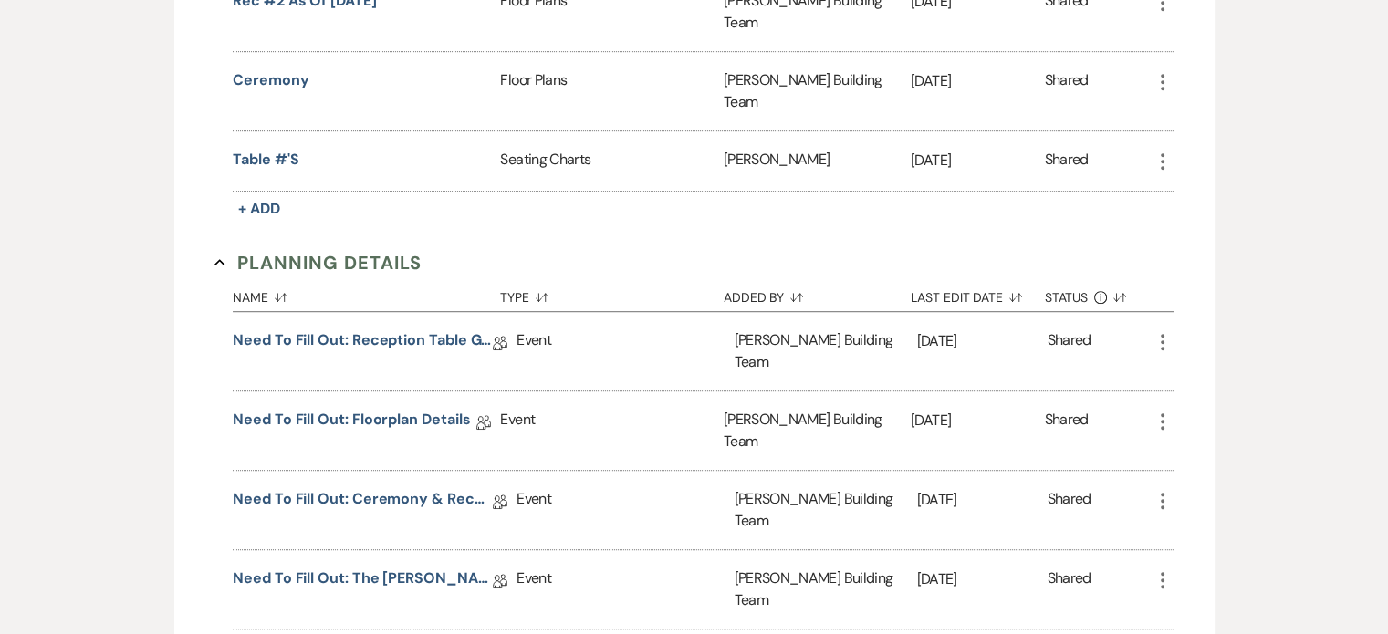
scroll to position [1087, 0]
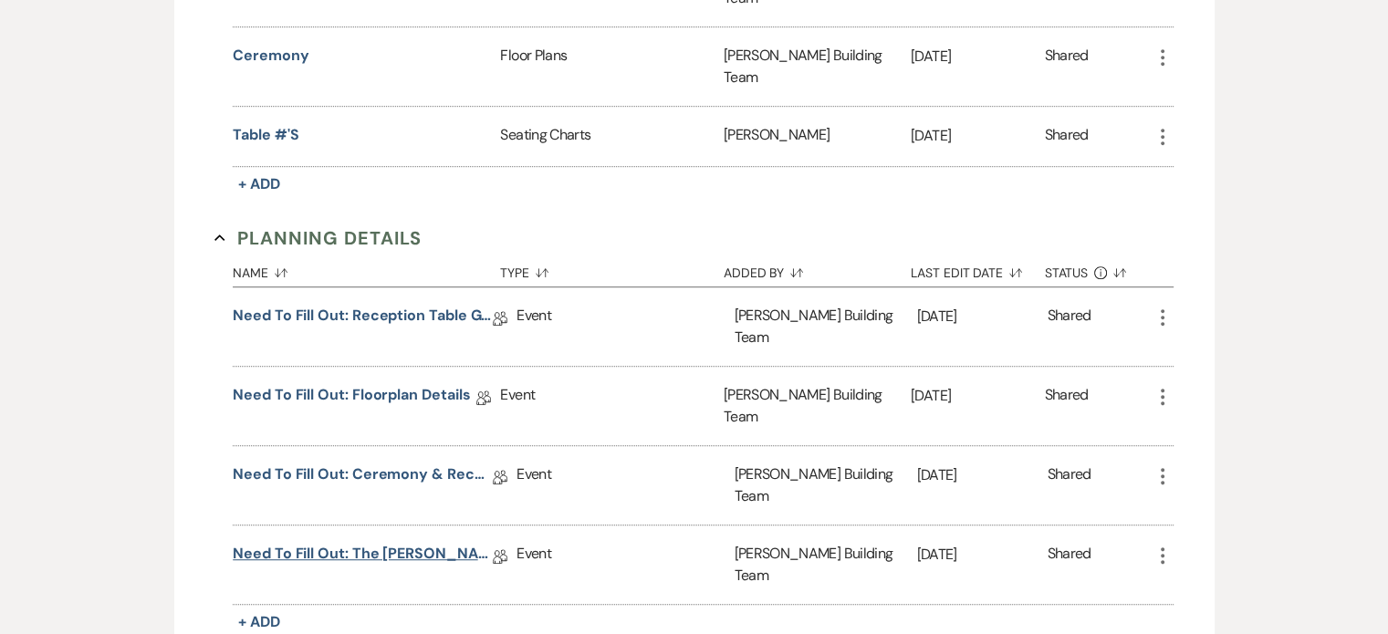
click at [405, 543] on link "Need to Fill Out: The [PERSON_NAME] Building Planning Document" at bounding box center [363, 557] width 260 height 28
